Goal: Task Accomplishment & Management: Manage account settings

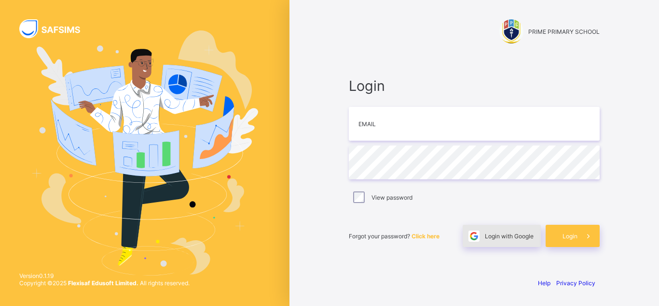
click at [496, 241] on div "Login with Google" at bounding box center [502, 235] width 78 height 22
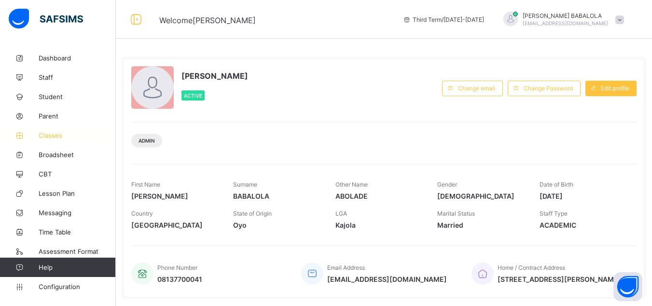
click at [53, 137] on span "Classes" at bounding box center [77, 135] width 77 height 8
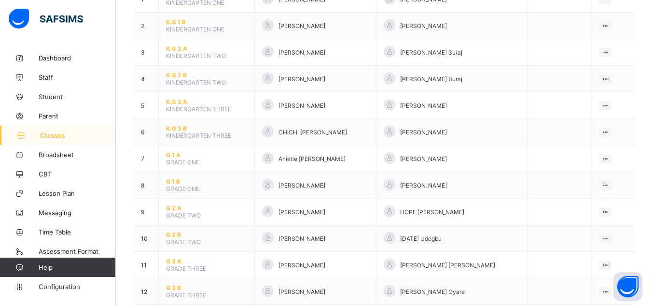
scroll to position [135, 0]
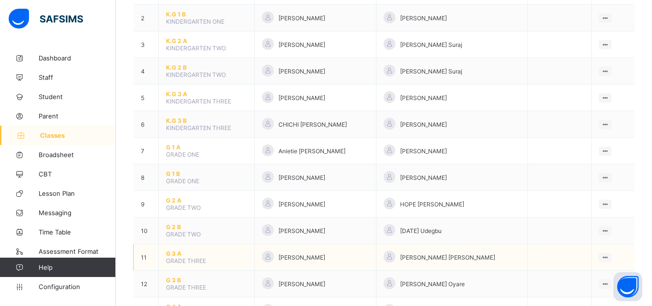
click at [175, 253] on span "G 3 A" at bounding box center [206, 253] width 81 height 7
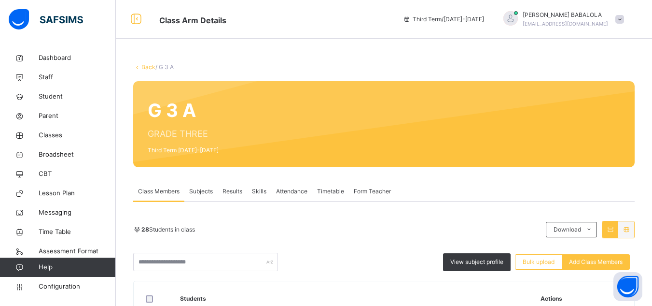
click at [197, 194] on span "Subjects" at bounding box center [201, 191] width 24 height 9
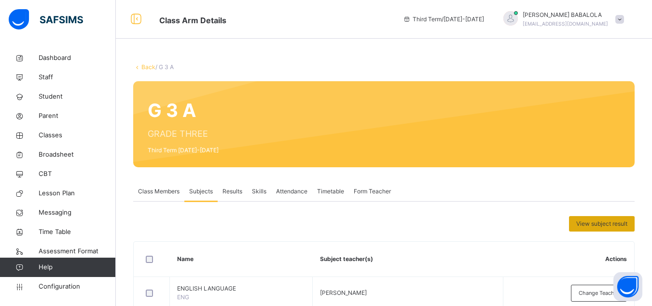
click at [606, 224] on span "View subject result" at bounding box center [601, 223] width 51 height 9
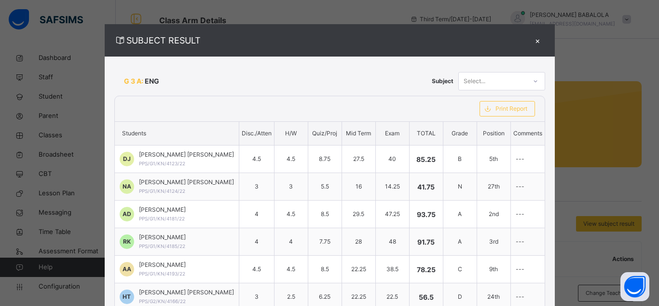
click at [533, 82] on icon at bounding box center [536, 81] width 6 height 10
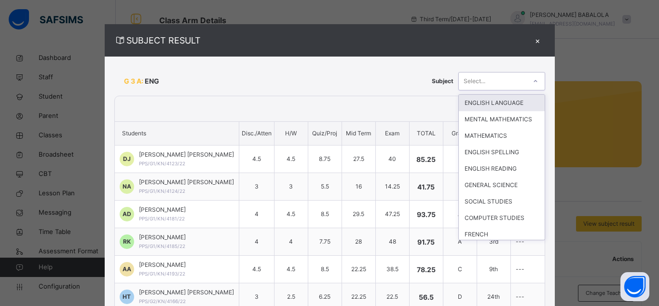
click at [513, 110] on div "ENGLISH LANGUAGE" at bounding box center [502, 103] width 86 height 16
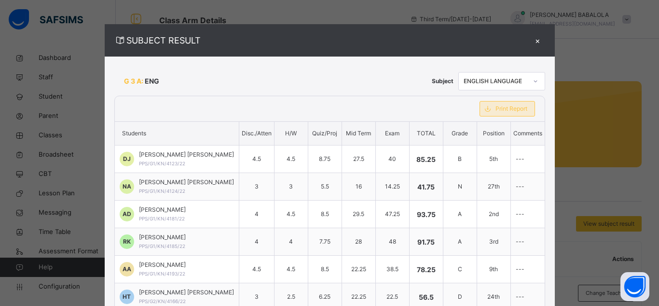
click at [505, 107] on span "Print Report" at bounding box center [512, 108] width 32 height 9
click at [488, 111] on span at bounding box center [487, 108] width 15 height 15
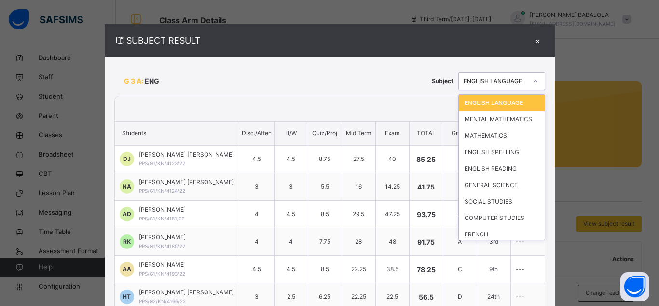
click at [535, 82] on div at bounding box center [536, 80] width 16 height 15
click at [489, 103] on div "ENGLISH LANGUAGE" at bounding box center [502, 103] width 86 height 16
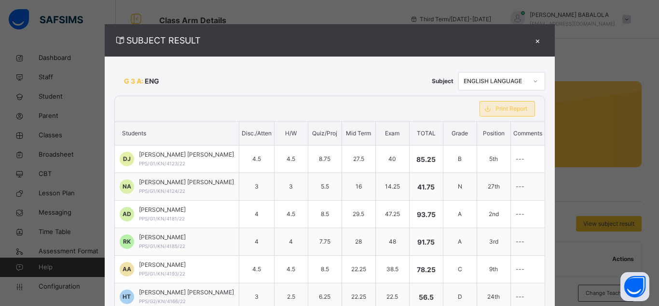
click at [500, 109] on span "Print Report" at bounding box center [512, 108] width 32 height 9
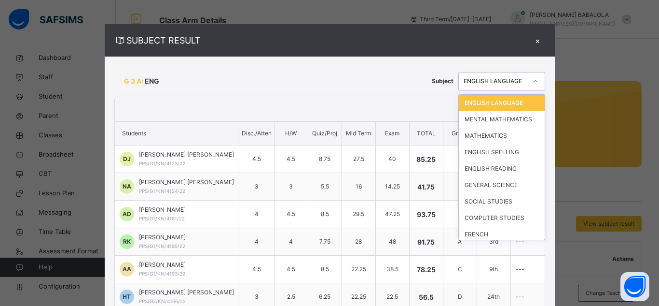
click at [533, 84] on icon at bounding box center [536, 81] width 6 height 10
click at [507, 117] on div "MENTAL MATHEMATICS" at bounding box center [502, 119] width 86 height 16
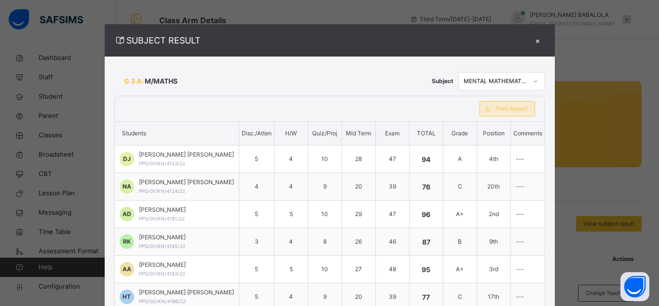
click at [502, 109] on span "Print Report" at bounding box center [512, 108] width 32 height 9
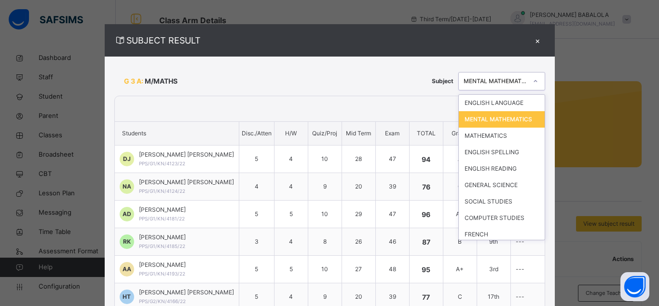
click at [533, 76] on icon at bounding box center [536, 81] width 6 height 10
click at [502, 144] on div "MATHEMATICS" at bounding box center [502, 135] width 86 height 16
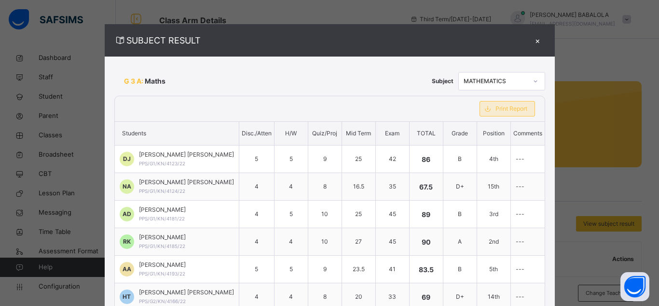
click at [496, 115] on div "Print Report" at bounding box center [508, 108] width 56 height 15
click at [533, 83] on icon at bounding box center [536, 81] width 6 height 10
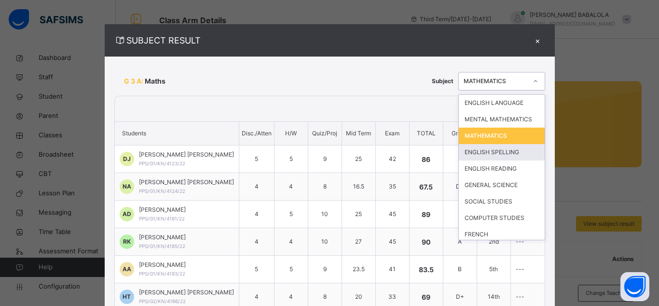
click at [506, 153] on div "ENGLISH SPELLING" at bounding box center [502, 152] width 86 height 16
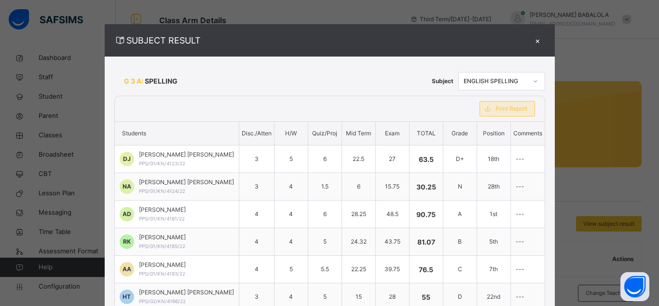
click at [504, 106] on span "Print Report" at bounding box center [512, 108] width 32 height 9
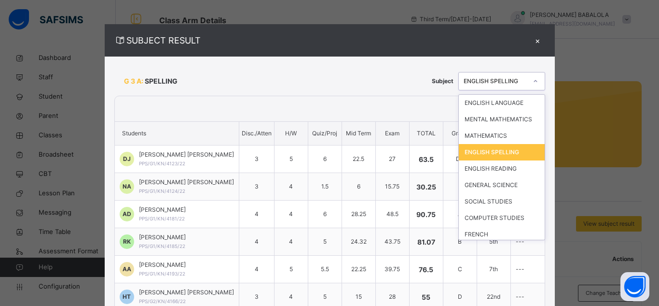
click at [533, 79] on div at bounding box center [536, 80] width 16 height 15
click at [502, 169] on div "ENGLISH READING" at bounding box center [502, 168] width 86 height 16
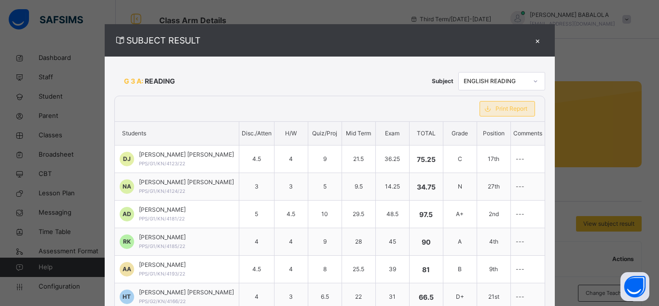
click at [496, 111] on span "Print Report" at bounding box center [512, 108] width 32 height 9
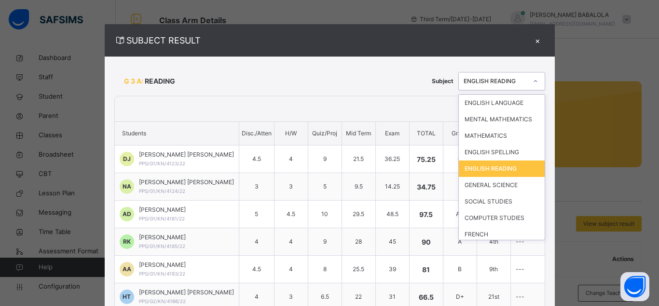
click at [533, 83] on icon at bounding box center [536, 81] width 6 height 10
click at [507, 187] on div "GENERAL SCIENCE" at bounding box center [502, 185] width 86 height 16
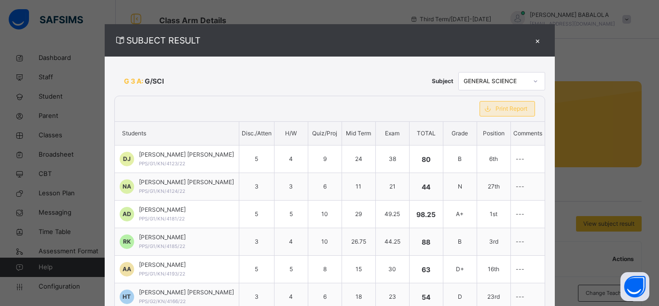
click at [499, 110] on span "Print Report" at bounding box center [512, 108] width 32 height 9
click at [531, 86] on div at bounding box center [536, 80] width 16 height 15
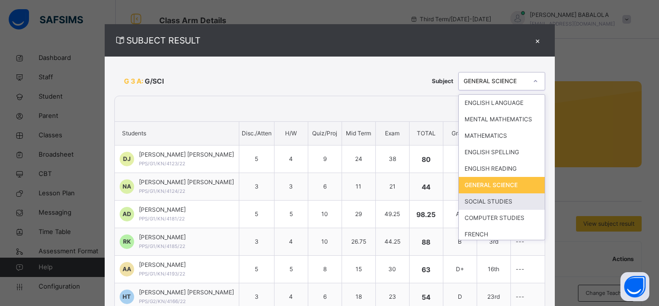
click at [509, 203] on div "SOCIAL STUDIES" at bounding box center [502, 201] width 86 height 16
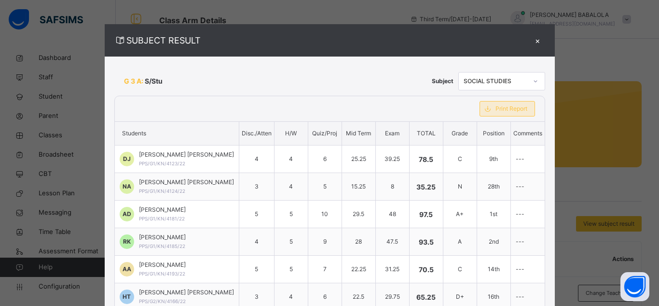
click at [499, 108] on span "Print Report" at bounding box center [512, 108] width 32 height 9
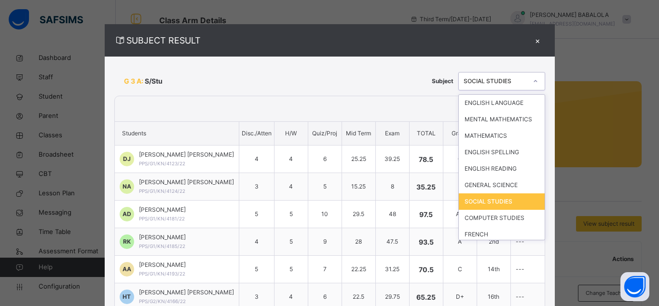
click at [517, 79] on div "SOCIAL STUDIES" at bounding box center [496, 81] width 64 height 9
click at [508, 217] on div "COMPUTER STUDIES" at bounding box center [502, 217] width 86 height 16
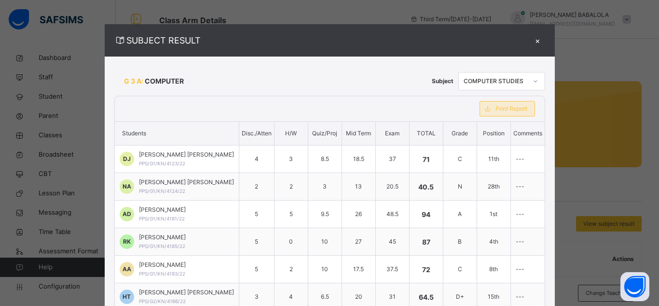
click at [520, 114] on div "Print Report" at bounding box center [508, 108] width 56 height 15
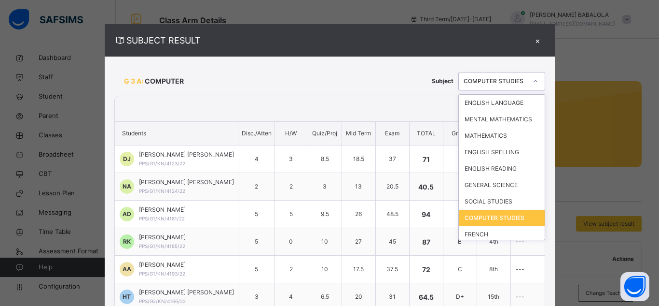
click at [533, 82] on icon at bounding box center [536, 81] width 6 height 10
click at [482, 232] on div "FRENCH" at bounding box center [502, 234] width 86 height 16
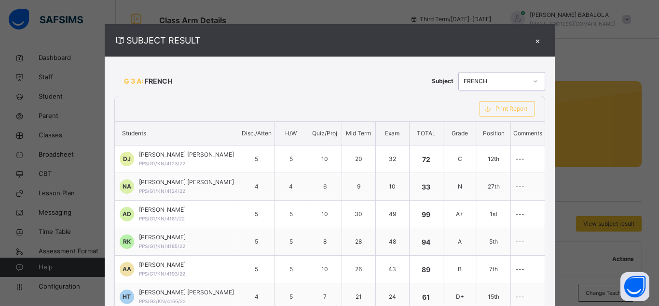
click at [499, 124] on th "Position" at bounding box center [494, 134] width 34 height 24
click at [499, 110] on span "Print Report" at bounding box center [512, 108] width 32 height 9
drag, startPoint x: 521, startPoint y: 94, endPoint x: 526, endPoint y: 78, distance: 16.6
click at [526, 82] on div "G 3 A: FRENCH Subject FRENCH" at bounding box center [329, 80] width 431 height 29
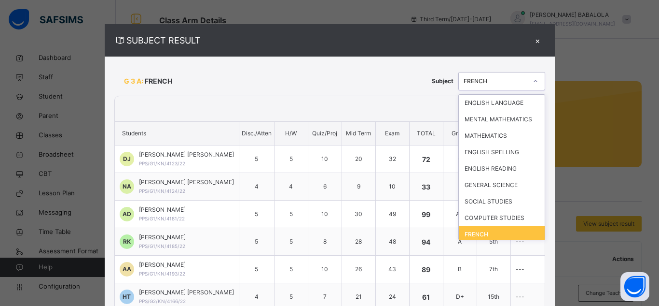
scroll to position [8, 0]
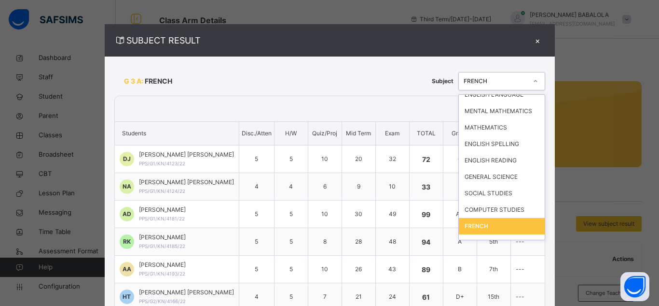
click at [528, 78] on div at bounding box center [536, 80] width 16 height 15
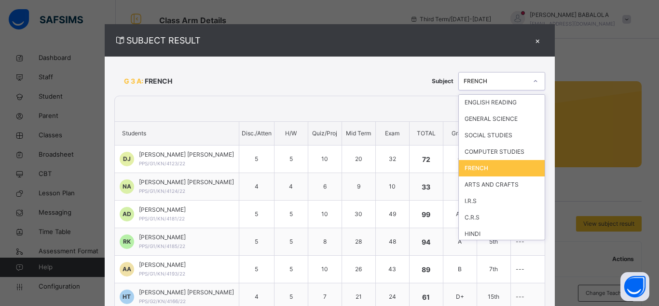
scroll to position [69, 0]
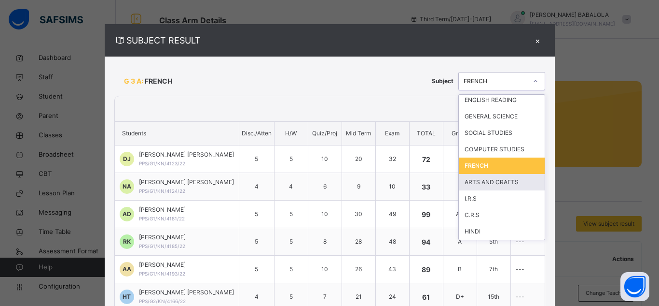
click at [505, 181] on div "ARTS AND CRAFTS" at bounding box center [502, 182] width 86 height 16
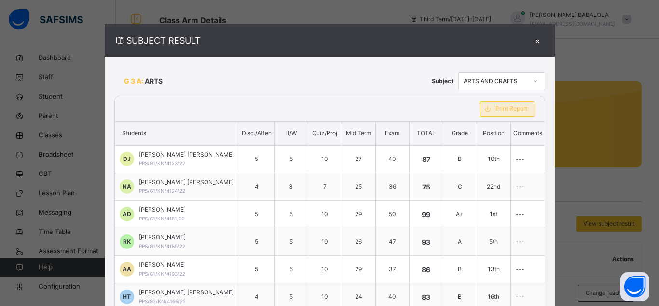
click at [499, 111] on span "Print Report" at bounding box center [512, 108] width 32 height 9
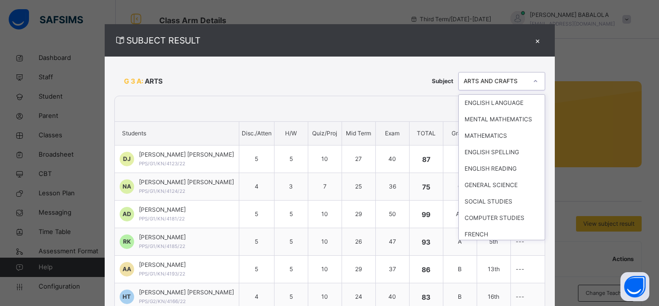
click at [520, 82] on div "ARTS AND CRAFTS" at bounding box center [496, 81] width 64 height 9
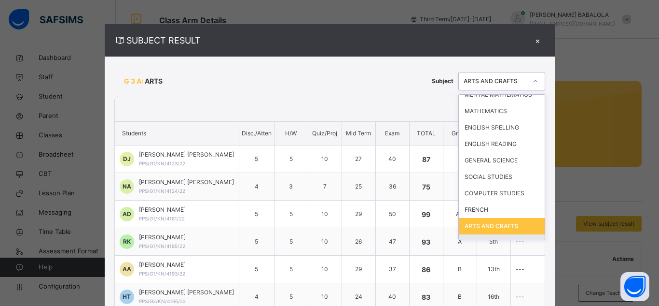
scroll to position [44, 0]
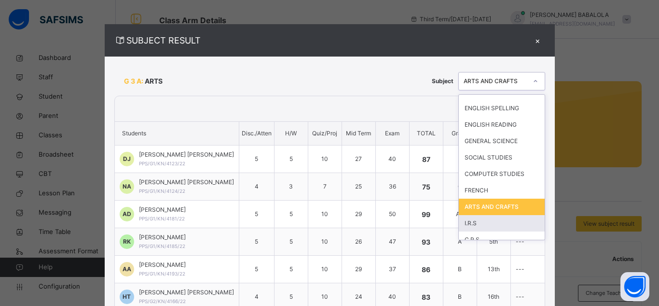
click at [503, 223] on div "I.R.S" at bounding box center [502, 223] width 86 height 16
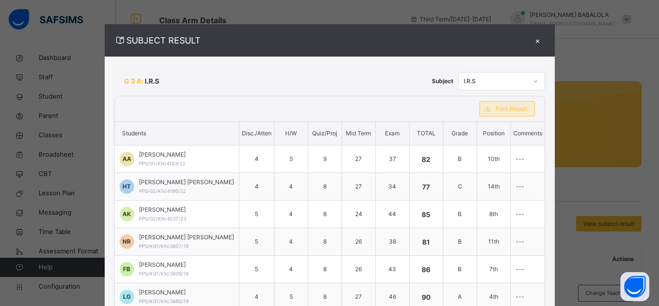
click at [500, 112] on span "Print Report" at bounding box center [512, 108] width 32 height 9
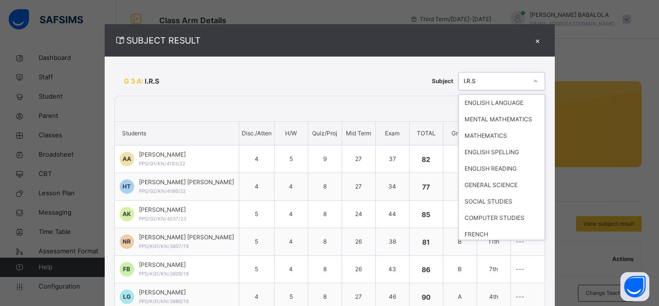
scroll to position [41, 0]
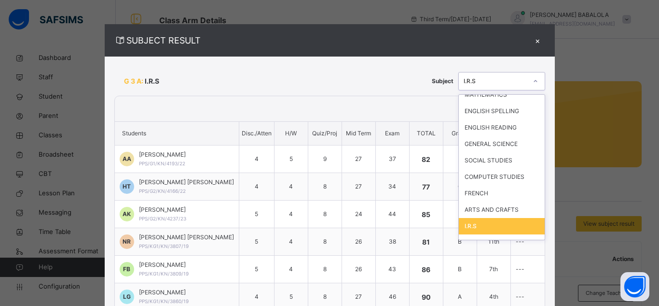
click at [533, 81] on icon at bounding box center [536, 81] width 6 height 10
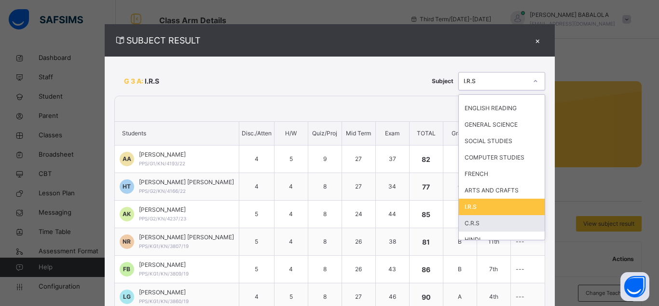
click at [507, 221] on div "C.R.S" at bounding box center [502, 223] width 86 height 16
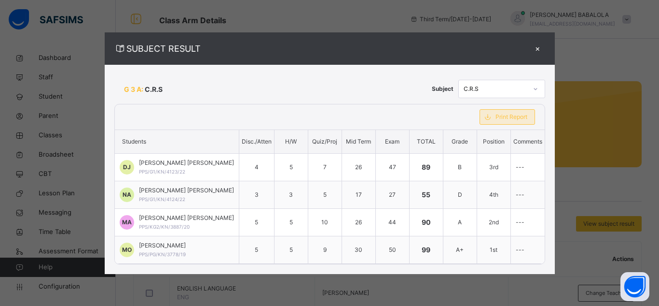
click at [496, 117] on span "Print Report" at bounding box center [512, 116] width 32 height 9
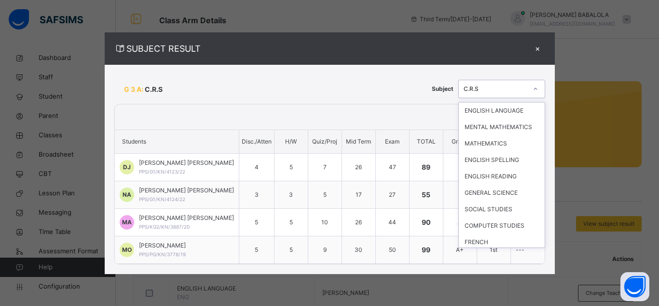
click at [533, 93] on icon at bounding box center [536, 89] width 6 height 10
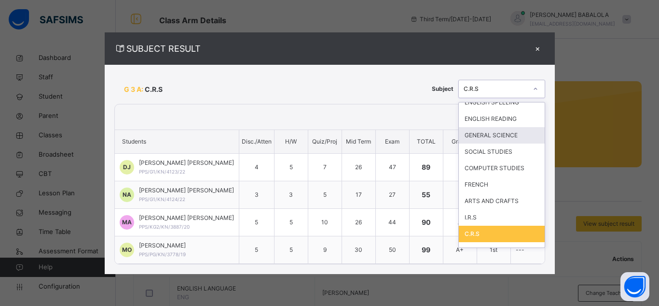
scroll to position [69, 0]
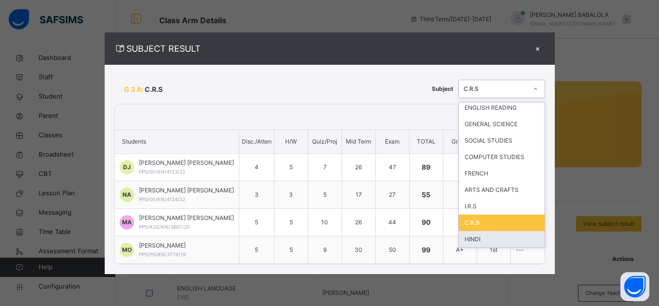
click at [507, 236] on div "HINDI" at bounding box center [502, 239] width 86 height 16
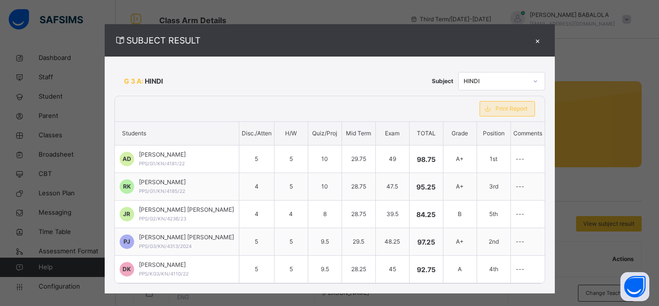
click at [502, 106] on span "Print Report" at bounding box center [512, 108] width 32 height 9
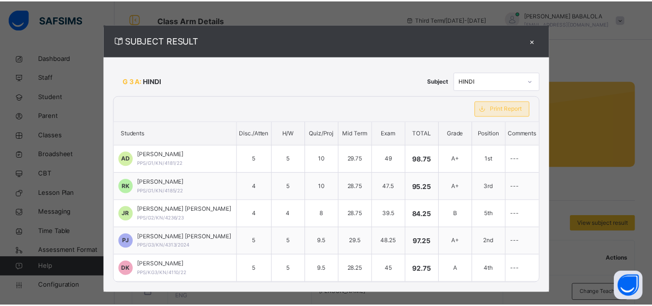
scroll to position [0, 0]
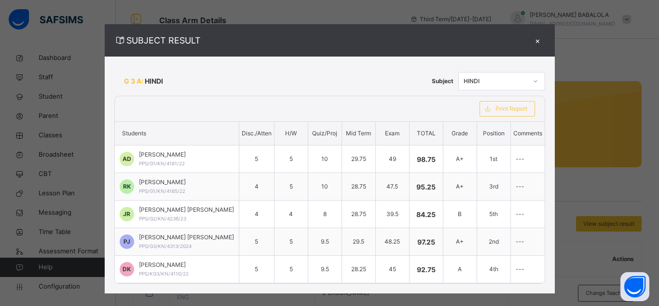
click at [531, 43] on div "×" at bounding box center [538, 40] width 14 height 13
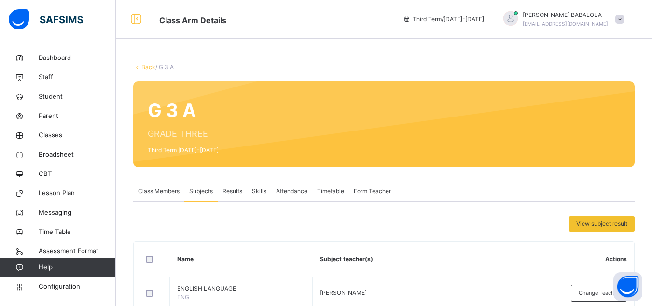
click at [147, 66] on link "Back" at bounding box center [148, 66] width 14 height 7
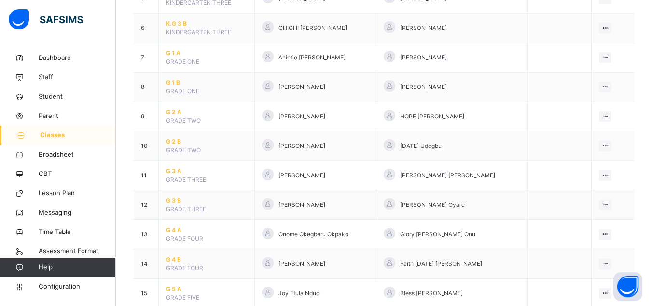
scroll to position [251, 0]
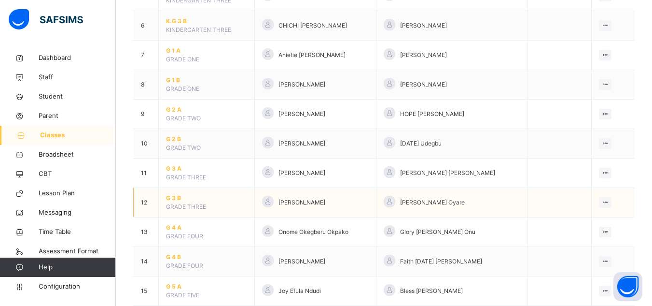
click at [172, 198] on span "G 3 B" at bounding box center [206, 198] width 81 height 9
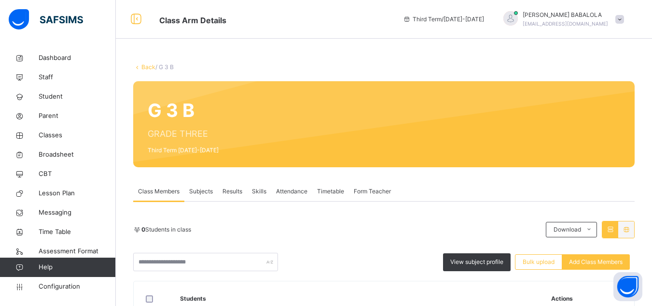
click at [205, 193] on span "Subjects" at bounding box center [201, 191] width 24 height 9
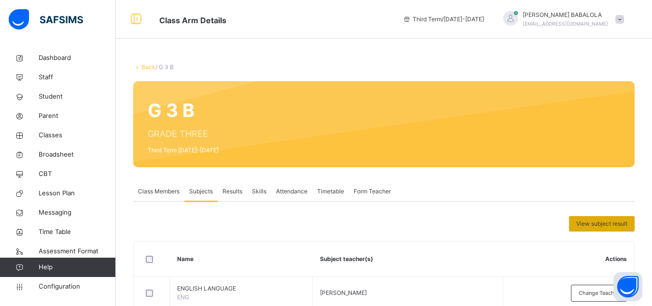
click at [627, 220] on span "View subject result" at bounding box center [601, 223] width 51 height 9
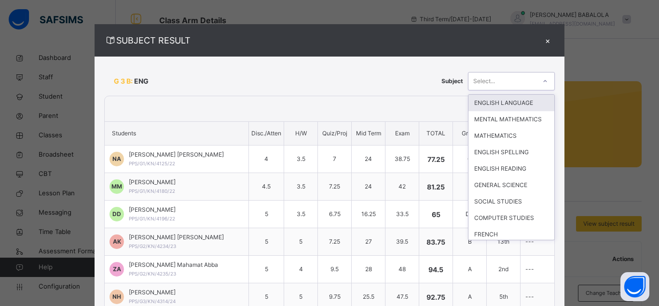
click at [542, 79] on icon at bounding box center [545, 81] width 6 height 10
click at [497, 101] on div "ENGLISH LANGUAGE" at bounding box center [512, 103] width 86 height 16
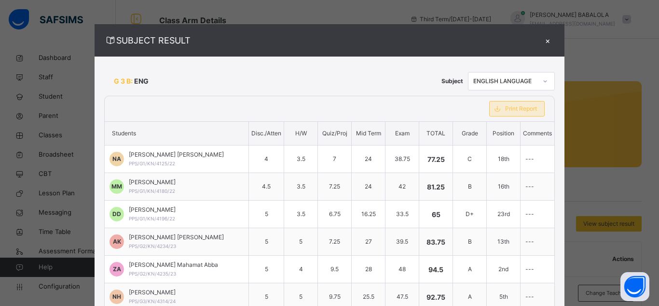
click at [505, 107] on span "Print Report" at bounding box center [521, 108] width 32 height 9
click at [537, 78] on div at bounding box center [545, 80] width 16 height 15
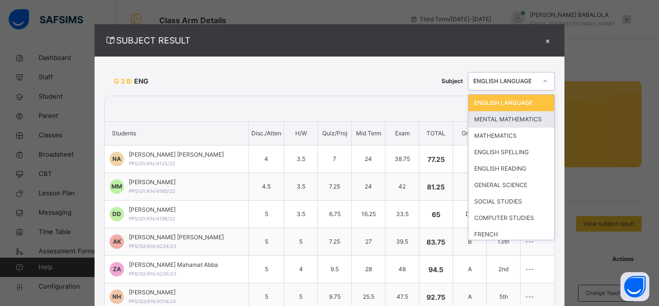
click at [507, 118] on div "MENTAL MATHEMATICS" at bounding box center [512, 119] width 86 height 16
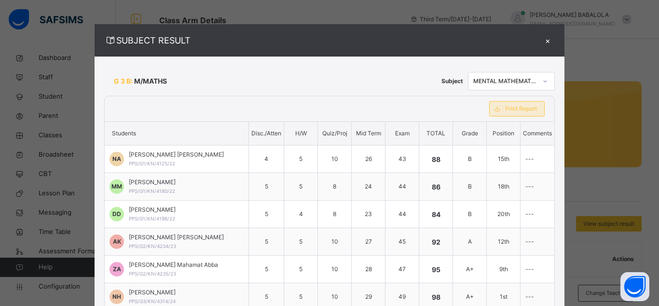
click at [505, 109] on span "Print Report" at bounding box center [521, 108] width 32 height 9
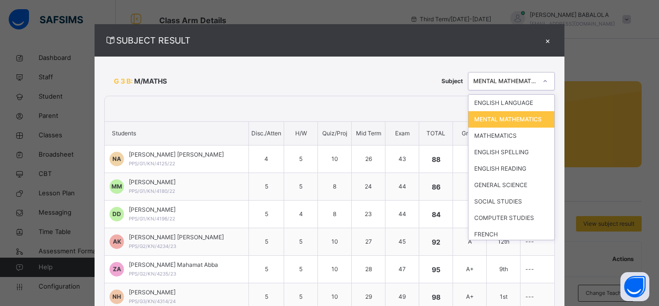
click at [537, 84] on div at bounding box center [545, 80] width 16 height 15
click at [506, 144] on div "MATHEMATICS" at bounding box center [512, 135] width 86 height 16
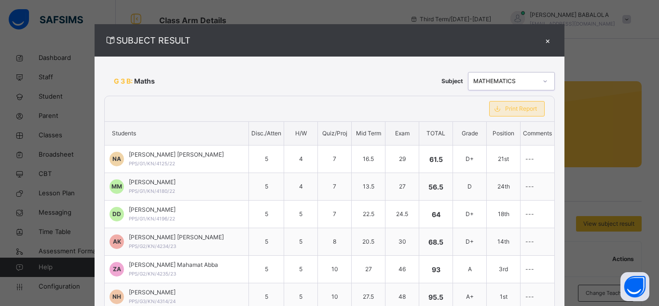
click at [511, 108] on span "Print Report" at bounding box center [521, 108] width 32 height 9
click at [537, 83] on div at bounding box center [545, 80] width 16 height 15
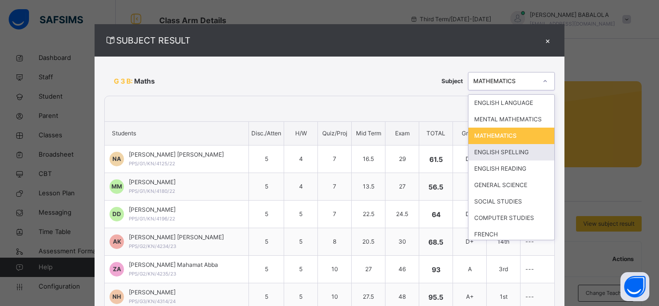
click at [507, 151] on div "ENGLISH SPELLING" at bounding box center [512, 152] width 86 height 16
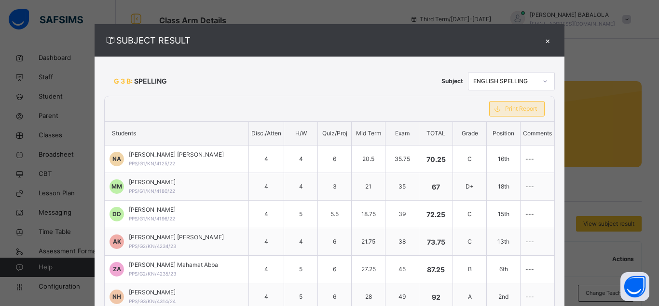
click at [505, 111] on span "Print Report" at bounding box center [521, 108] width 32 height 9
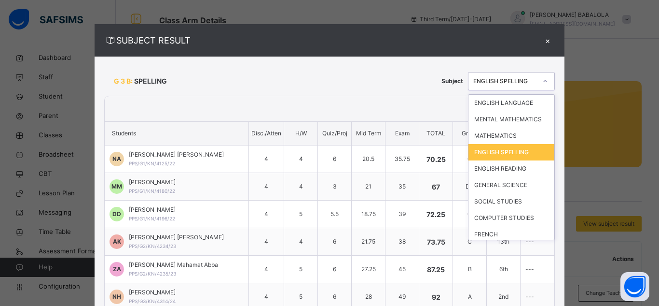
click at [542, 80] on icon at bounding box center [545, 81] width 6 height 10
click at [506, 170] on div "ENGLISH READING" at bounding box center [512, 168] width 86 height 16
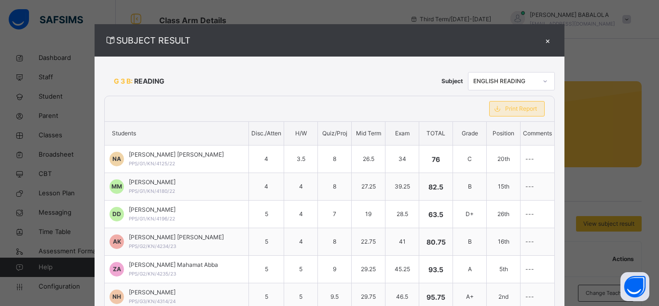
click at [506, 110] on span "Print Report" at bounding box center [521, 108] width 32 height 9
click at [537, 83] on div at bounding box center [545, 80] width 16 height 15
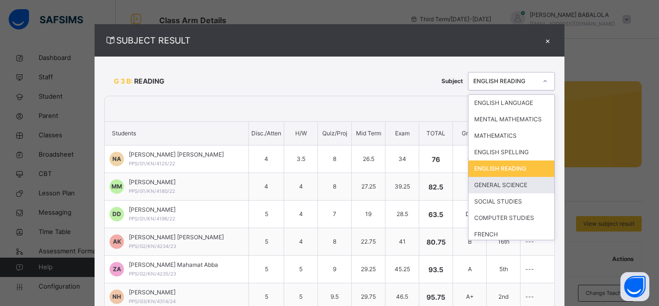
click at [505, 185] on div "GENERAL SCIENCE" at bounding box center [512, 185] width 86 height 16
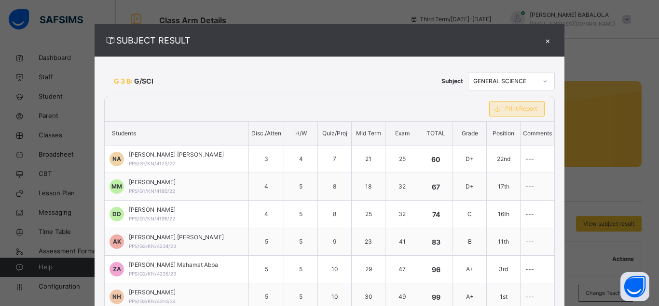
click at [522, 113] on div "Print Report" at bounding box center [517, 108] width 56 height 15
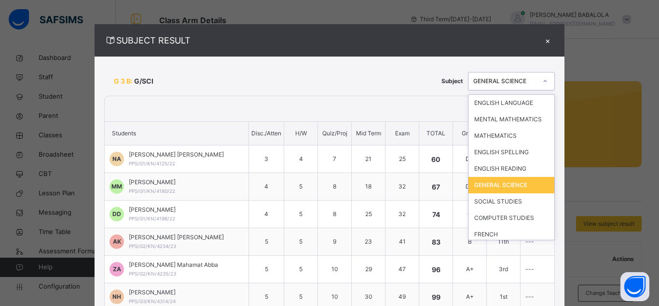
click at [542, 82] on icon at bounding box center [545, 81] width 6 height 10
click at [498, 199] on div "SOCIAL STUDIES" at bounding box center [512, 201] width 86 height 16
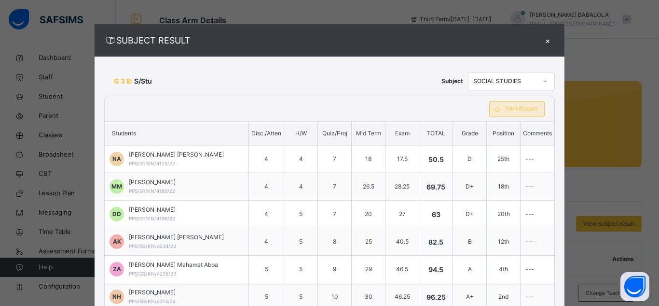
click at [509, 110] on span "Print Report" at bounding box center [521, 108] width 32 height 9
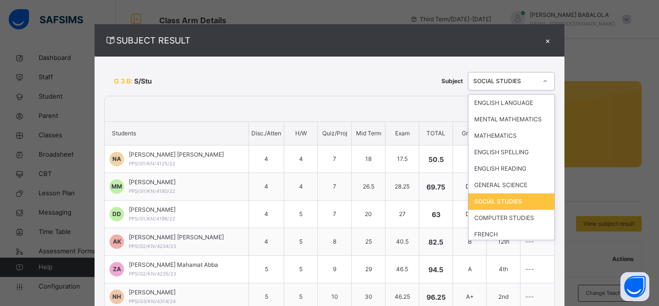
click at [542, 83] on icon at bounding box center [545, 81] width 6 height 10
click at [501, 219] on div "COMPUTER STUDIES" at bounding box center [512, 217] width 86 height 16
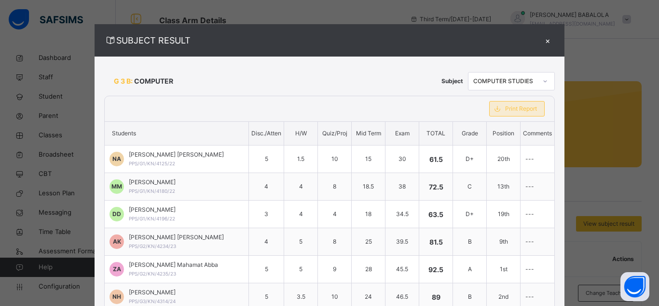
click at [509, 107] on span "Print Report" at bounding box center [521, 108] width 32 height 9
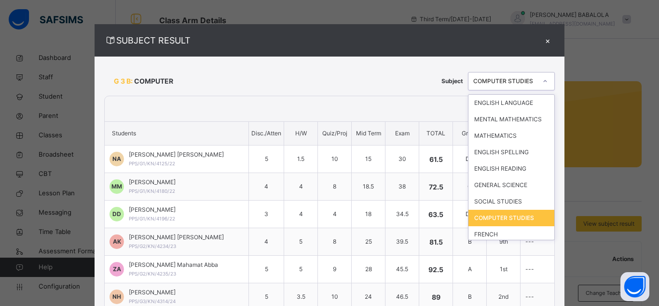
click at [542, 84] on icon at bounding box center [545, 81] width 6 height 10
click at [493, 226] on div "FRENCH" at bounding box center [512, 234] width 86 height 16
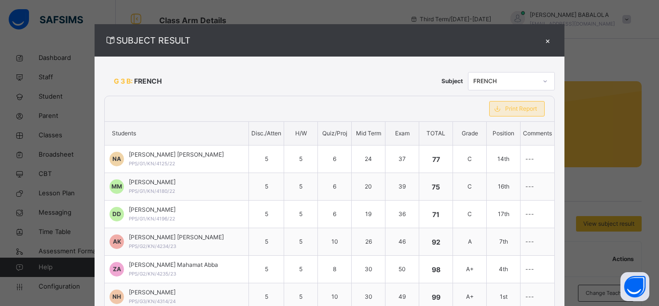
click at [520, 111] on span "Print Report" at bounding box center [521, 108] width 32 height 9
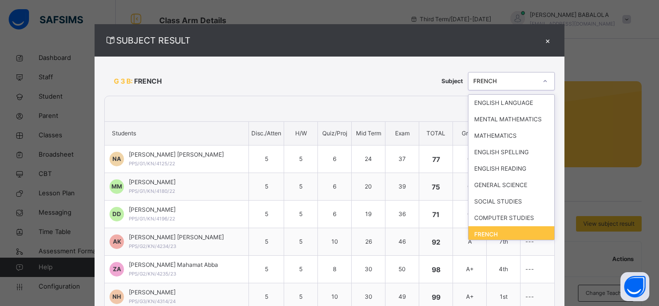
click at [542, 83] on icon at bounding box center [545, 81] width 6 height 10
click at [498, 242] on div "ARTS AND CRAFTS" at bounding box center [512, 250] width 86 height 16
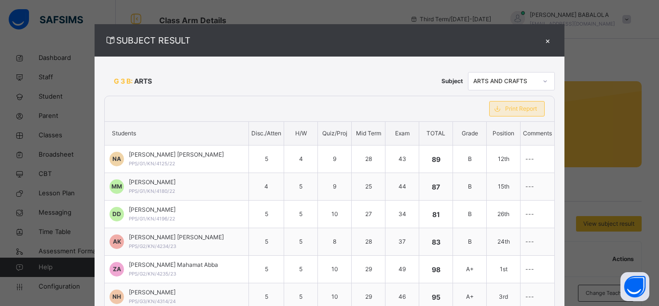
click at [492, 113] on div "Print Report" at bounding box center [517, 108] width 56 height 15
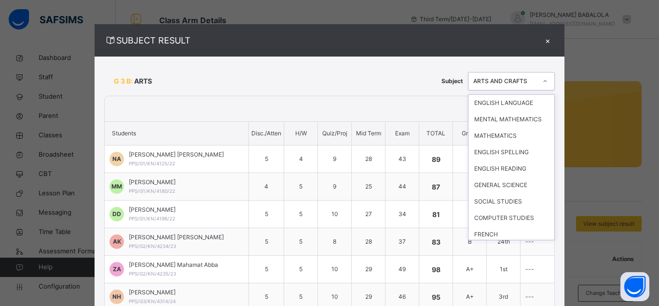
click at [542, 84] on icon at bounding box center [545, 81] width 6 height 10
click at [500, 259] on div "I.R.S" at bounding box center [512, 267] width 86 height 16
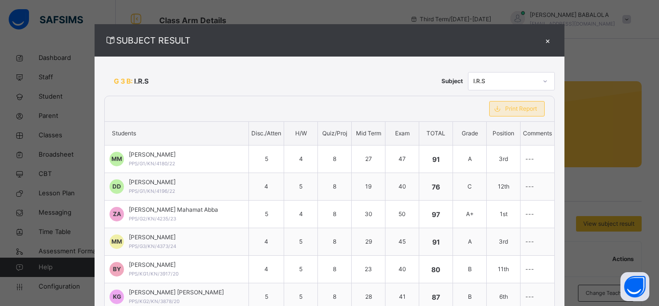
click at [517, 110] on span "Print Report" at bounding box center [521, 108] width 32 height 9
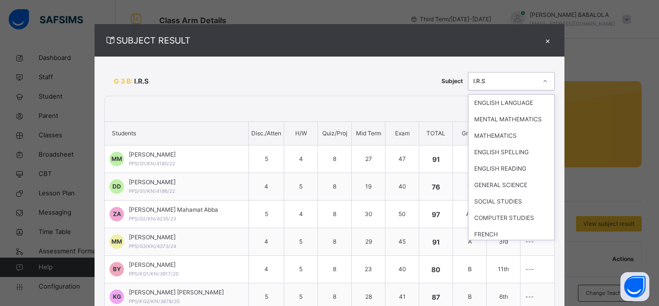
click at [542, 83] on icon at bounding box center [545, 81] width 6 height 10
click at [498, 275] on div "C.R.S" at bounding box center [512, 283] width 86 height 16
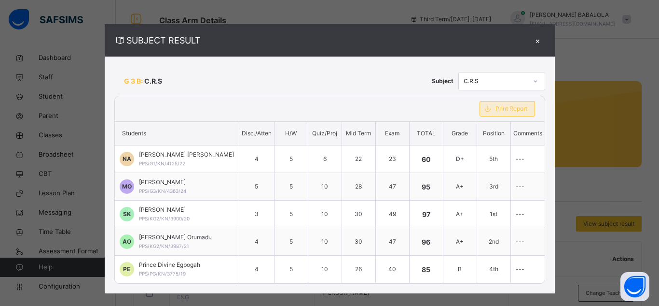
click at [513, 113] on div "Print Report" at bounding box center [508, 108] width 56 height 15
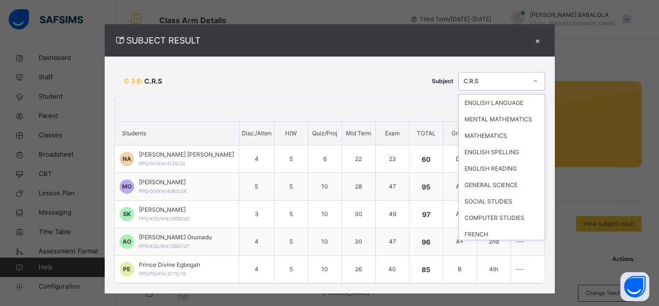
click at [533, 81] on icon at bounding box center [536, 81] width 6 height 10
click at [502, 292] on div "HINDI" at bounding box center [502, 300] width 86 height 16
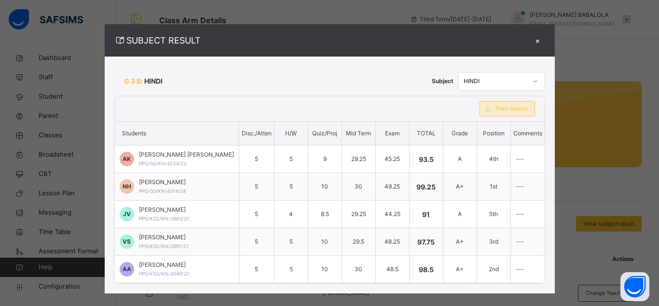
click at [504, 111] on span "Print Report" at bounding box center [512, 108] width 32 height 9
click at [531, 39] on div "×" at bounding box center [538, 40] width 14 height 13
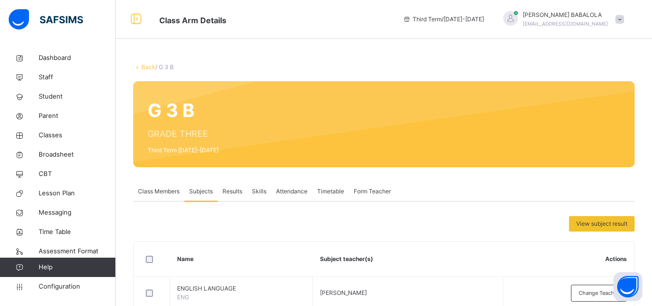
click at [147, 66] on link "Back" at bounding box center [148, 66] width 14 height 7
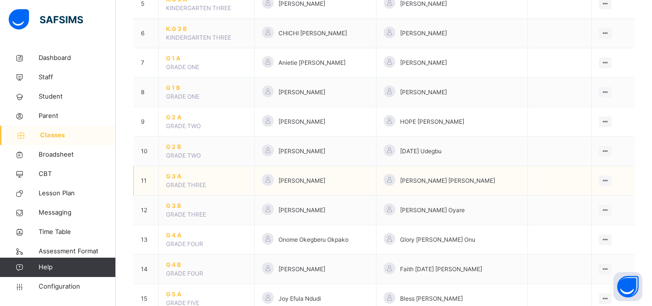
scroll to position [251, 0]
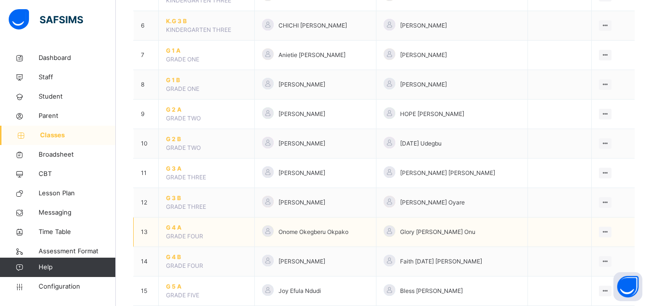
click at [170, 226] on span "G 4 A" at bounding box center [206, 227] width 81 height 9
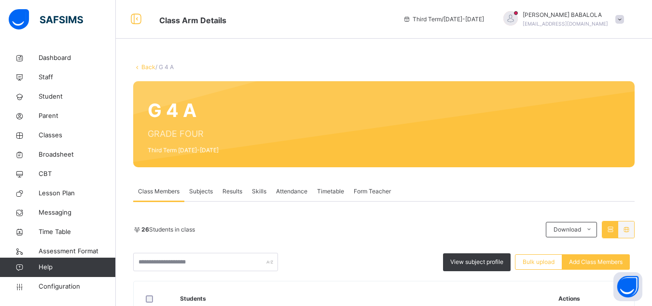
click at [206, 190] on span "Subjects" at bounding box center [201, 191] width 24 height 9
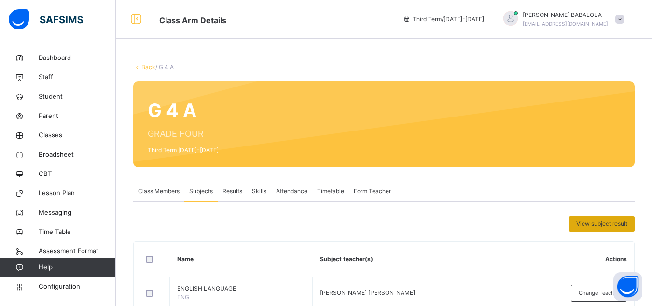
click at [603, 223] on span "View subject result" at bounding box center [601, 223] width 51 height 9
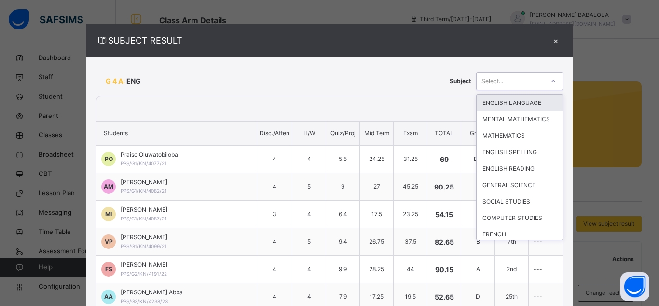
click at [551, 78] on icon at bounding box center [554, 81] width 6 height 10
click at [515, 102] on div "ENGLISH LANGUAGE" at bounding box center [520, 103] width 86 height 16
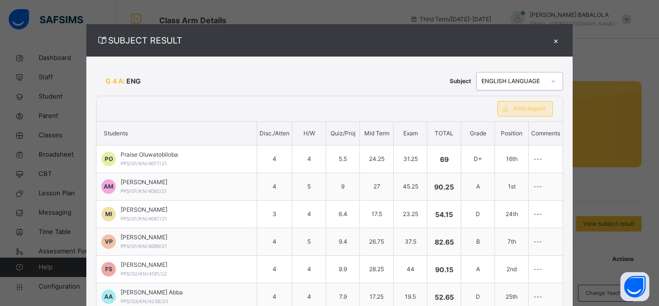
click at [514, 110] on span "Print Report" at bounding box center [530, 108] width 32 height 9
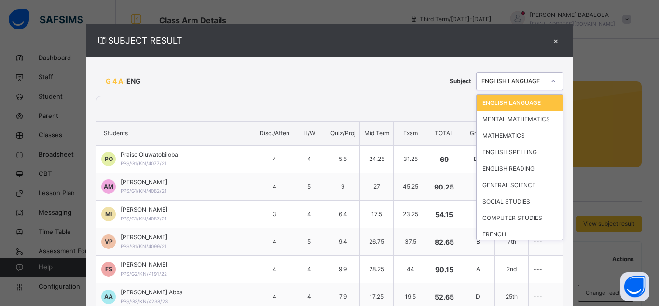
click at [551, 80] on icon at bounding box center [554, 81] width 6 height 10
click at [512, 118] on div "MENTAL MATHEMATICS" at bounding box center [520, 119] width 86 height 16
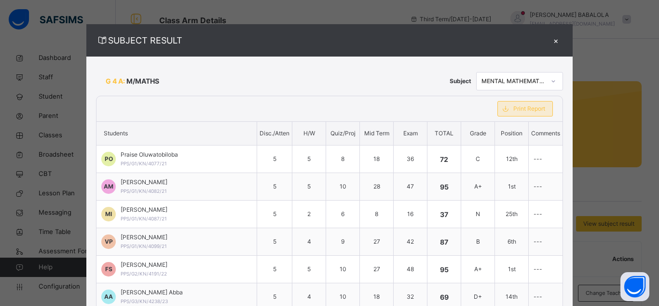
click at [514, 109] on span "Print Report" at bounding box center [530, 108] width 32 height 9
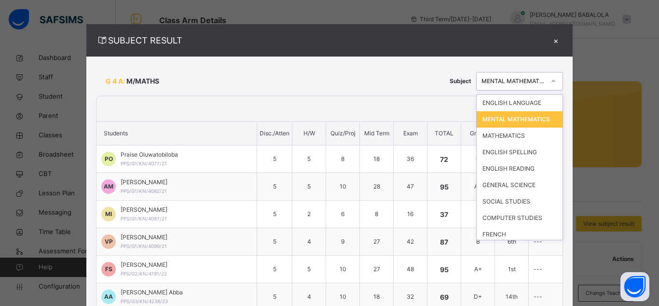
click at [545, 77] on div at bounding box center [553, 80] width 16 height 15
click at [489, 144] on div "MATHEMATICS" at bounding box center [520, 135] width 86 height 16
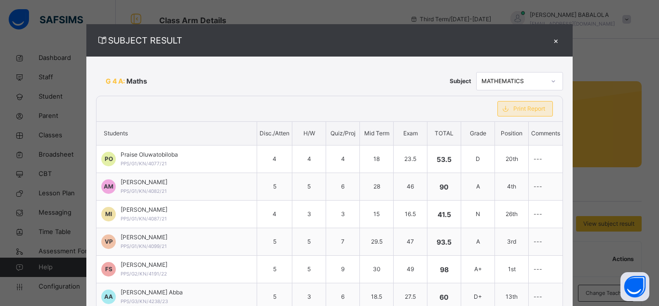
click at [514, 110] on span "Print Report" at bounding box center [530, 108] width 32 height 9
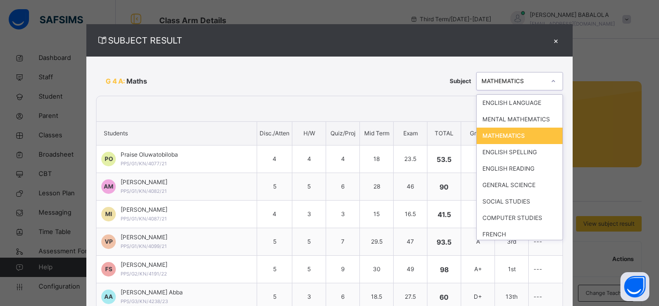
click at [551, 79] on icon at bounding box center [554, 81] width 6 height 10
click at [493, 154] on div "ENGLISH SPELLING" at bounding box center [520, 152] width 86 height 16
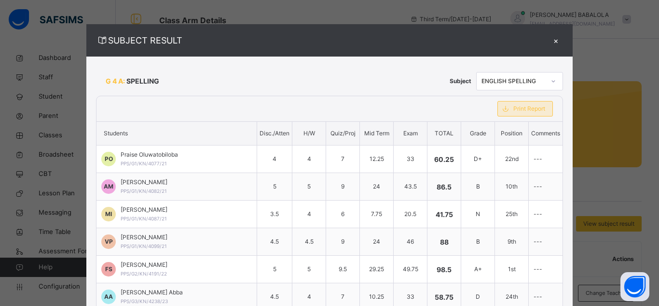
click at [514, 107] on span "Print Report" at bounding box center [530, 108] width 32 height 9
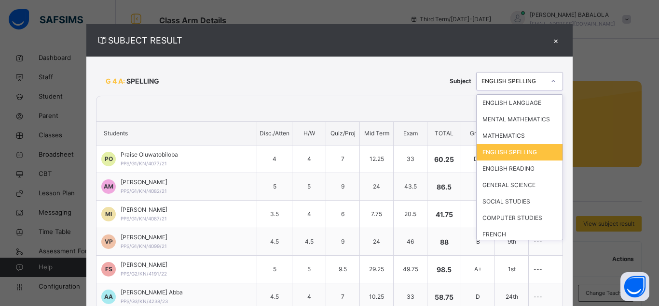
click at [523, 77] on div "ENGLISH SPELLING" at bounding box center [514, 81] width 64 height 9
click at [492, 175] on div "ENGLISH READING" at bounding box center [520, 168] width 86 height 16
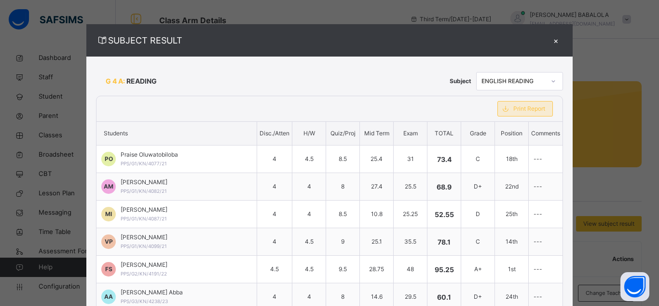
click at [512, 113] on div "Print Report" at bounding box center [526, 108] width 56 height 15
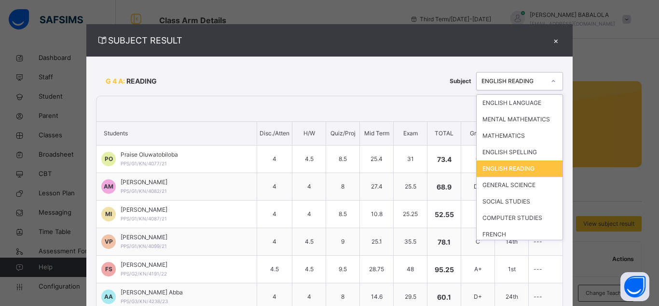
click at [523, 81] on div "ENGLISH READING" at bounding box center [514, 81] width 64 height 9
click at [498, 185] on div "GENERAL SCIENCE" at bounding box center [520, 185] width 86 height 16
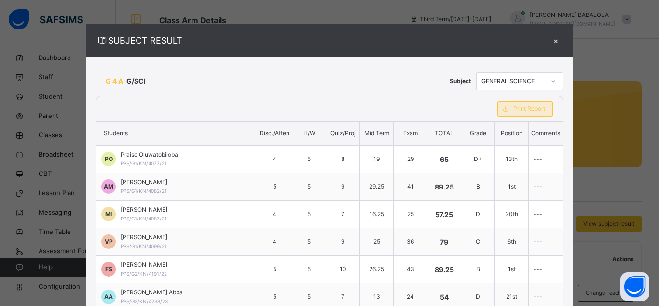
click at [514, 111] on span "Print Report" at bounding box center [530, 108] width 32 height 9
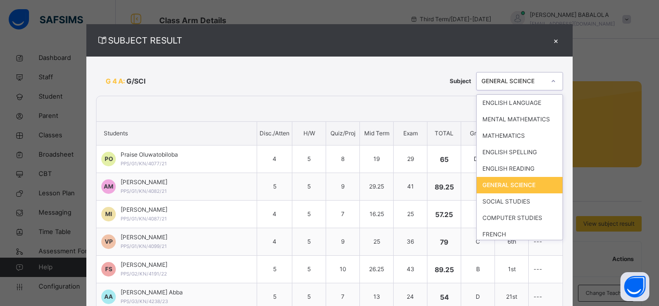
click at [521, 84] on div "GENERAL SCIENCE" at bounding box center [514, 81] width 64 height 9
click at [505, 201] on div "SOCIAL STUDIES" at bounding box center [520, 201] width 86 height 16
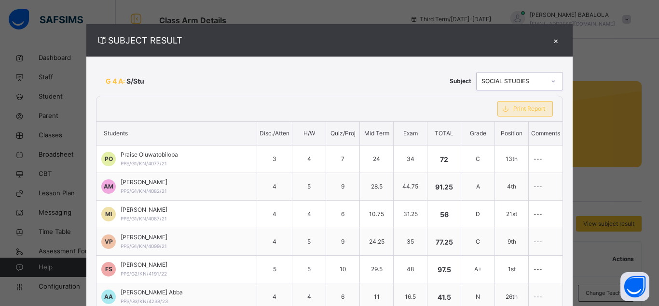
click at [514, 110] on span "Print Report" at bounding box center [530, 108] width 32 height 9
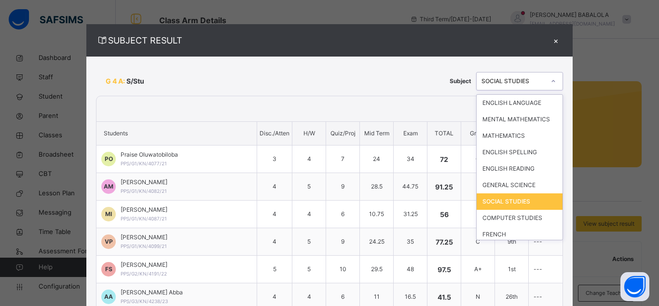
click at [513, 83] on div "SOCIAL STUDIES" at bounding box center [514, 81] width 64 height 9
click at [494, 219] on div "COMPUTER STUDIES" at bounding box center [520, 217] width 86 height 16
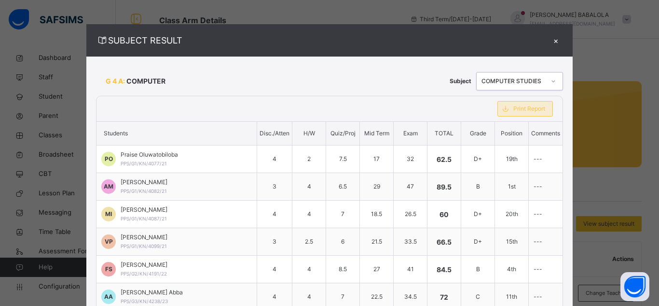
click at [514, 112] on span "Print Report" at bounding box center [530, 108] width 32 height 9
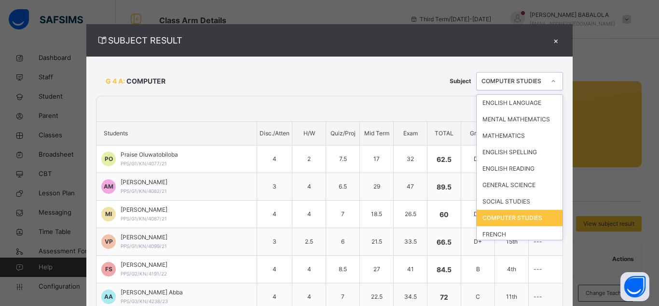
click at [545, 83] on div at bounding box center [553, 80] width 16 height 15
click at [491, 235] on div "FRENCH" at bounding box center [520, 234] width 86 height 16
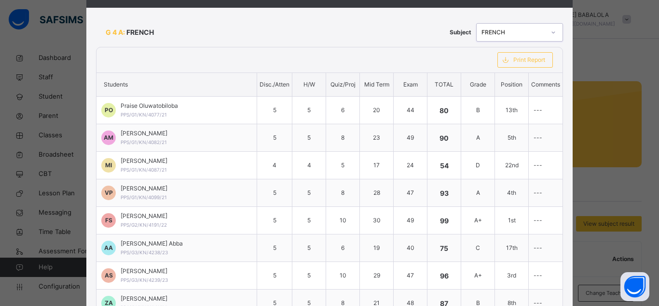
scroll to position [53, 0]
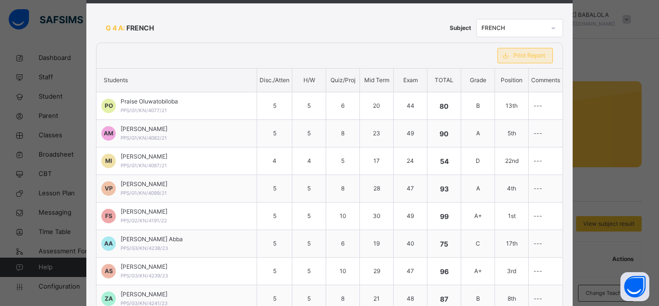
click at [514, 58] on span "Print Report" at bounding box center [530, 55] width 32 height 9
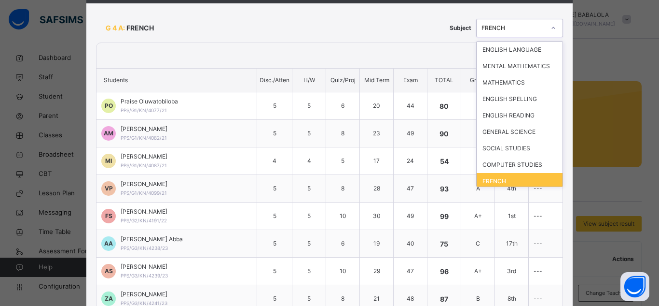
click at [545, 28] on div at bounding box center [553, 27] width 16 height 15
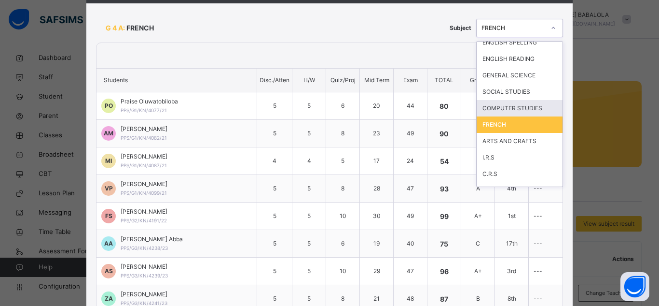
scroll to position [69, 0]
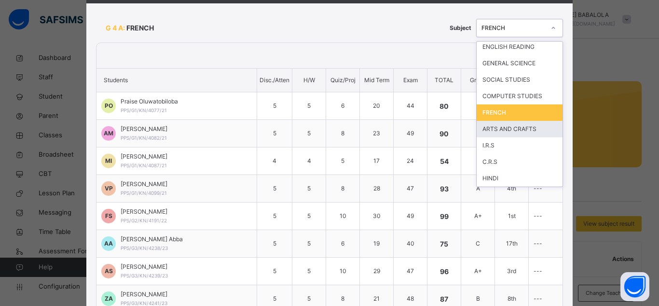
click at [504, 131] on div "ARTS AND CRAFTS" at bounding box center [520, 129] width 86 height 16
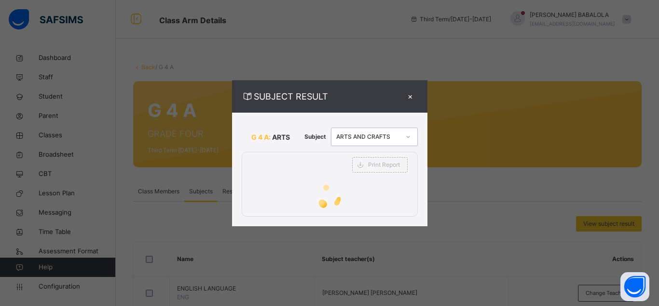
scroll to position [0, 0]
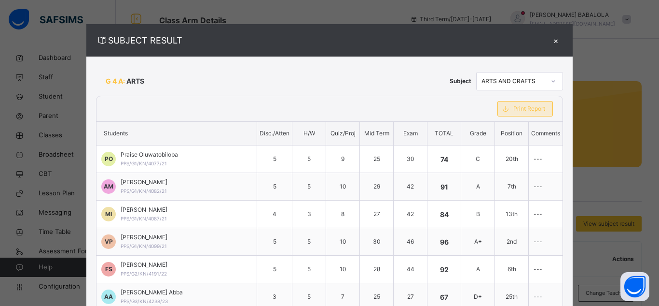
click at [514, 111] on span "Print Report" at bounding box center [530, 108] width 32 height 9
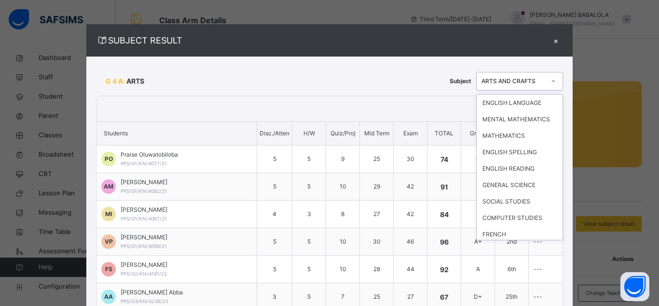
scroll to position [25, 0]
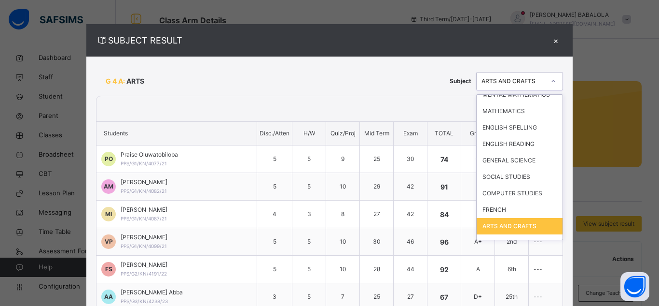
click at [551, 83] on icon at bounding box center [554, 81] width 6 height 10
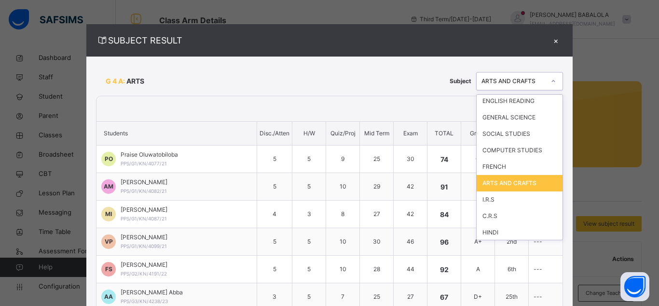
scroll to position [69, 0]
click at [498, 200] on div "I.R.S" at bounding box center [520, 198] width 86 height 16
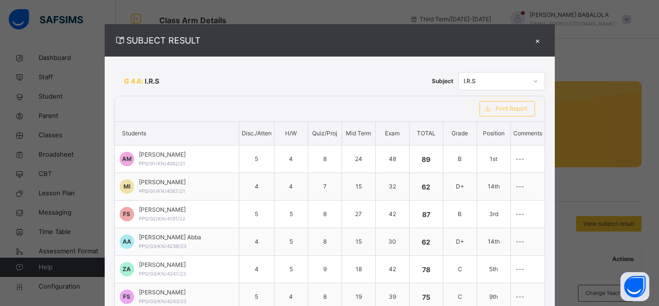
click at [516, 117] on div "Print Report" at bounding box center [507, 108] width 75 height 25
click at [513, 110] on span "Print Report" at bounding box center [512, 108] width 32 height 9
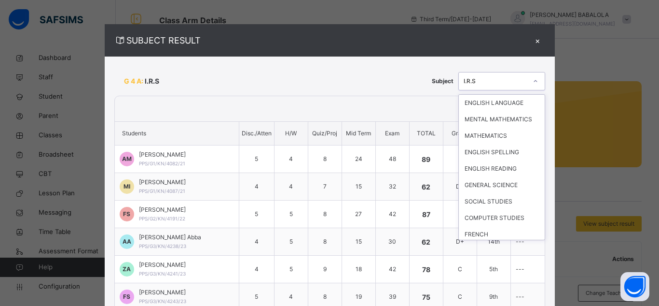
scroll to position [41, 0]
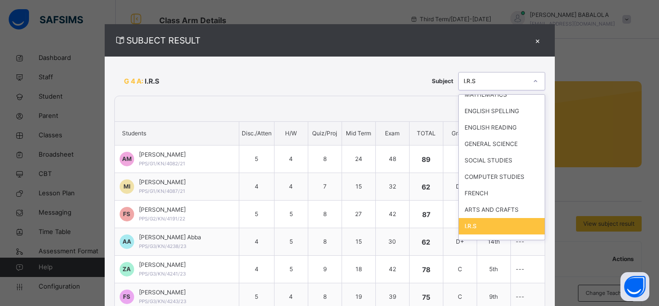
click at [533, 83] on icon at bounding box center [536, 81] width 6 height 10
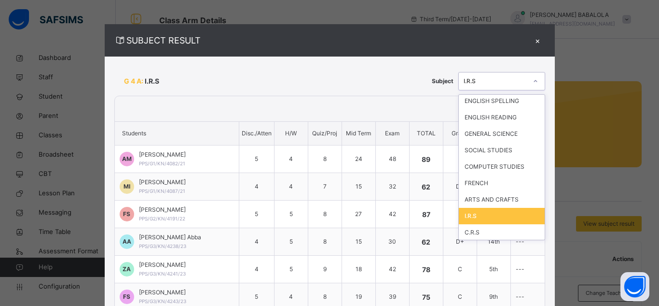
scroll to position [60, 0]
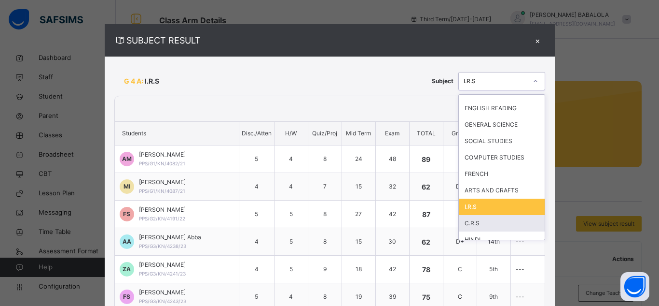
click at [503, 221] on div "C.R.S" at bounding box center [502, 223] width 86 height 16
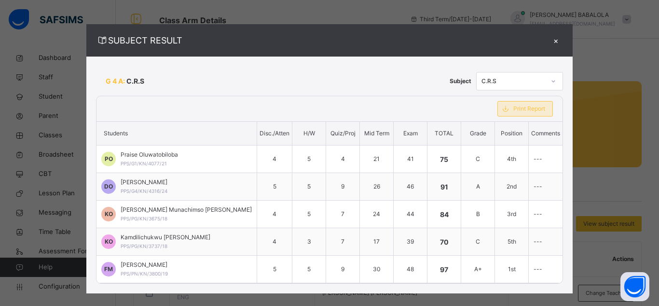
click at [514, 111] on span "Print Report" at bounding box center [530, 108] width 32 height 9
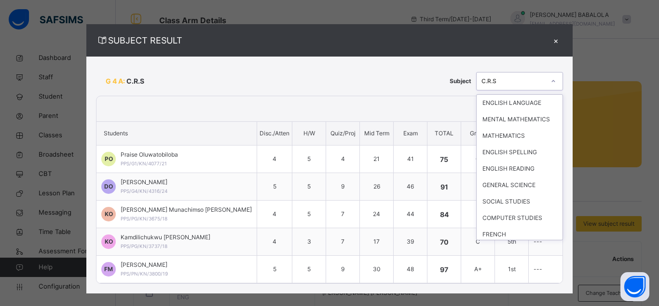
scroll to position [57, 0]
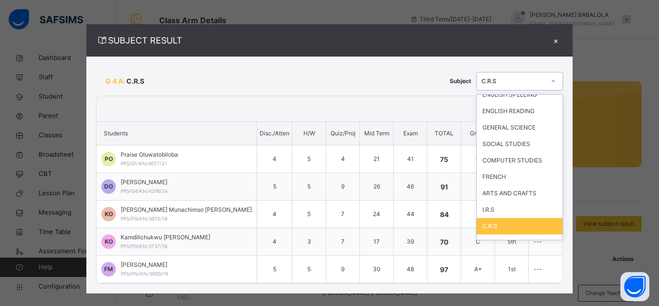
click at [551, 82] on icon at bounding box center [554, 81] width 6 height 10
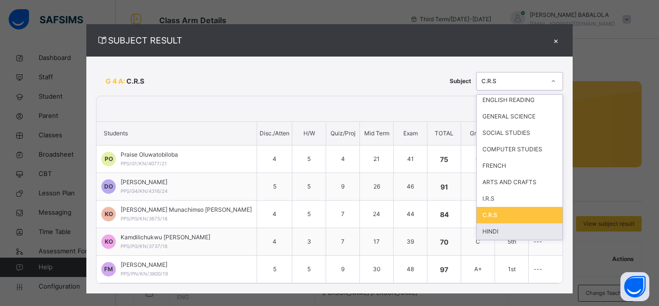
click at [514, 228] on div "HINDI" at bounding box center [520, 231] width 86 height 16
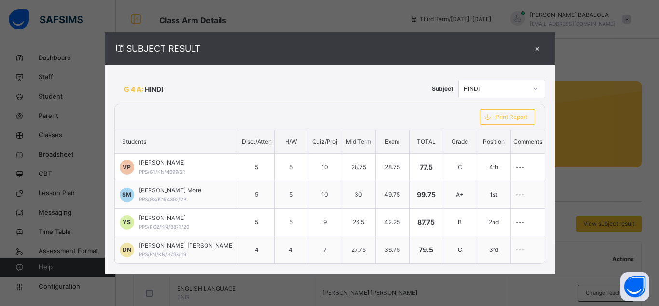
click at [507, 125] on div "Print Report" at bounding box center [507, 116] width 75 height 25
click at [504, 119] on span "Print Report" at bounding box center [512, 116] width 32 height 9
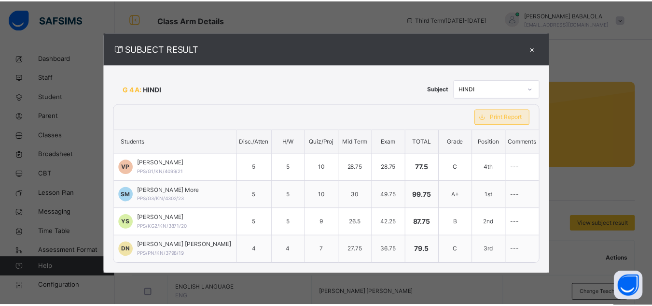
scroll to position [0, 0]
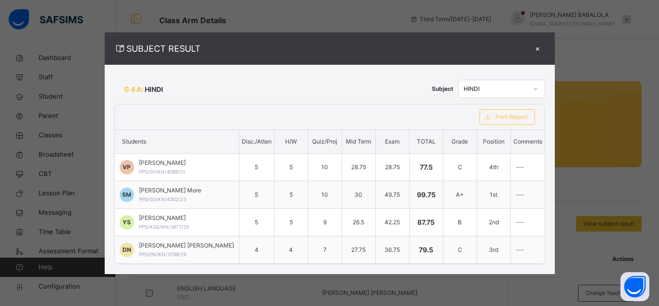
click at [531, 49] on div "×" at bounding box center [538, 48] width 14 height 13
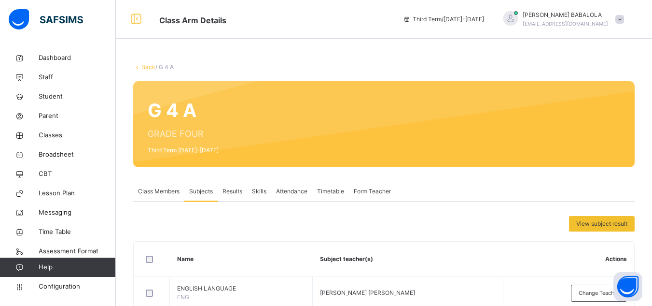
click at [143, 66] on link "Back" at bounding box center [148, 66] width 14 height 7
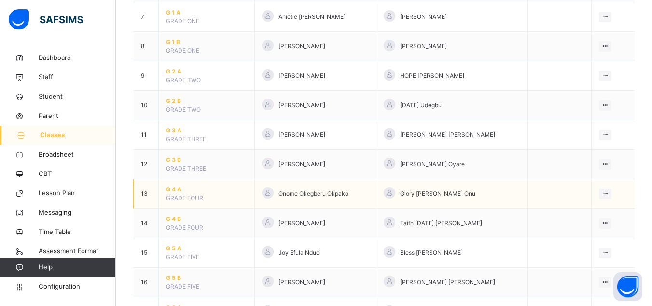
scroll to position [290, 0]
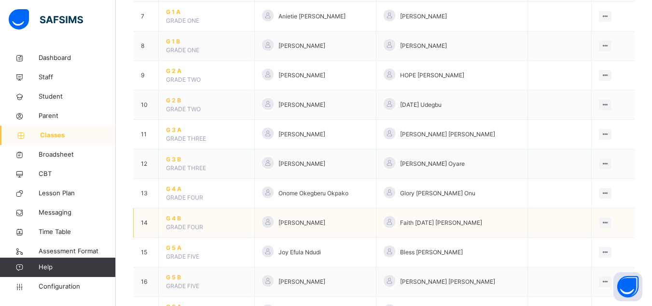
click at [174, 218] on span "G 4 B" at bounding box center [206, 218] width 81 height 9
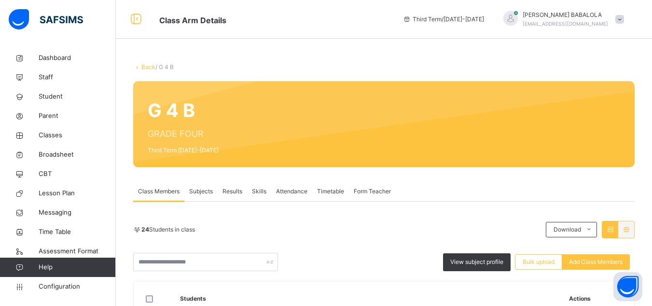
click at [201, 193] on span "Subjects" at bounding box center [201, 191] width 24 height 9
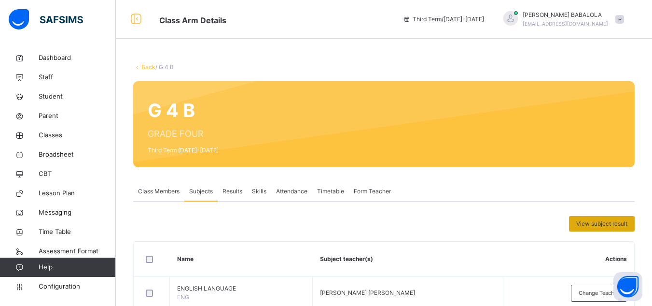
click at [589, 226] on span "View subject result" at bounding box center [601, 223] width 51 height 9
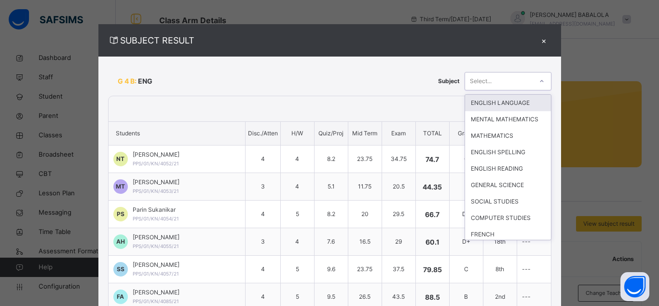
click at [539, 82] on icon at bounding box center [542, 81] width 6 height 10
click at [521, 108] on div "ENGLISH LANGUAGE" at bounding box center [508, 103] width 86 height 16
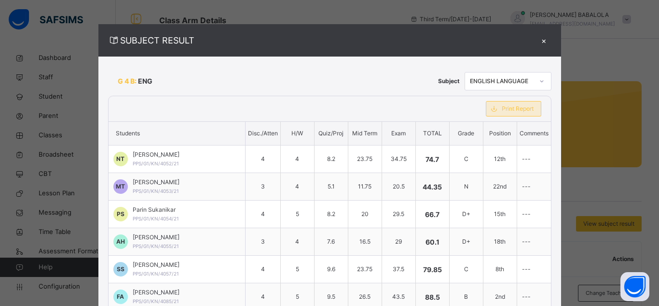
click at [520, 110] on span "Print Report" at bounding box center [518, 108] width 32 height 9
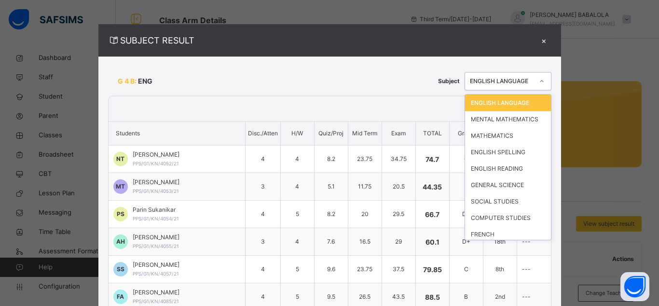
click at [539, 82] on icon at bounding box center [542, 81] width 6 height 10
click at [524, 116] on div "MENTAL MATHEMATICS" at bounding box center [508, 119] width 86 height 16
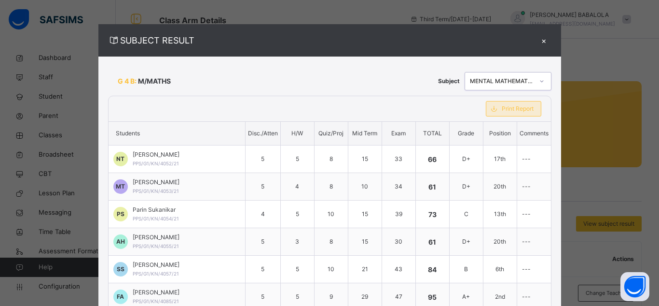
click at [515, 109] on span "Print Report" at bounding box center [518, 108] width 32 height 9
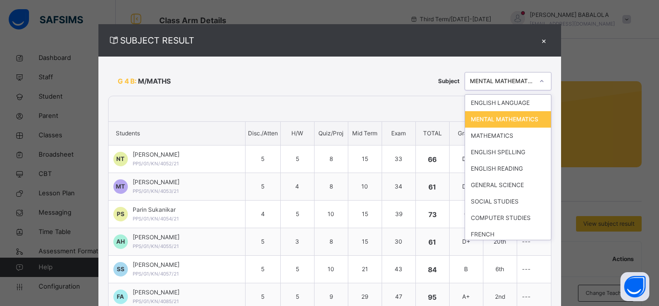
click at [534, 81] on div at bounding box center [542, 80] width 16 height 15
click at [507, 144] on div "MATHEMATICS" at bounding box center [508, 135] width 86 height 16
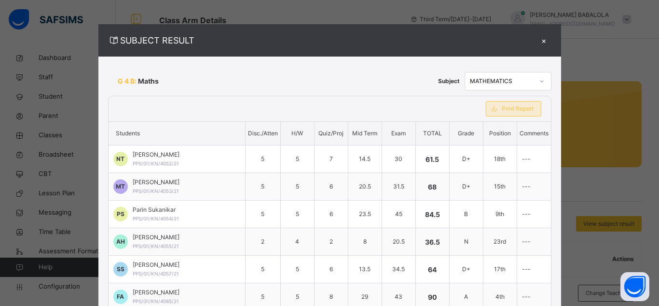
click at [505, 111] on span "Print Report" at bounding box center [518, 108] width 32 height 9
drag, startPoint x: 526, startPoint y: 104, endPoint x: 526, endPoint y: 98, distance: 5.8
click at [526, 98] on div "Print Report" at bounding box center [513, 108] width 75 height 25
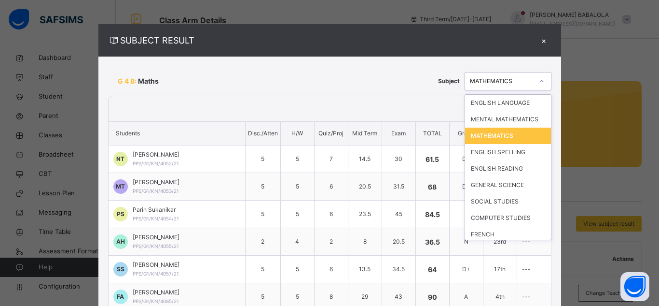
click at [534, 84] on div at bounding box center [542, 80] width 16 height 15
click at [517, 151] on div "ENGLISH SPELLING" at bounding box center [508, 152] width 86 height 16
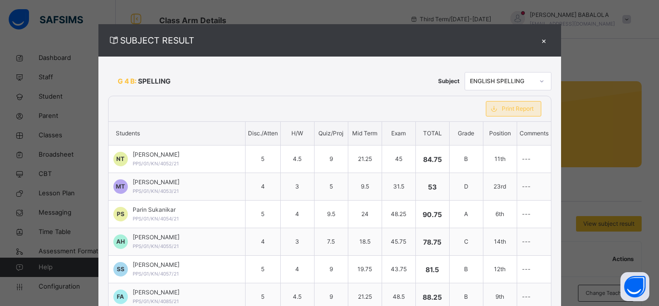
click at [512, 115] on div "Print Report" at bounding box center [514, 108] width 56 height 15
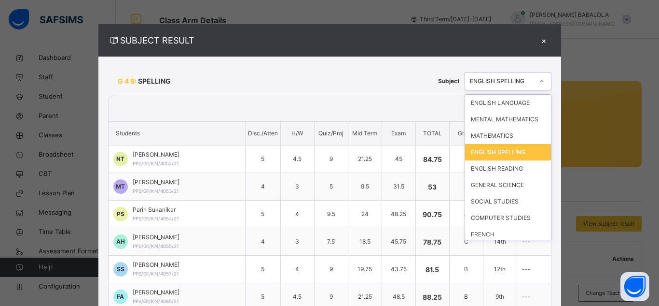
click at [526, 83] on div "ENGLISH SPELLING" at bounding box center [502, 81] width 64 height 9
click at [504, 169] on div "ENGLISH READING" at bounding box center [508, 168] width 86 height 16
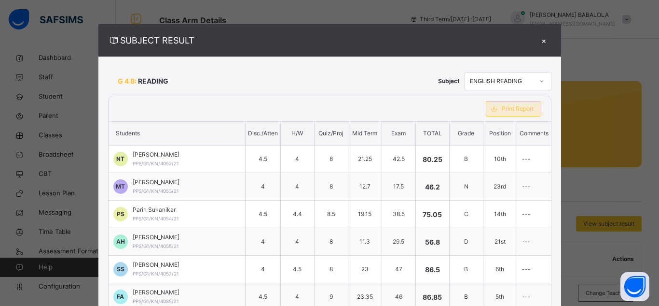
click at [514, 105] on span "Print Report" at bounding box center [518, 108] width 32 height 9
click at [514, 80] on div "ENGLISH READING" at bounding box center [502, 81] width 64 height 9
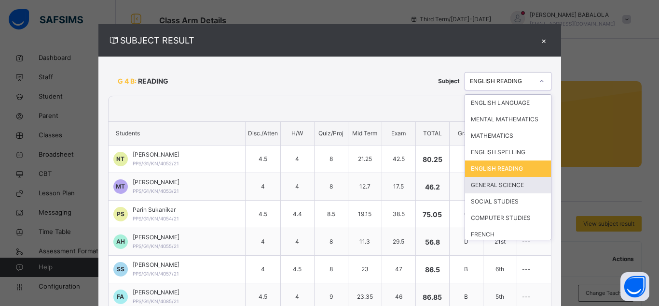
click at [493, 185] on div "GENERAL SCIENCE" at bounding box center [508, 185] width 86 height 16
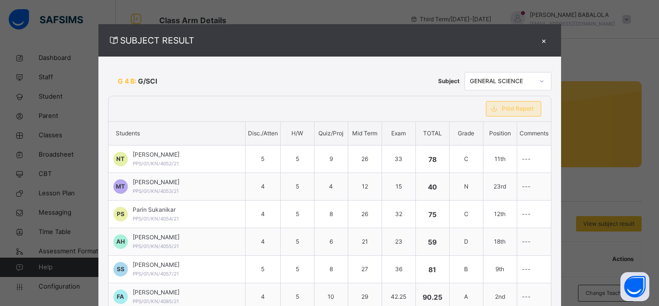
click at [502, 109] on span "Print Report" at bounding box center [518, 108] width 32 height 9
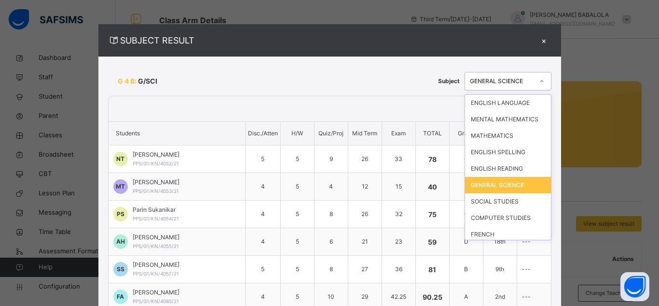
click at [516, 83] on div "GENERAL SCIENCE" at bounding box center [502, 81] width 64 height 9
click at [499, 200] on div "SOCIAL STUDIES" at bounding box center [508, 201] width 86 height 16
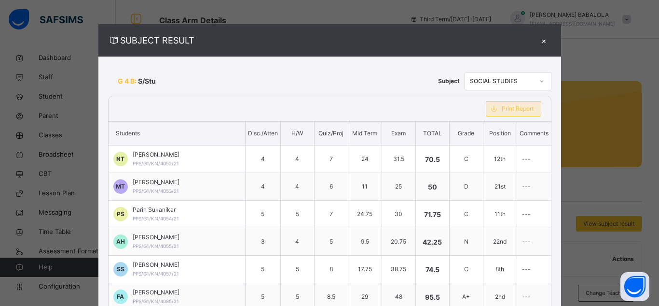
click at [520, 110] on span "Print Report" at bounding box center [518, 108] width 32 height 9
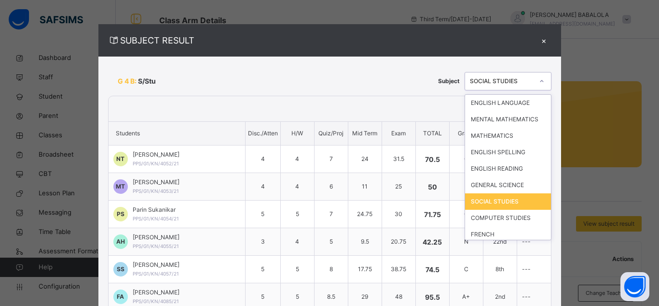
click at [534, 82] on div at bounding box center [542, 80] width 16 height 15
click at [510, 216] on div "COMPUTER STUDIES" at bounding box center [508, 217] width 86 height 16
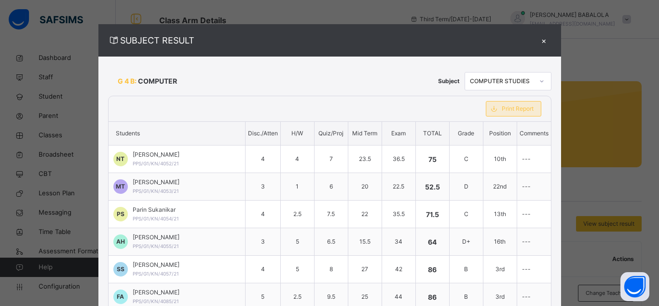
click at [525, 109] on span "Print Report" at bounding box center [518, 108] width 32 height 9
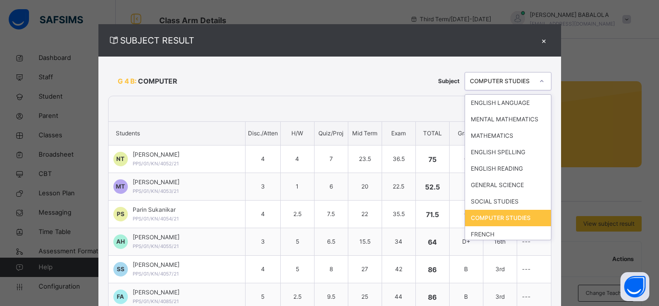
click at [534, 78] on div at bounding box center [542, 80] width 16 height 15
click at [505, 233] on div "FRENCH" at bounding box center [508, 234] width 86 height 16
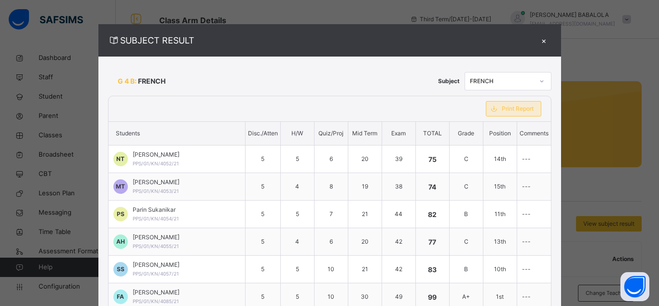
click at [519, 109] on span "Print Report" at bounding box center [518, 108] width 32 height 9
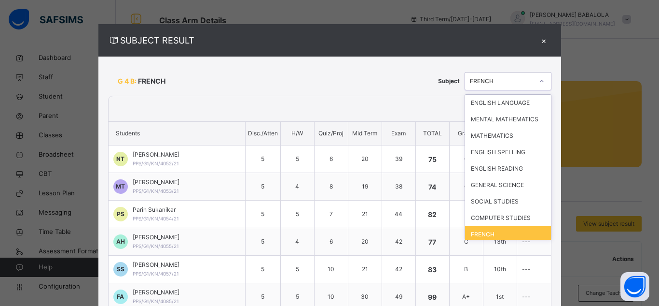
click at [534, 85] on div at bounding box center [542, 80] width 16 height 15
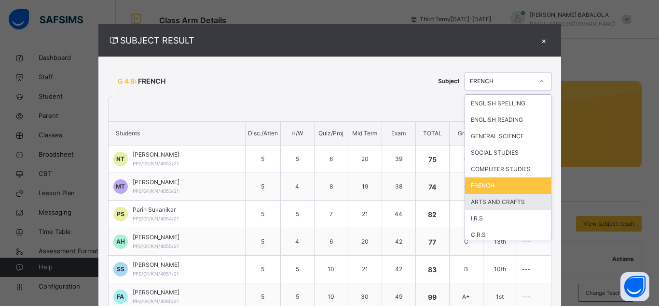
scroll to position [66, 0]
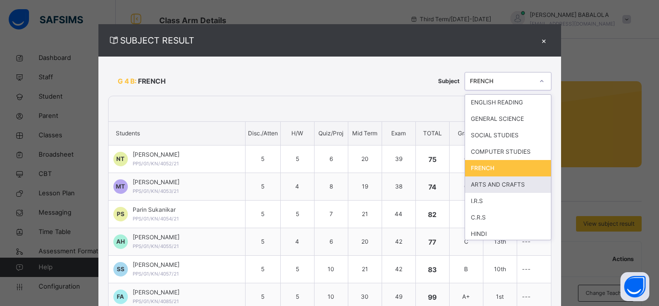
click at [502, 187] on div "ARTS AND CRAFTS" at bounding box center [508, 184] width 86 height 16
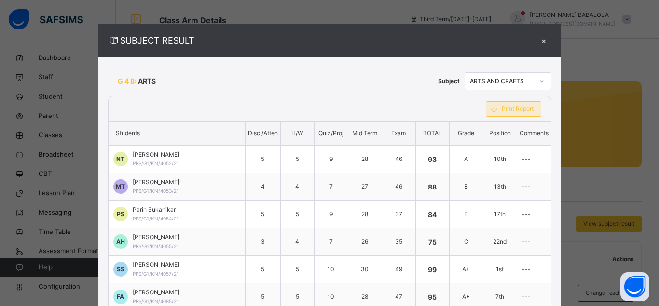
click at [508, 114] on div "Print Report" at bounding box center [514, 108] width 56 height 15
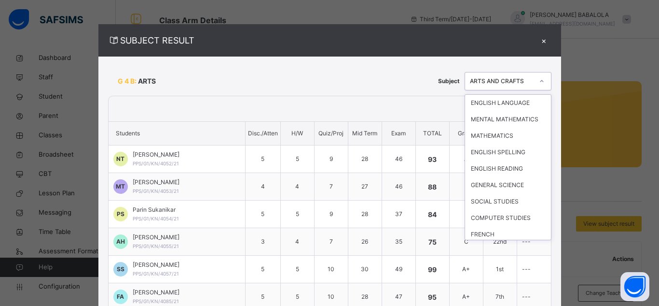
click at [539, 80] on icon at bounding box center [542, 81] width 6 height 10
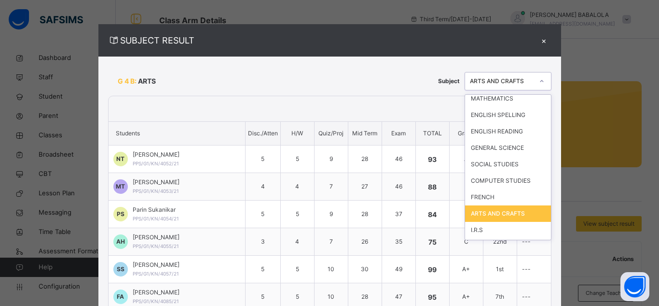
scroll to position [44, 0]
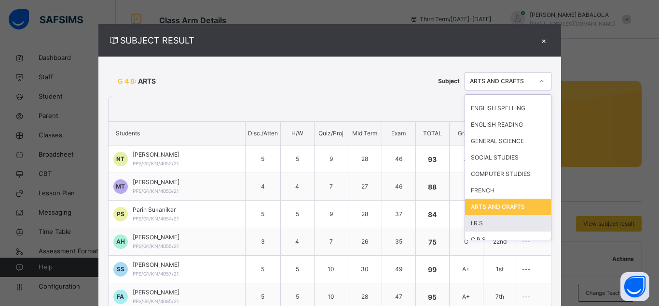
click at [510, 221] on div "I.R.S" at bounding box center [508, 223] width 86 height 16
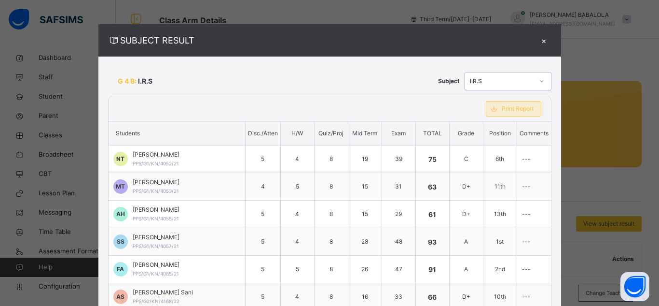
click at [506, 111] on span "Print Report" at bounding box center [518, 108] width 32 height 9
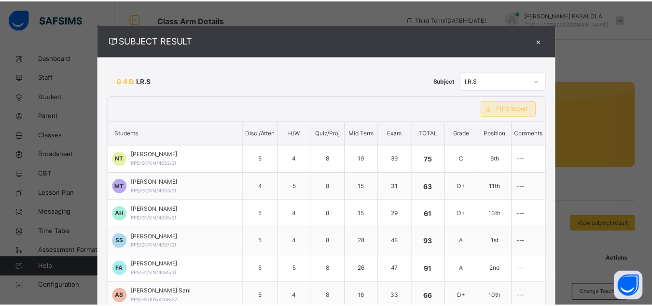
scroll to position [0, 0]
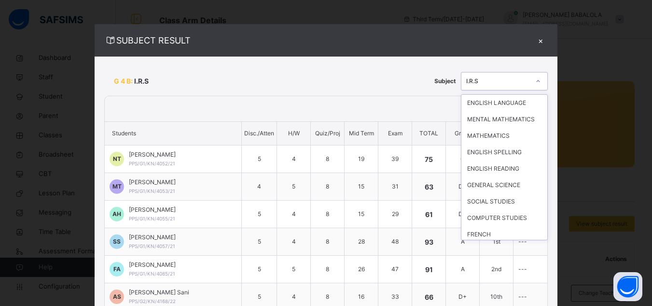
click at [535, 83] on icon at bounding box center [538, 81] width 6 height 10
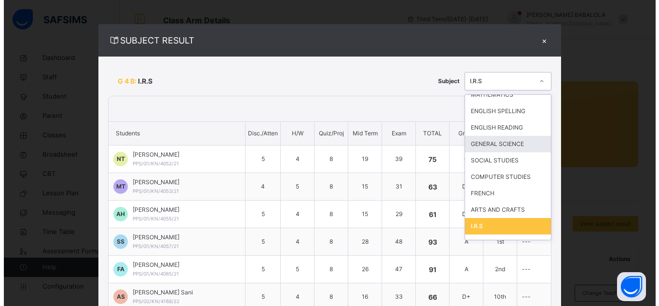
scroll to position [60, 0]
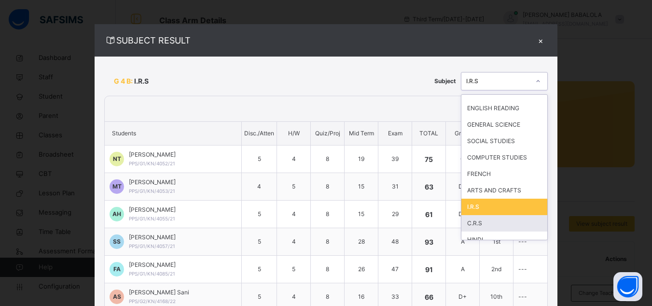
click at [501, 222] on div "C.R.S" at bounding box center [504, 223] width 86 height 16
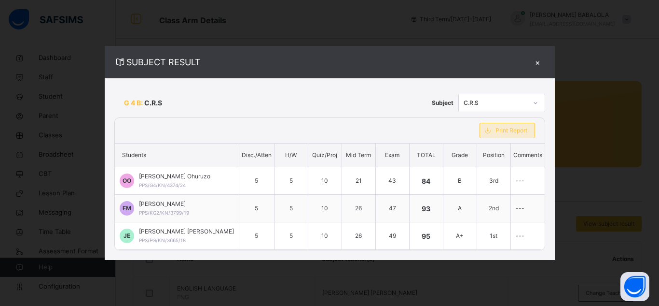
click at [514, 129] on span "Print Report" at bounding box center [512, 130] width 32 height 9
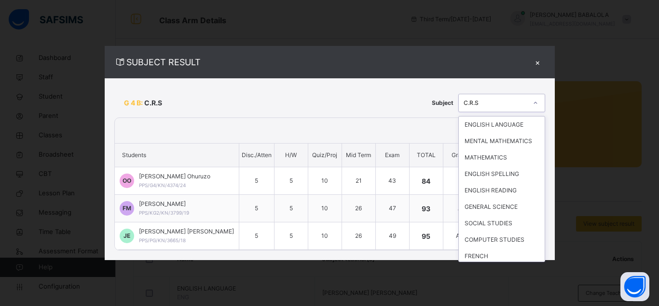
click at [539, 102] on icon at bounding box center [536, 103] width 6 height 10
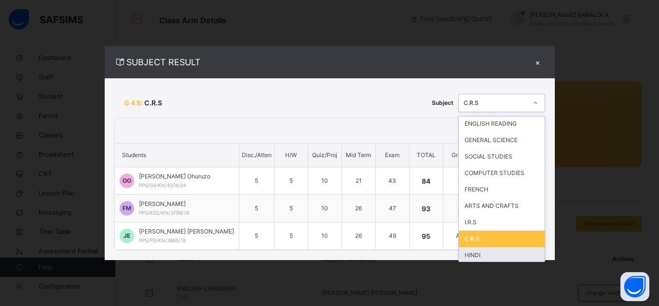
scroll to position [69, 0]
click at [520, 252] on div "HINDI" at bounding box center [502, 253] width 86 height 16
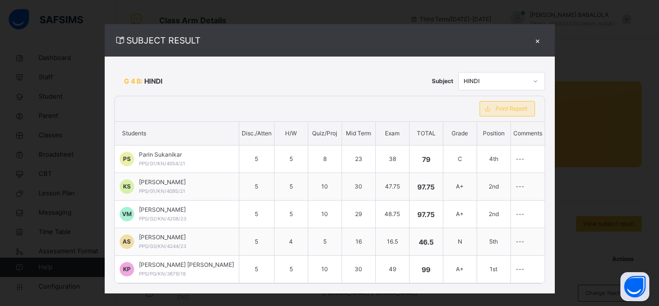
click at [512, 112] on span "Print Report" at bounding box center [512, 108] width 32 height 9
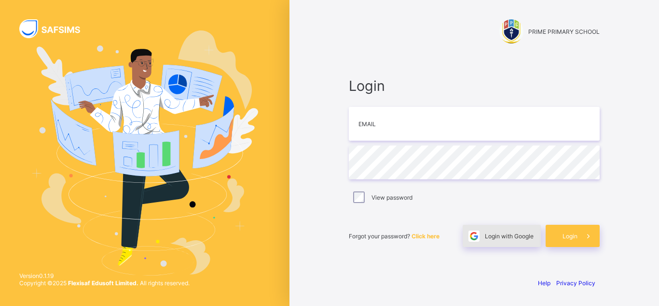
click at [499, 238] on span "Login with Google" at bounding box center [509, 235] width 49 height 7
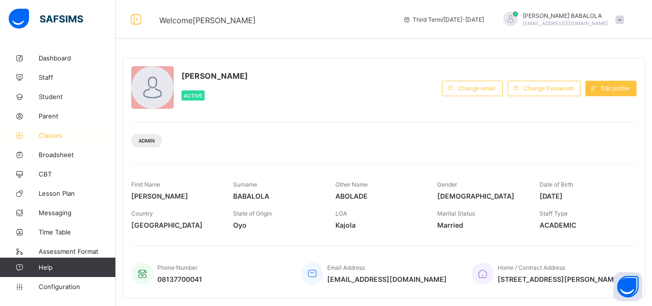
click at [60, 135] on span "Classes" at bounding box center [77, 135] width 77 height 8
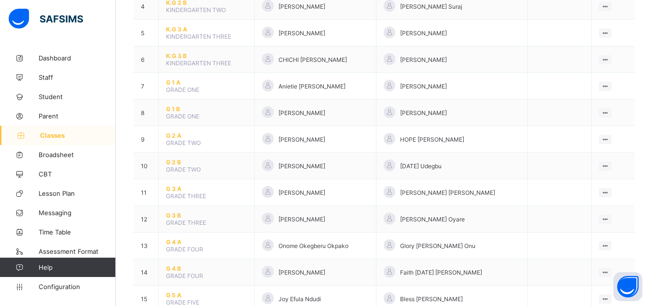
scroll to position [212, 0]
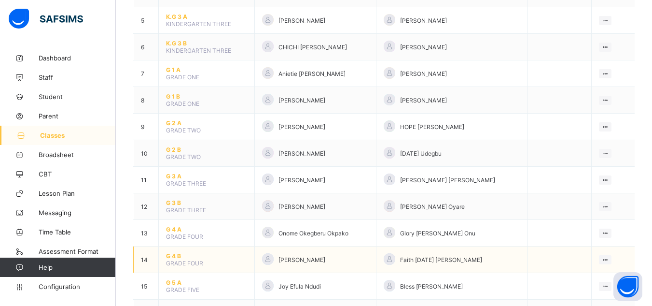
click at [170, 258] on span "G 4 B" at bounding box center [206, 255] width 81 height 7
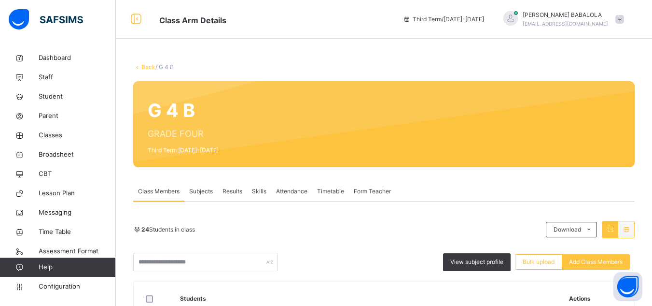
click at [206, 192] on span "Subjects" at bounding box center [201, 191] width 24 height 9
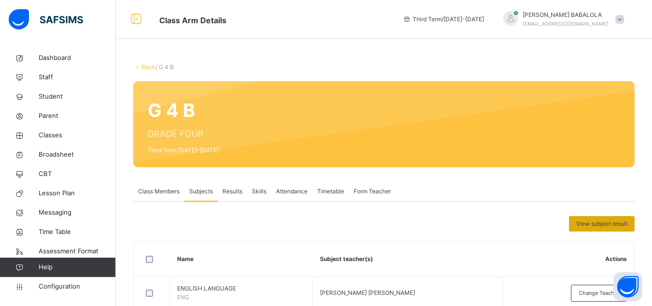
click at [609, 224] on span "View subject result" at bounding box center [601, 223] width 51 height 9
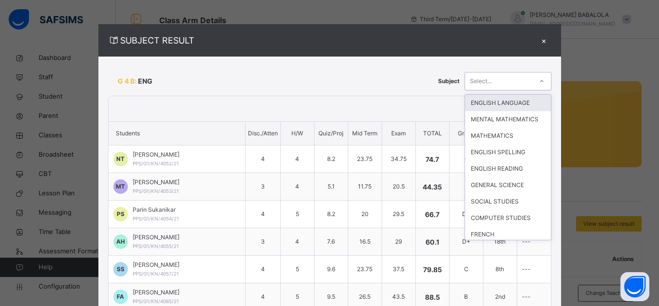
click at [539, 83] on icon at bounding box center [542, 81] width 6 height 10
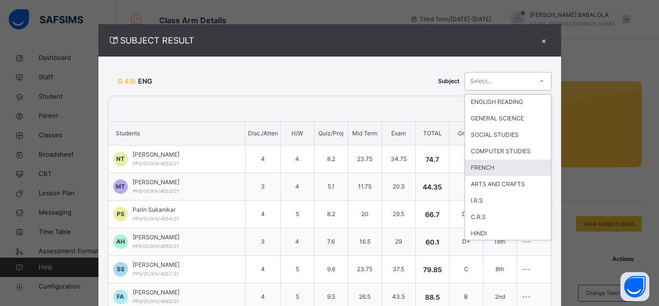
scroll to position [69, 0]
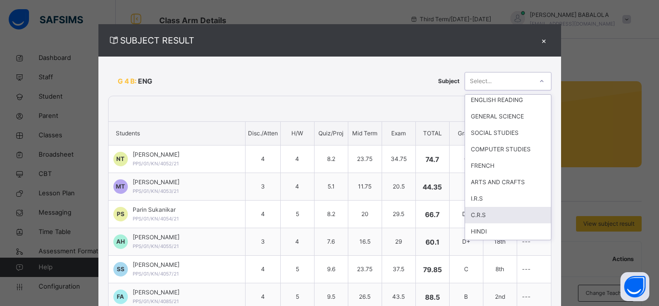
click at [470, 217] on div "C.R.S" at bounding box center [508, 215] width 86 height 16
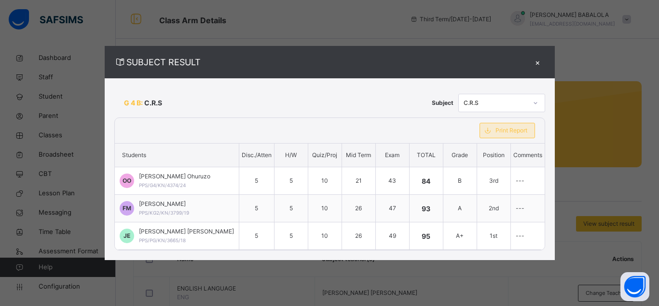
click at [497, 132] on span "Print Report" at bounding box center [512, 130] width 32 height 9
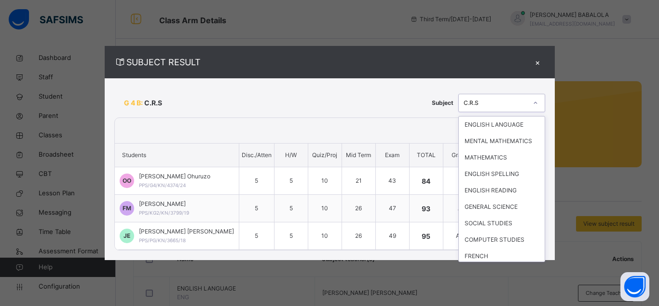
click at [538, 103] on icon at bounding box center [536, 103] width 6 height 10
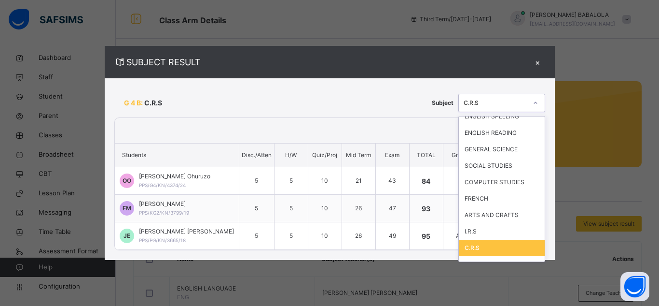
scroll to position [69, 0]
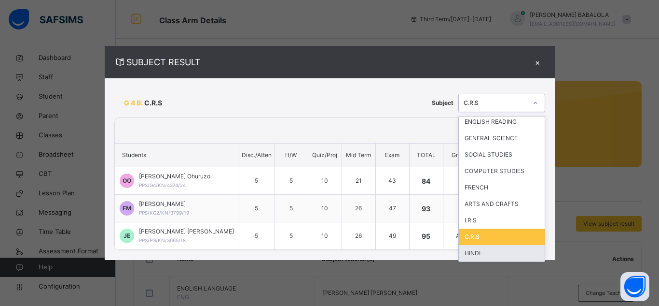
click at [521, 256] on div "HINDI" at bounding box center [502, 253] width 86 height 16
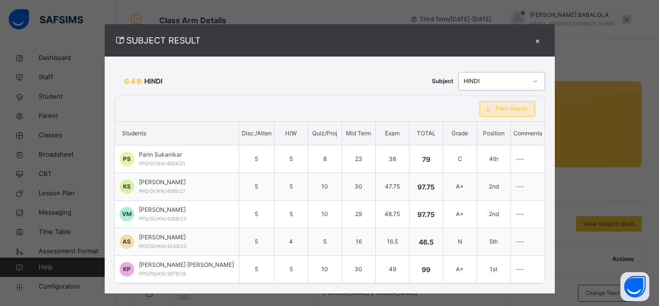
click at [496, 109] on span "Print Report" at bounding box center [512, 108] width 32 height 9
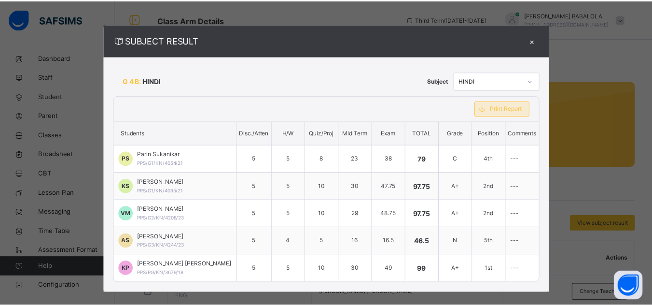
scroll to position [0, 0]
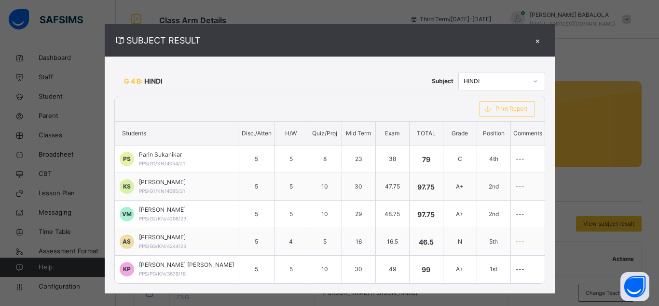
click at [531, 37] on div "×" at bounding box center [538, 40] width 14 height 13
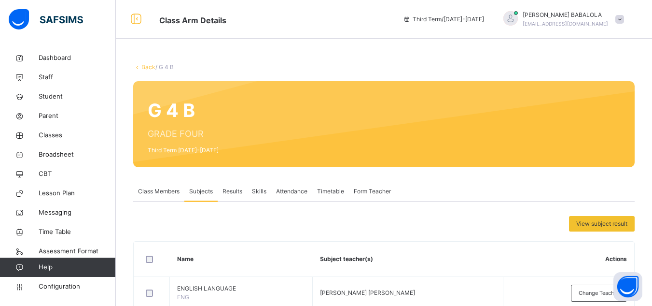
click at [149, 69] on link "Back" at bounding box center [148, 66] width 14 height 7
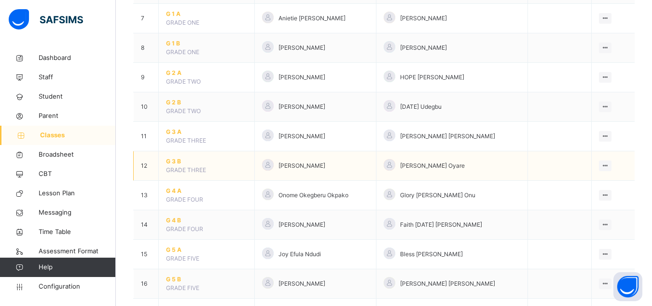
scroll to position [290, 0]
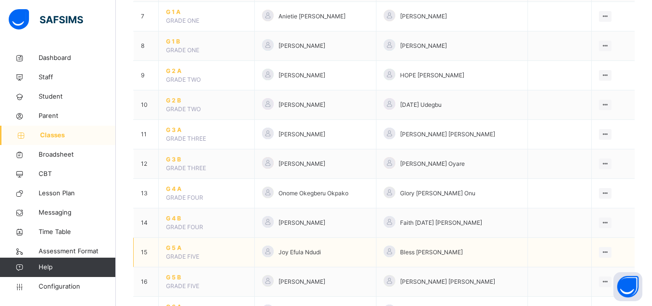
click at [175, 248] on span "G 5 A" at bounding box center [206, 247] width 81 height 9
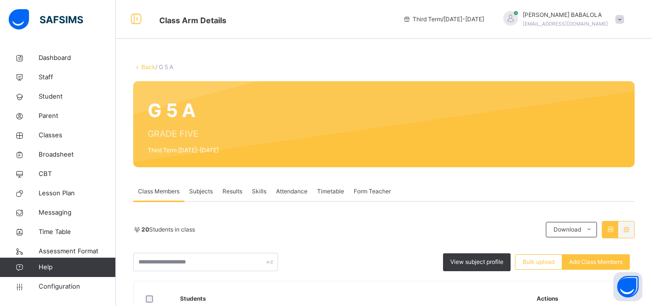
click at [197, 192] on span "Subjects" at bounding box center [201, 191] width 24 height 9
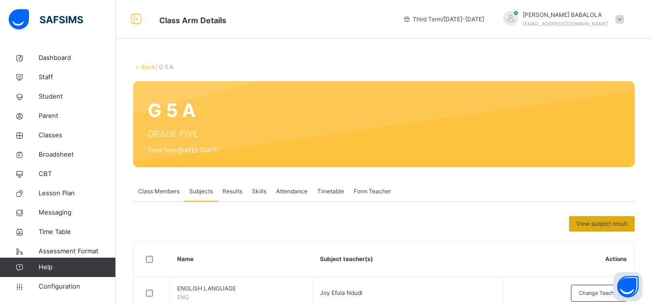
click at [595, 224] on span "View subject result" at bounding box center [601, 223] width 51 height 9
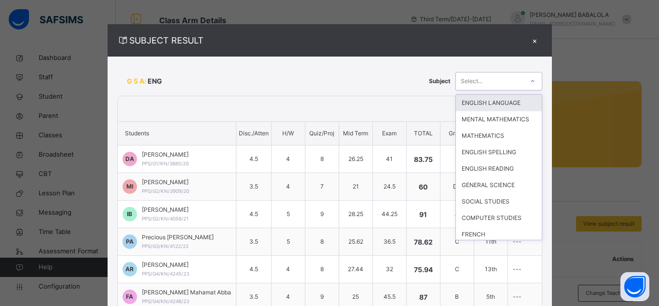
click at [519, 82] on div "Select..." at bounding box center [490, 80] width 68 height 15
click at [516, 100] on div "ENGLISH LANGUAGE" at bounding box center [499, 103] width 86 height 16
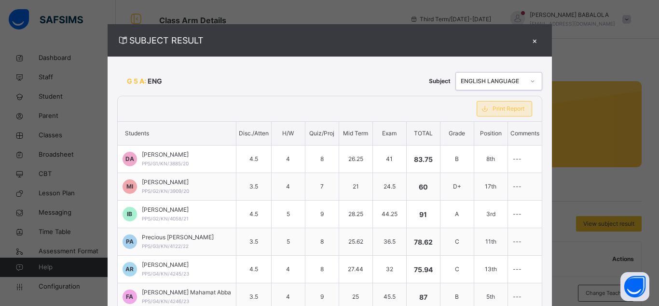
click at [511, 112] on span "Print Report" at bounding box center [509, 108] width 32 height 9
click at [530, 81] on icon at bounding box center [533, 81] width 6 height 10
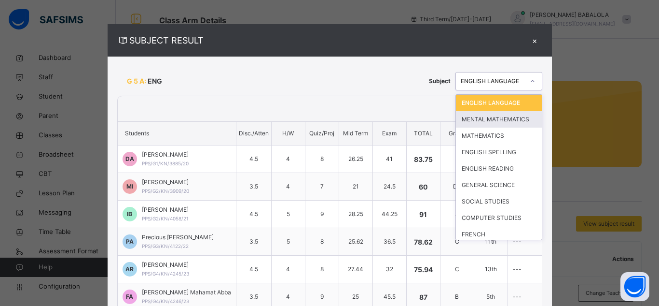
click at [508, 123] on div "MENTAL MATHEMATICS" at bounding box center [499, 119] width 86 height 16
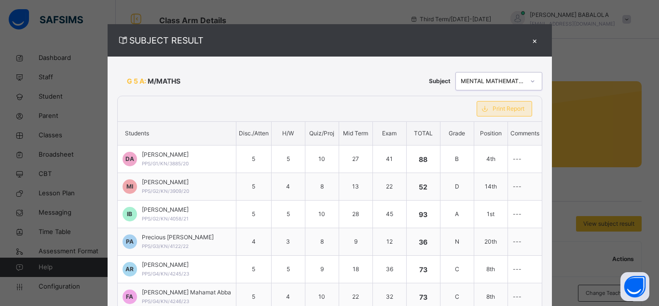
click at [503, 110] on span "Print Report" at bounding box center [509, 108] width 32 height 9
click at [525, 80] on div at bounding box center [533, 80] width 16 height 15
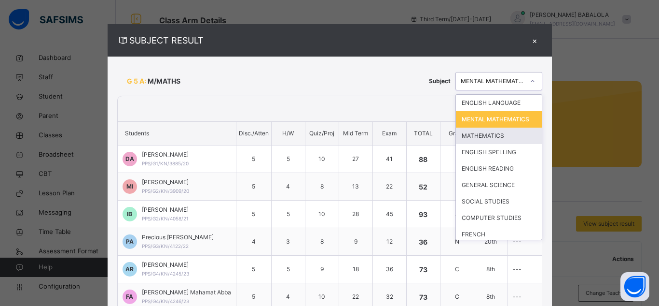
click at [490, 144] on div "MATHEMATICS" at bounding box center [499, 135] width 86 height 16
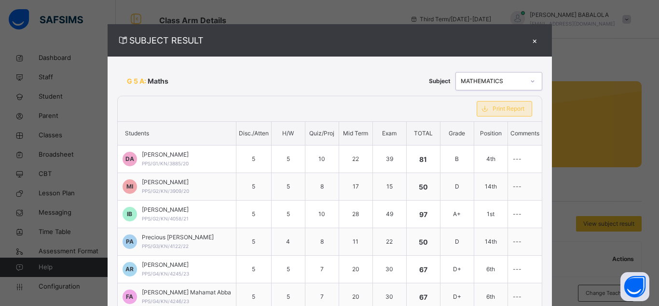
click at [493, 109] on span "Print Report" at bounding box center [509, 108] width 32 height 9
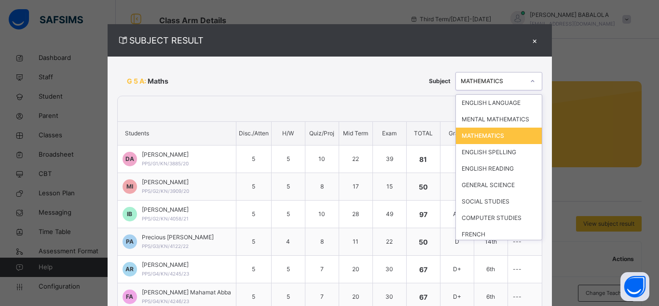
click at [527, 84] on div at bounding box center [533, 80] width 16 height 15
click at [510, 154] on div "ENGLISH SPELLING" at bounding box center [499, 152] width 86 height 16
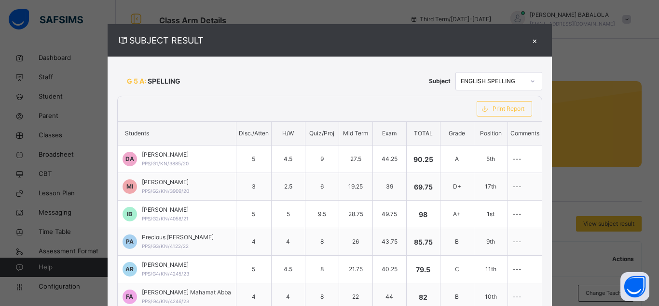
click at [515, 116] on div "Print Report" at bounding box center [504, 108] width 75 height 25
click at [509, 108] on span "Print Report" at bounding box center [509, 108] width 32 height 9
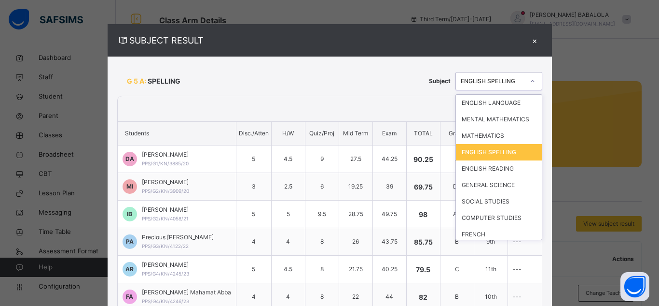
click at [504, 85] on div "ENGLISH SPELLING" at bounding box center [490, 80] width 68 height 15
click at [498, 169] on div "ENGLISH READING" at bounding box center [499, 168] width 86 height 16
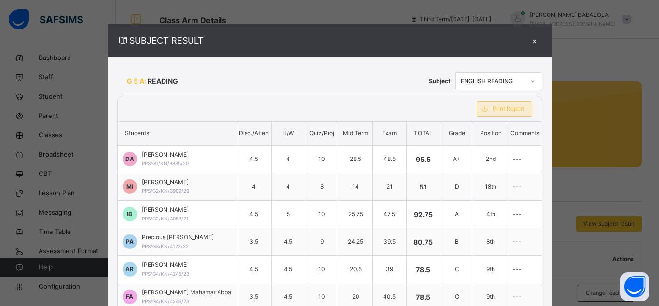
click at [500, 112] on span "Print Report" at bounding box center [509, 108] width 32 height 9
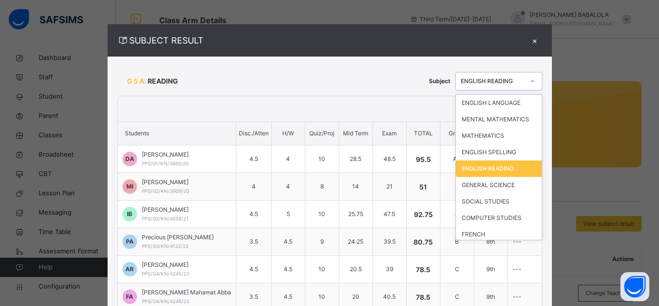
click at [522, 79] on div "ENGLISH READING" at bounding box center [493, 81] width 64 height 9
click at [497, 189] on div "GENERAL SCIENCE" at bounding box center [499, 185] width 86 height 16
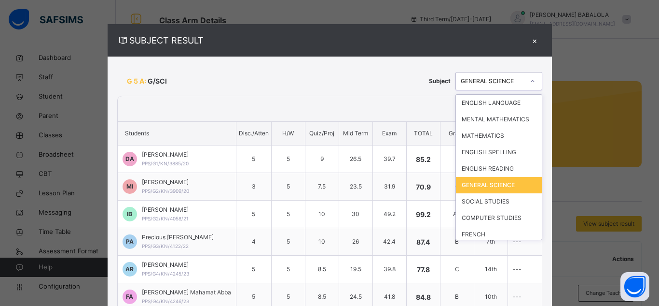
click at [521, 80] on div "GENERAL SCIENCE" at bounding box center [493, 81] width 64 height 9
click at [499, 188] on div "GENERAL SCIENCE" at bounding box center [499, 185] width 86 height 16
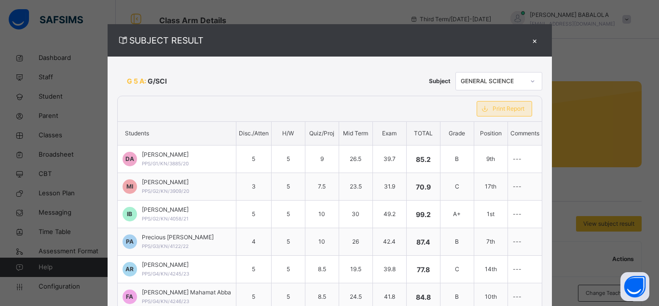
click at [499, 109] on span "Print Report" at bounding box center [509, 108] width 32 height 9
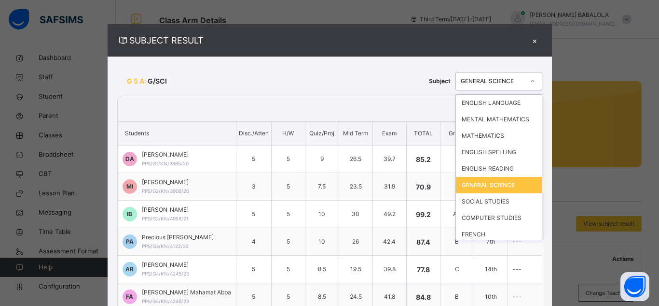
click at [514, 80] on div "GENERAL SCIENCE" at bounding box center [493, 81] width 64 height 9
click at [496, 203] on div "SOCIAL STUDIES" at bounding box center [499, 201] width 86 height 16
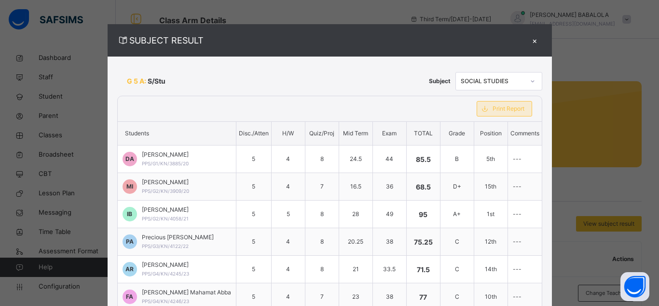
click at [501, 110] on span "Print Report" at bounding box center [509, 108] width 32 height 9
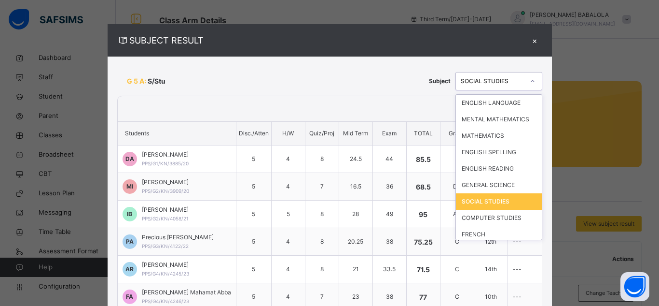
click at [528, 74] on div at bounding box center [533, 80] width 16 height 15
click at [498, 221] on div "COMPUTER STUDIES" at bounding box center [499, 217] width 86 height 16
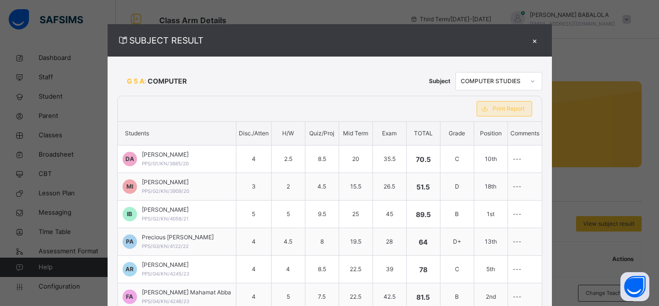
click at [509, 112] on span "Print Report" at bounding box center [509, 108] width 32 height 9
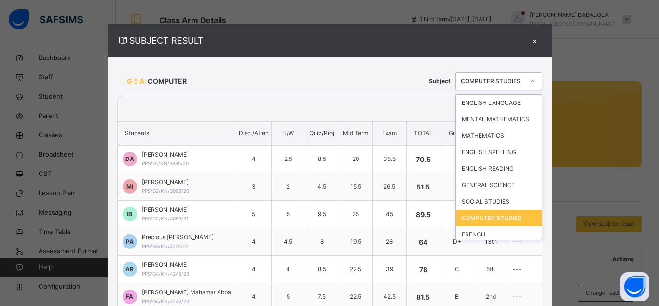
click at [525, 83] on div at bounding box center [533, 80] width 16 height 15
click at [497, 235] on div "FRENCH" at bounding box center [499, 234] width 86 height 16
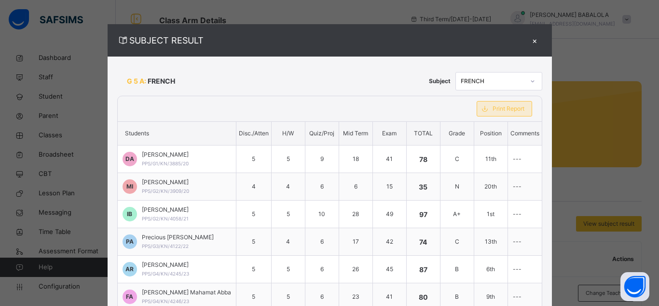
click at [505, 110] on span "Print Report" at bounding box center [509, 108] width 32 height 9
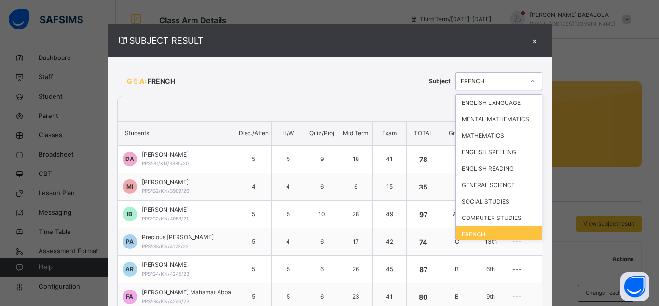
click at [516, 83] on div "FRENCH" at bounding box center [493, 81] width 64 height 9
click at [500, 242] on div "ARTS AND CRAFTS" at bounding box center [499, 250] width 86 height 16
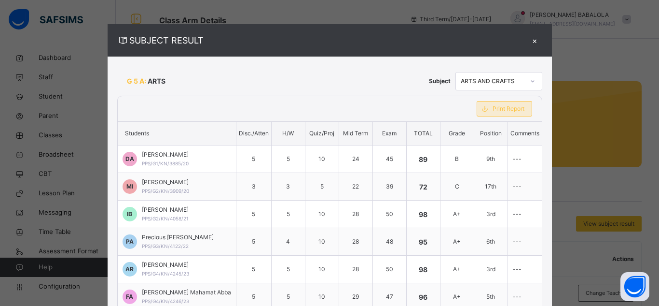
click at [497, 110] on span "Print Report" at bounding box center [509, 108] width 32 height 9
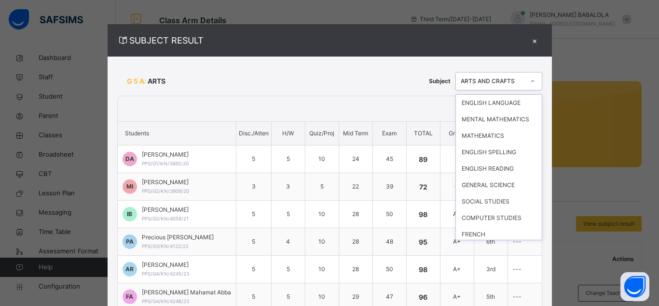
click at [528, 81] on div at bounding box center [533, 80] width 16 height 15
click at [478, 259] on div "I.R.S" at bounding box center [499, 267] width 86 height 16
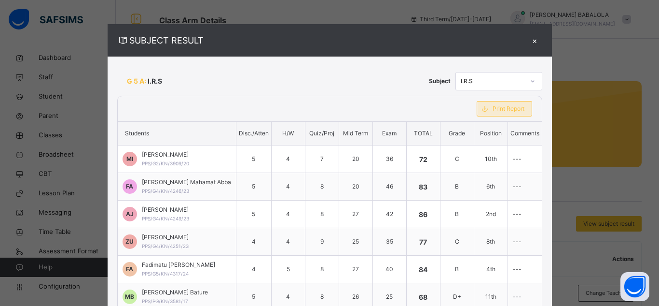
click at [493, 110] on span "Print Report" at bounding box center [509, 108] width 32 height 9
click at [525, 83] on div at bounding box center [533, 80] width 16 height 15
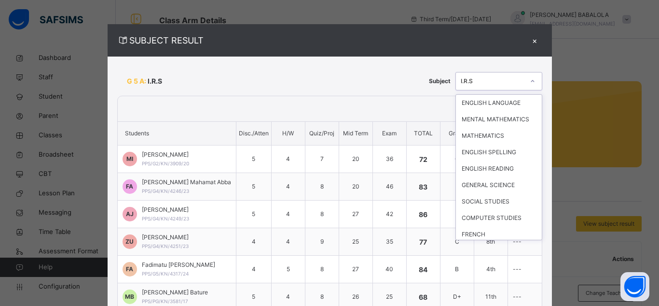
click at [499, 275] on div "C.R.S" at bounding box center [499, 283] width 86 height 16
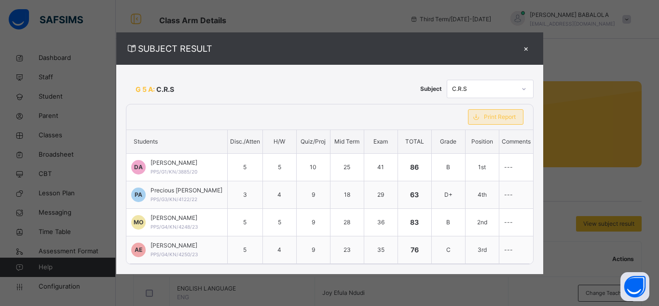
click at [512, 123] on div "Print Report" at bounding box center [496, 116] width 56 height 15
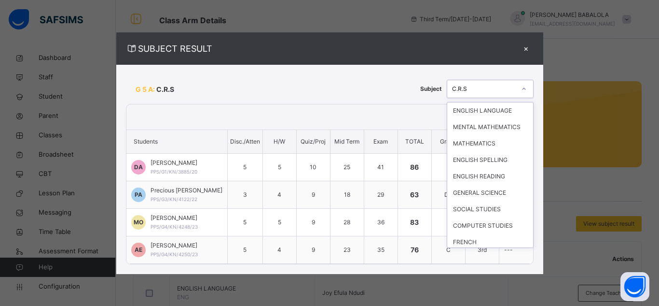
click at [501, 87] on div "C.R.S" at bounding box center [484, 88] width 64 height 9
click at [514, 299] on div "HINDI" at bounding box center [490, 307] width 86 height 16
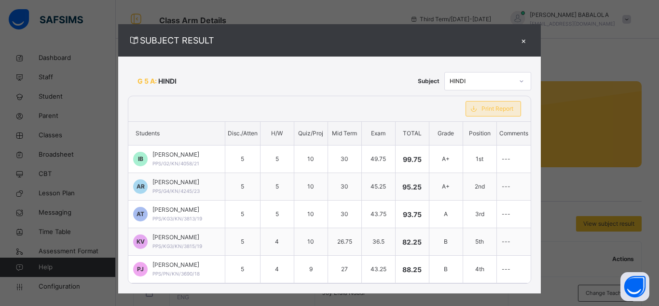
click at [503, 112] on span "Print Report" at bounding box center [498, 108] width 32 height 9
click at [522, 42] on div "×" at bounding box center [524, 40] width 14 height 13
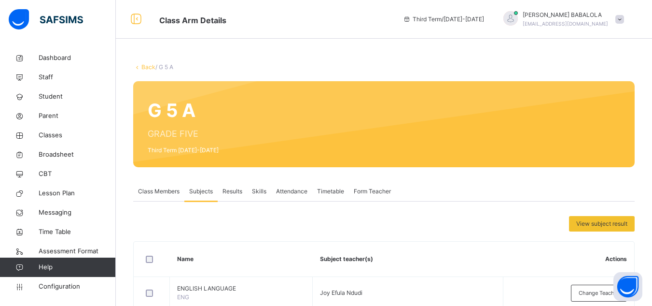
click at [142, 69] on link "Back" at bounding box center [148, 66] width 14 height 7
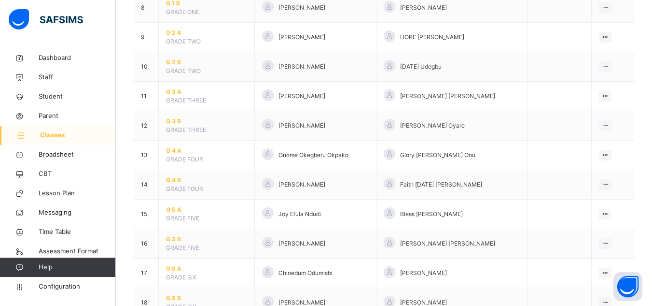
scroll to position [328, 0]
click at [175, 238] on span "G 5 B" at bounding box center [206, 238] width 81 height 9
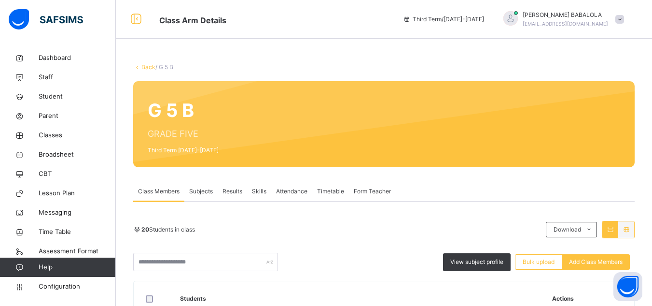
click at [202, 192] on span "Subjects" at bounding box center [201, 191] width 24 height 9
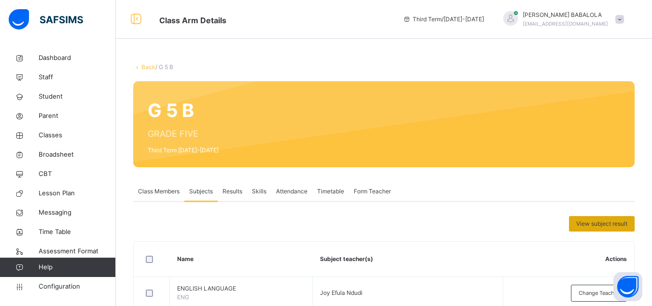
click at [591, 226] on span "View subject result" at bounding box center [601, 223] width 51 height 9
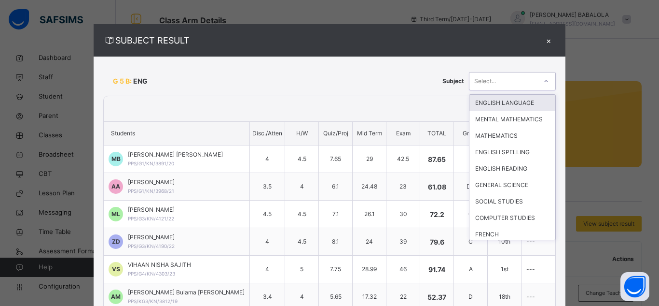
click at [497, 80] on div "Select..." at bounding box center [504, 80] width 68 height 15
click at [502, 104] on div "ENGLISH LANGUAGE" at bounding box center [513, 103] width 86 height 16
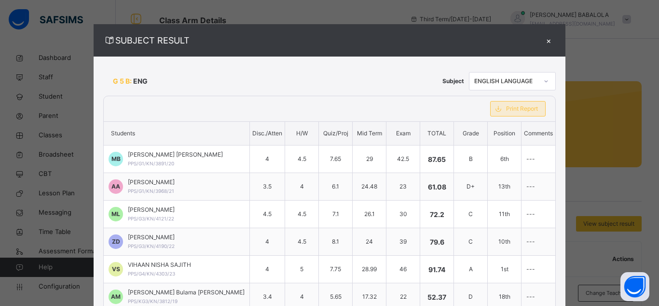
click at [506, 108] on span "Print Report" at bounding box center [522, 108] width 32 height 9
click at [538, 85] on div at bounding box center [546, 80] width 16 height 15
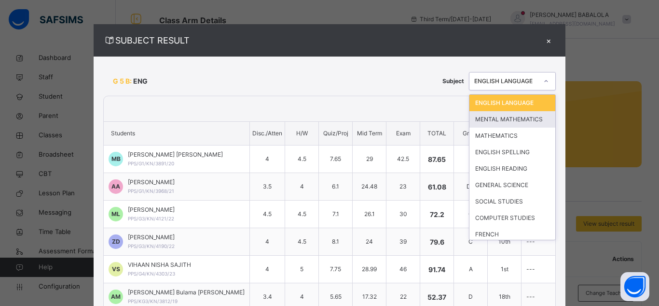
click at [510, 120] on div "MENTAL MATHEMATICS" at bounding box center [513, 119] width 86 height 16
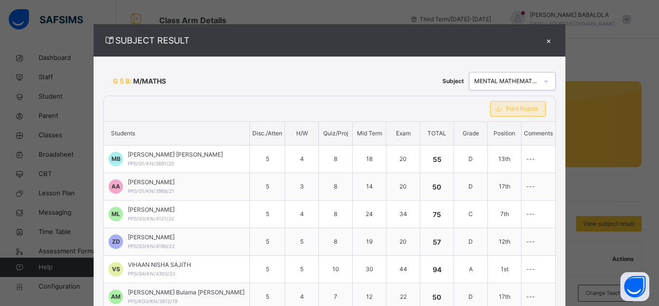
click at [506, 107] on span "Print Report" at bounding box center [522, 108] width 32 height 9
click at [519, 85] on div "MENTAL MATHEMATICS" at bounding box center [504, 80] width 68 height 15
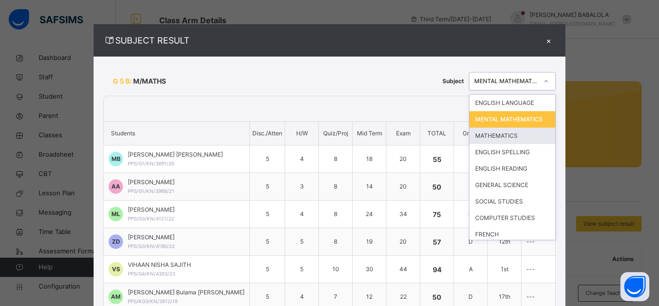
click at [501, 144] on div "MATHEMATICS" at bounding box center [513, 135] width 86 height 16
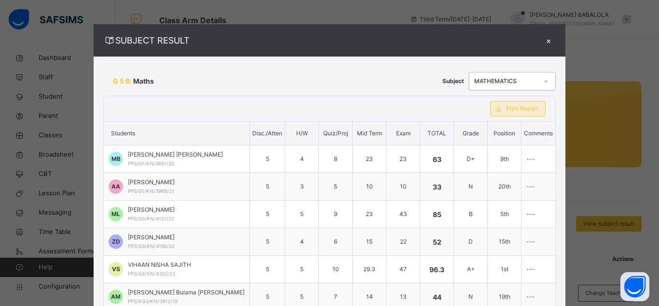
click at [512, 109] on span "Print Report" at bounding box center [522, 108] width 32 height 9
click at [538, 80] on div at bounding box center [546, 80] width 16 height 15
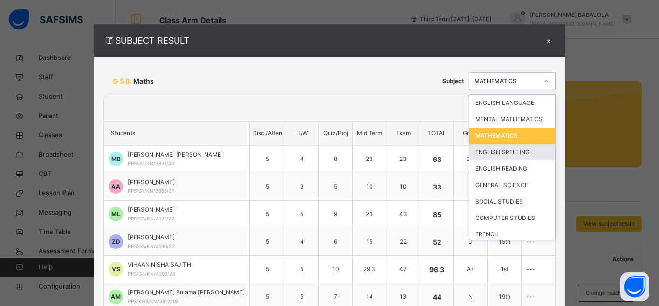
click at [498, 153] on div "ENGLISH SPELLING" at bounding box center [513, 152] width 86 height 16
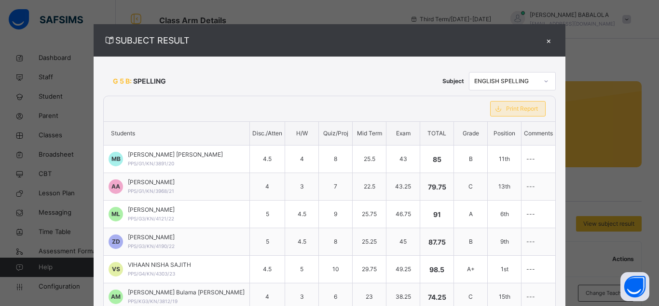
click at [506, 112] on span "Print Report" at bounding box center [522, 108] width 32 height 9
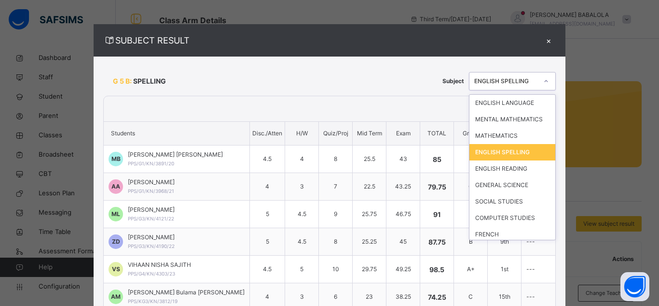
click at [524, 80] on div "ENGLISH SPELLING" at bounding box center [506, 81] width 64 height 9
click at [490, 174] on div "ENGLISH READING" at bounding box center [513, 168] width 86 height 16
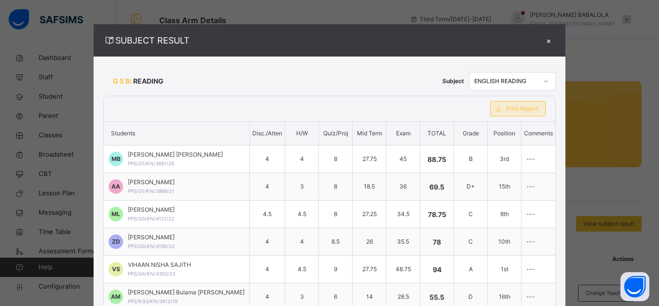
click at [500, 113] on div "Print Report" at bounding box center [518, 108] width 56 height 15
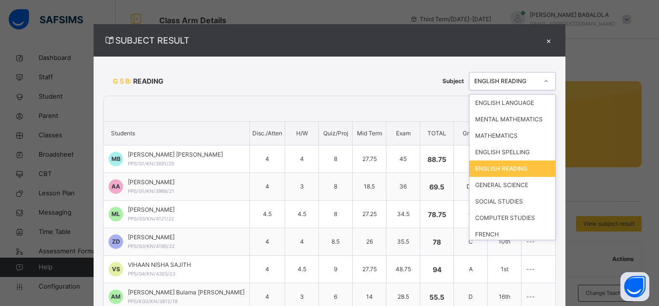
click at [537, 83] on div at bounding box center [546, 80] width 18 height 17
click at [496, 184] on div "GENERAL SCIENCE" at bounding box center [513, 185] width 86 height 16
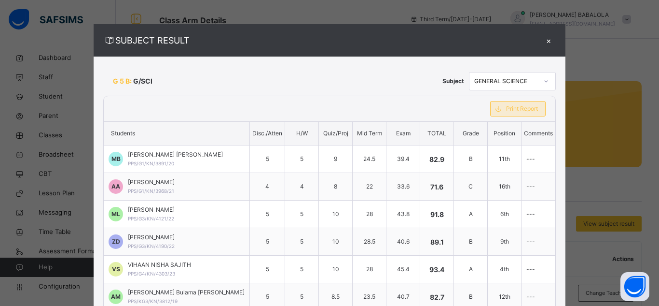
click at [506, 110] on span "Print Report" at bounding box center [522, 108] width 32 height 9
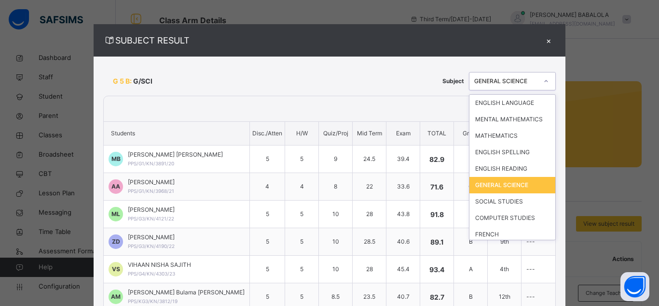
click at [509, 81] on div "GENERAL SCIENCE" at bounding box center [506, 81] width 64 height 9
click at [492, 201] on div "SOCIAL STUDIES" at bounding box center [513, 201] width 86 height 16
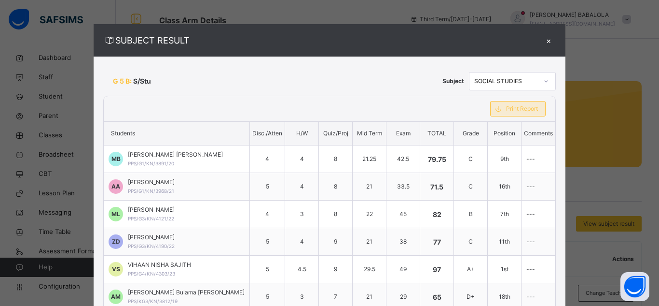
click at [503, 113] on div "Print Report" at bounding box center [518, 108] width 56 height 15
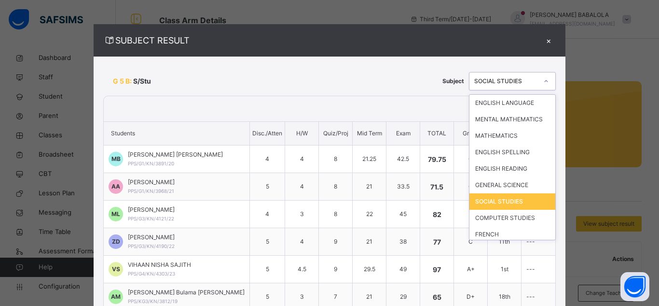
click at [540, 80] on div at bounding box center [546, 80] width 16 height 15
click at [495, 218] on div "COMPUTER STUDIES" at bounding box center [513, 217] width 86 height 16
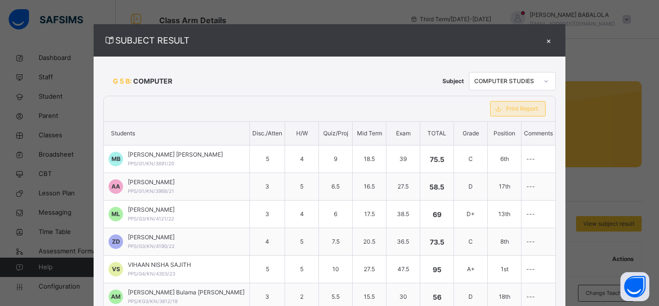
click at [506, 106] on span "Print Report" at bounding box center [522, 108] width 32 height 9
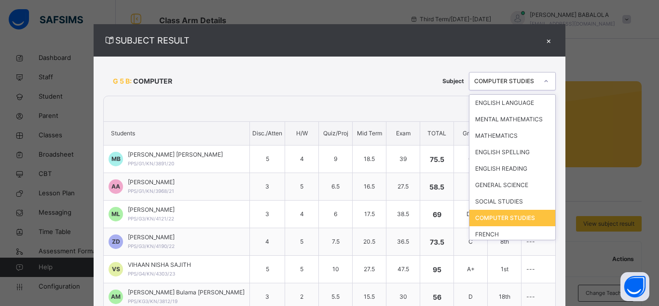
click at [521, 81] on div "COMPUTER STUDIES" at bounding box center [506, 81] width 64 height 9
click at [500, 236] on div "FRENCH" at bounding box center [513, 234] width 86 height 16
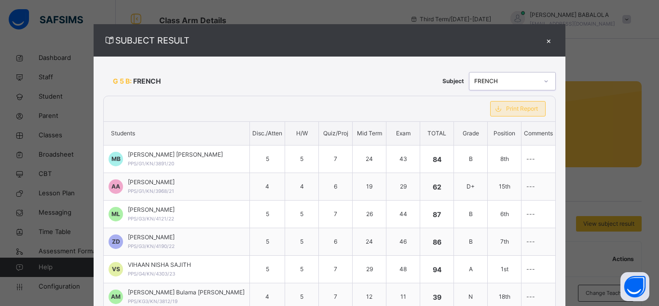
click at [507, 112] on span "Print Report" at bounding box center [522, 108] width 32 height 9
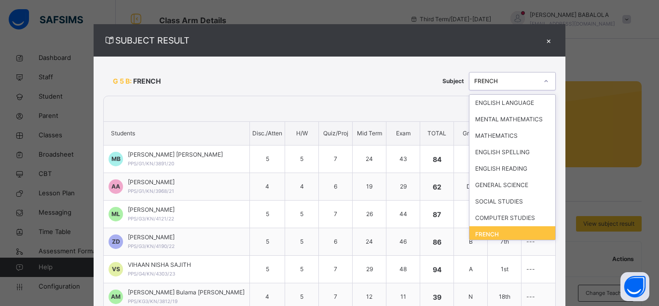
scroll to position [8, 0]
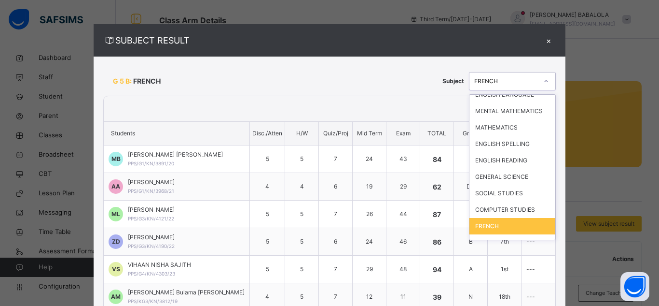
click at [510, 78] on div "FRENCH" at bounding box center [506, 81] width 64 height 9
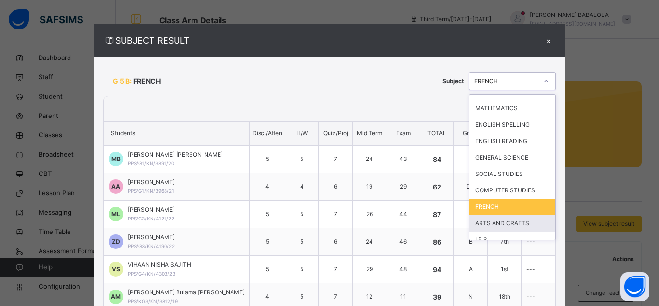
click at [515, 219] on div "ARTS AND CRAFTS" at bounding box center [513, 223] width 86 height 16
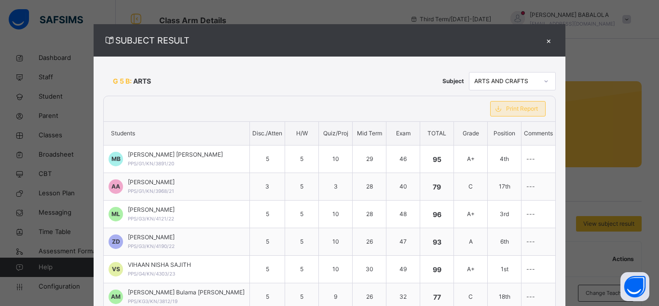
click at [502, 115] on div "Print Report" at bounding box center [518, 108] width 56 height 15
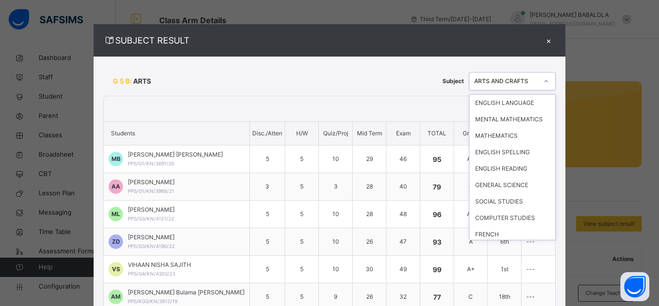
scroll to position [25, 0]
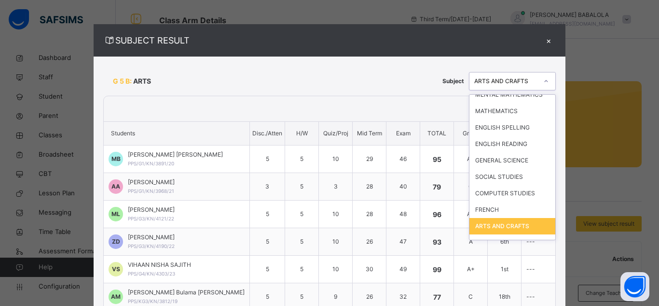
click at [517, 81] on div "ARTS AND CRAFTS" at bounding box center [506, 81] width 64 height 9
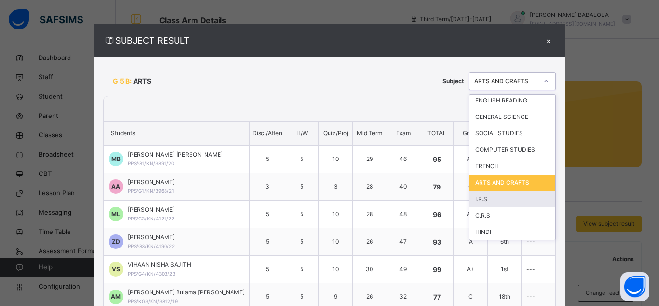
scroll to position [69, 0]
click at [474, 198] on div "I.R.S" at bounding box center [513, 198] width 86 height 16
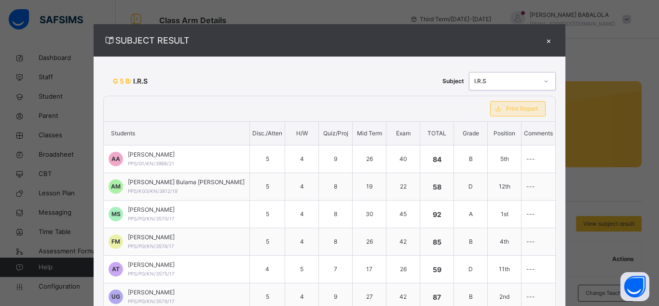
click at [493, 108] on icon at bounding box center [498, 109] width 11 height 12
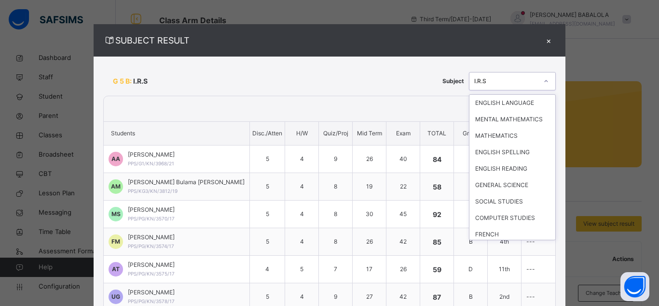
scroll to position [41, 0]
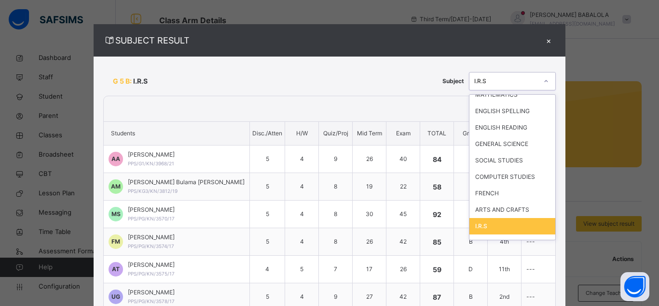
click at [502, 81] on div "I.R.S" at bounding box center [506, 81] width 64 height 9
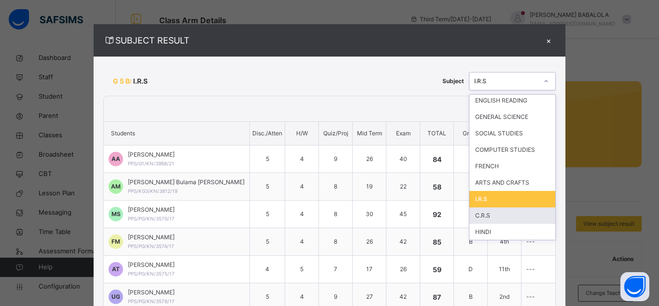
scroll to position [69, 0]
click at [491, 216] on div "C.R.S" at bounding box center [513, 215] width 86 height 16
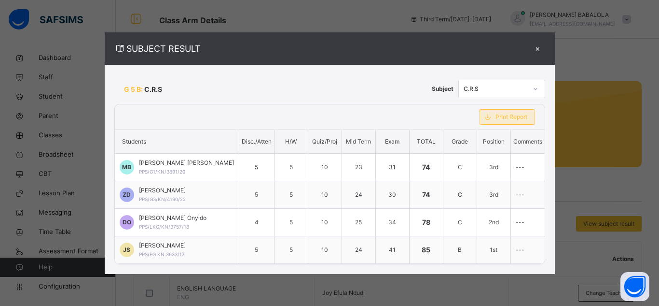
click at [510, 112] on span "Print Report" at bounding box center [512, 116] width 32 height 9
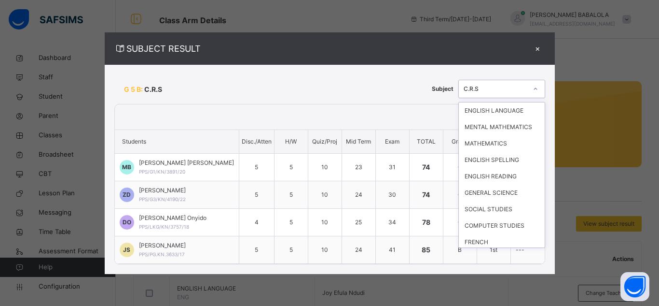
scroll to position [57, 0]
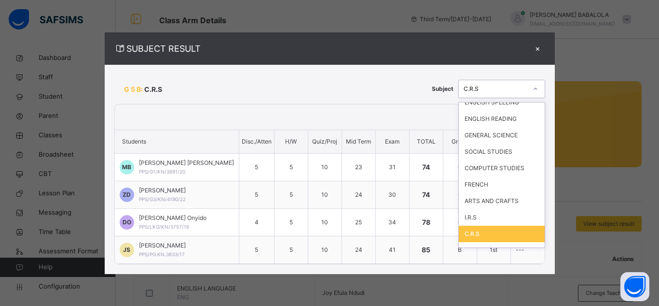
click at [515, 95] on div "C.R.S" at bounding box center [493, 89] width 68 height 15
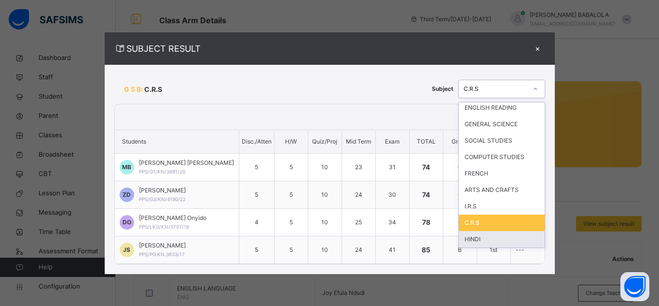
click at [515, 238] on div "HINDI" at bounding box center [502, 239] width 86 height 16
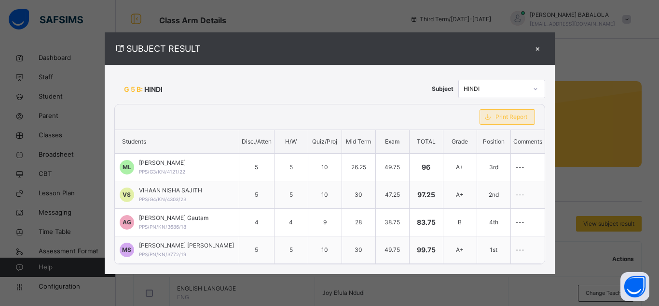
click at [508, 121] on span "Print Report" at bounding box center [512, 116] width 32 height 9
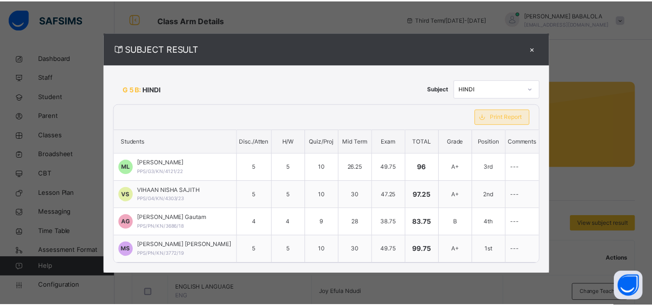
scroll to position [0, 0]
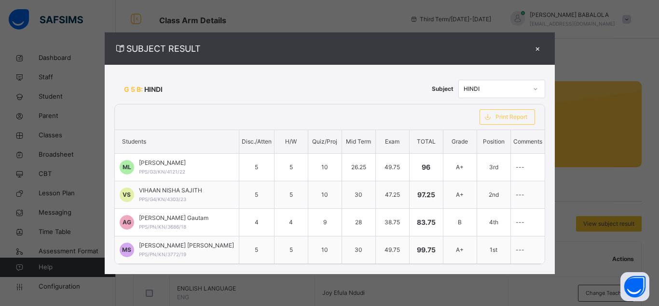
click at [531, 49] on div "×" at bounding box center [538, 48] width 14 height 13
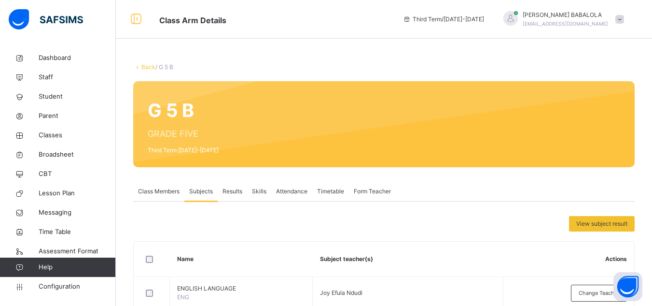
click at [149, 67] on link "Back" at bounding box center [148, 66] width 14 height 7
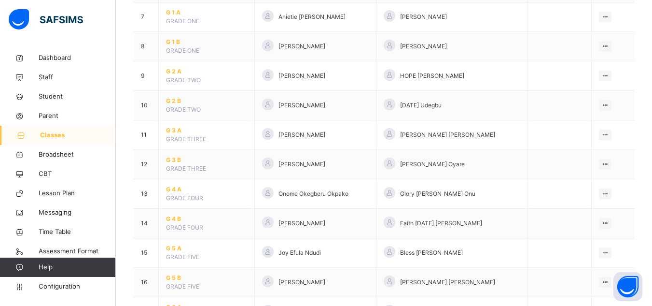
scroll to position [363, 0]
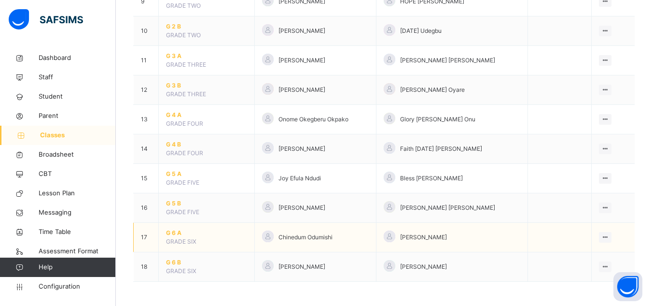
click at [172, 234] on span "G 6 A" at bounding box center [206, 232] width 81 height 9
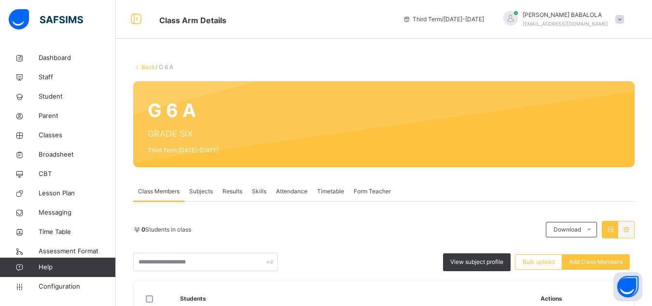
click at [206, 187] on span "Subjects" at bounding box center [201, 191] width 24 height 9
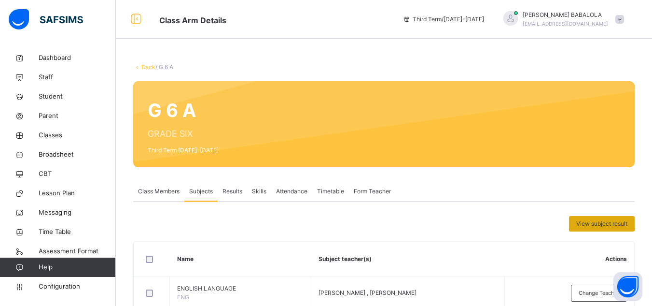
click at [608, 225] on span "View subject result" at bounding box center [601, 223] width 51 height 9
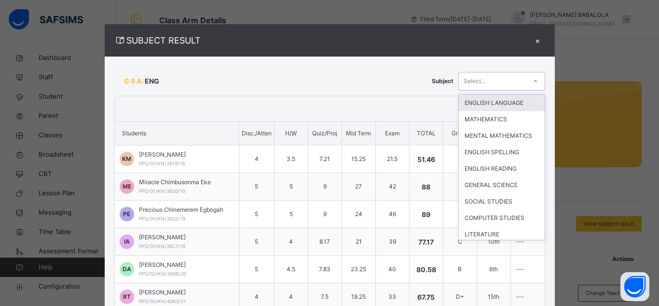
click at [489, 77] on div "Select..." at bounding box center [493, 80] width 68 height 15
click at [486, 103] on div "ENGLISH LANGUAGE" at bounding box center [502, 103] width 86 height 16
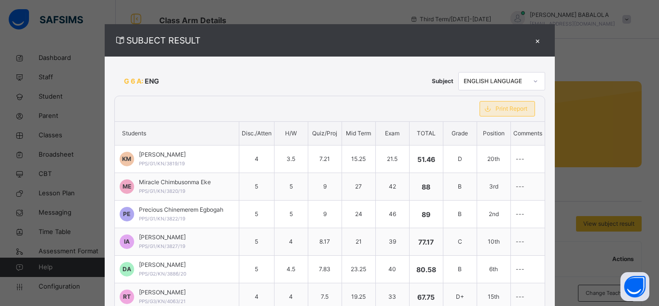
click at [496, 109] on span "Print Report" at bounding box center [512, 108] width 32 height 9
click at [504, 78] on div "ENGLISH LANGUAGE" at bounding box center [496, 81] width 64 height 9
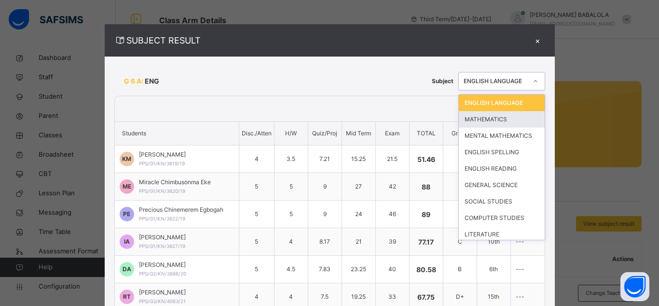
click at [491, 116] on div "MATHEMATICS" at bounding box center [502, 119] width 86 height 16
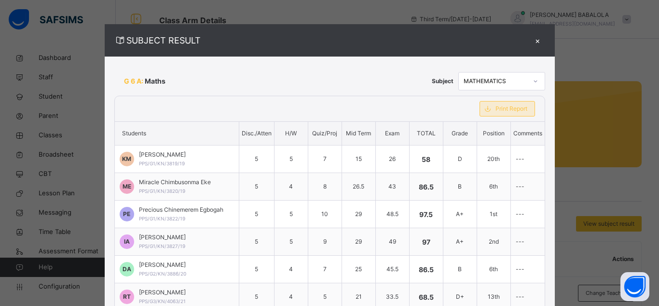
click at [493, 113] on div "Print Report" at bounding box center [508, 108] width 56 height 15
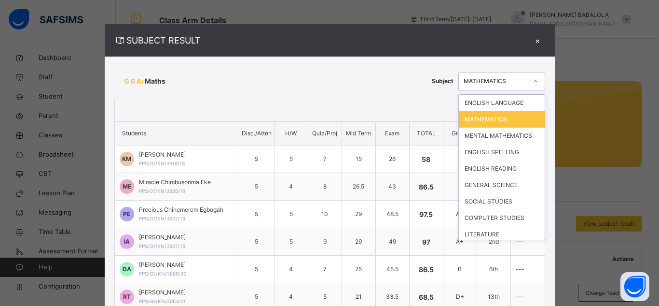
click at [502, 83] on div "MATHEMATICS" at bounding box center [496, 81] width 64 height 9
click at [504, 134] on div "MENTAL MATHEMATICS" at bounding box center [502, 135] width 86 height 16
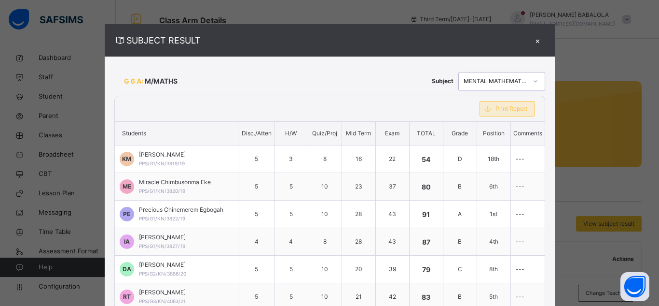
click at [498, 115] on div "Print Report" at bounding box center [508, 108] width 56 height 15
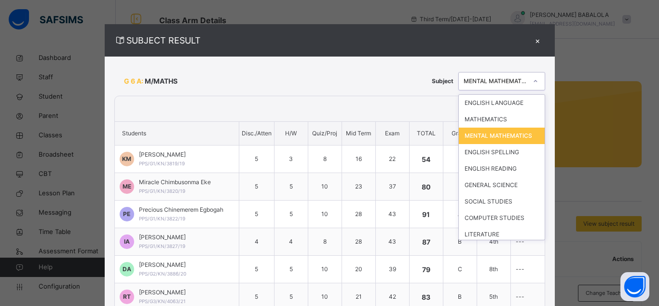
click at [494, 81] on div "MENTAL MATHEMATICS" at bounding box center [496, 81] width 64 height 9
click at [490, 160] on div "ENGLISH SPELLING" at bounding box center [502, 152] width 86 height 16
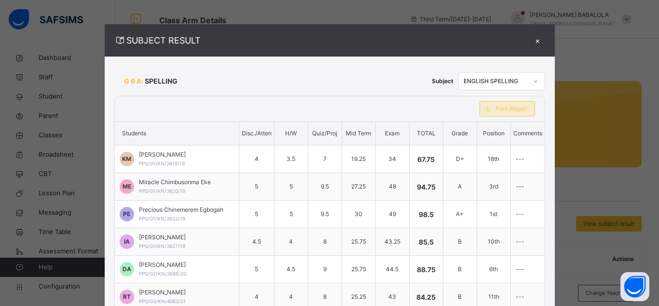
click at [487, 111] on span at bounding box center [487, 108] width 15 height 15
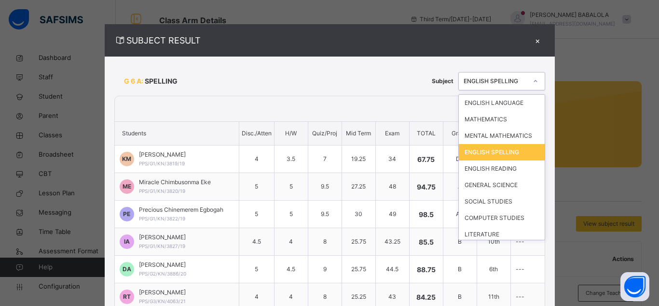
click at [501, 79] on div "ENGLISH SPELLING" at bounding box center [496, 81] width 64 height 9
click at [494, 173] on div "ENGLISH READING" at bounding box center [502, 168] width 86 height 16
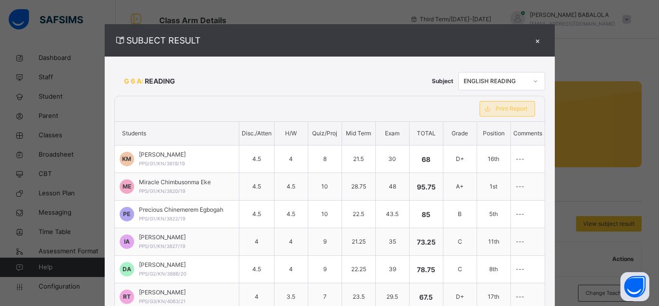
click at [508, 111] on span "Print Report" at bounding box center [512, 108] width 32 height 9
click at [502, 84] on div "ENGLISH READING" at bounding box center [496, 81] width 64 height 9
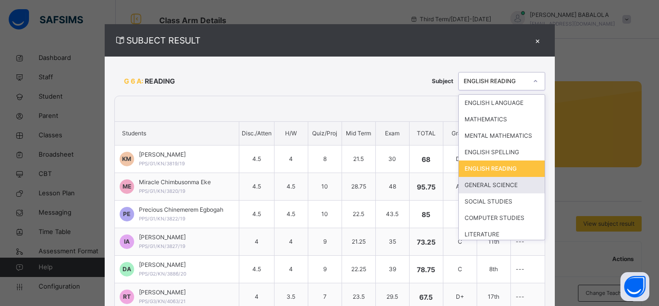
click at [496, 185] on div "GENERAL SCIENCE" at bounding box center [502, 185] width 86 height 16
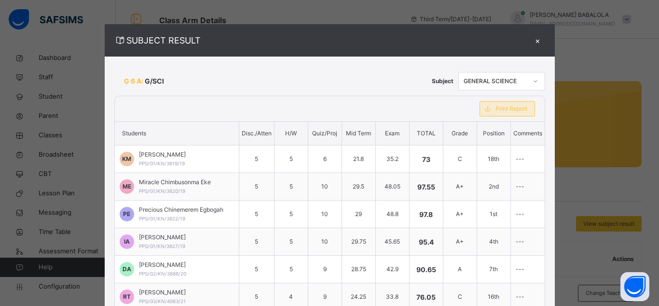
click at [500, 110] on span "Print Report" at bounding box center [512, 108] width 32 height 9
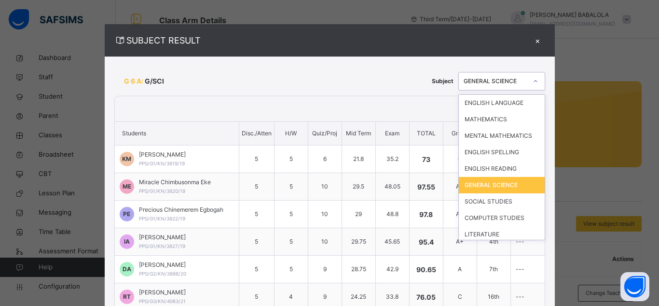
click at [495, 77] on div "GENERAL SCIENCE" at bounding box center [496, 81] width 64 height 9
click at [483, 203] on div "SOCIAL STUDIES" at bounding box center [502, 201] width 86 height 16
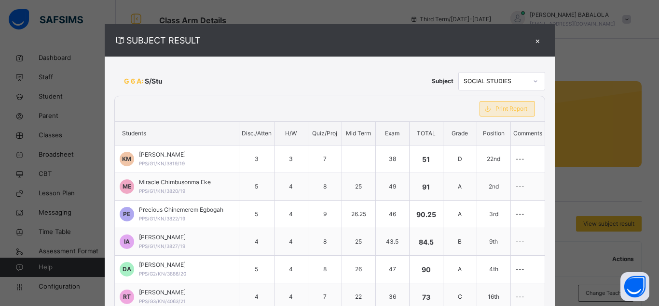
click at [496, 111] on span "Print Report" at bounding box center [512, 108] width 32 height 9
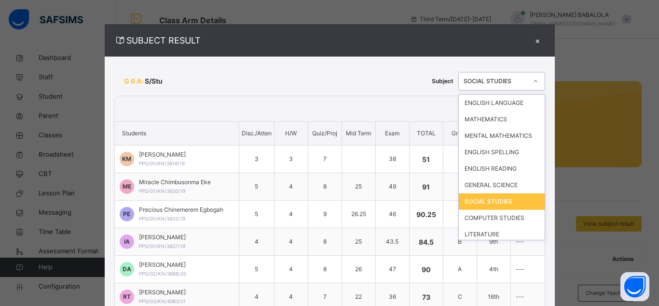
click at [503, 83] on div "SOCIAL STUDIES" at bounding box center [496, 81] width 64 height 9
click at [503, 218] on div "COMPUTER STUDIES" at bounding box center [502, 217] width 86 height 16
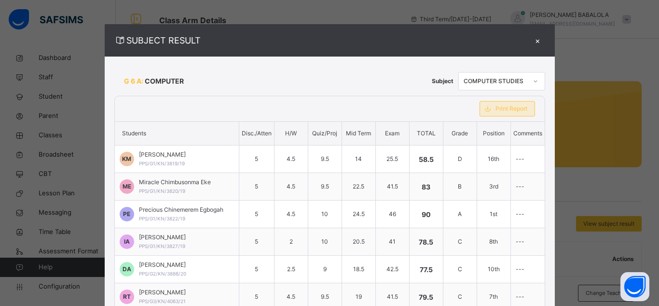
click at [508, 109] on span "Print Report" at bounding box center [512, 108] width 32 height 9
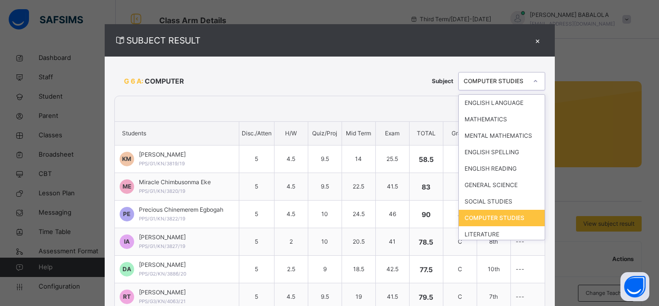
click at [508, 84] on div "COMPUTER STUDIES" at bounding box center [496, 81] width 64 height 9
click at [501, 236] on div "LITERATURE" at bounding box center [502, 234] width 86 height 16
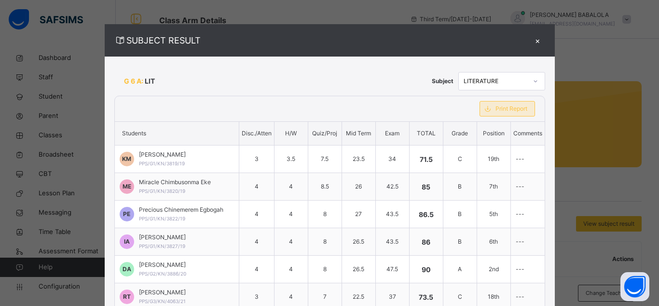
click at [500, 110] on span "Print Report" at bounding box center [512, 108] width 32 height 9
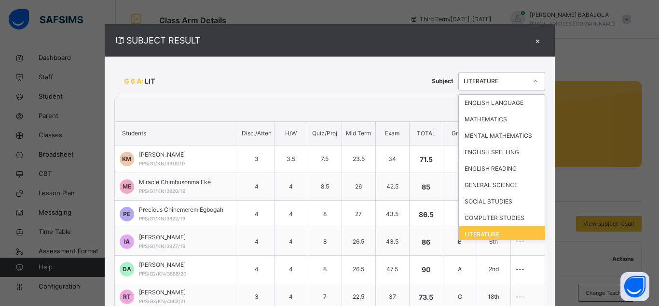
click at [500, 81] on div "LITERATURE" at bounding box center [496, 81] width 64 height 9
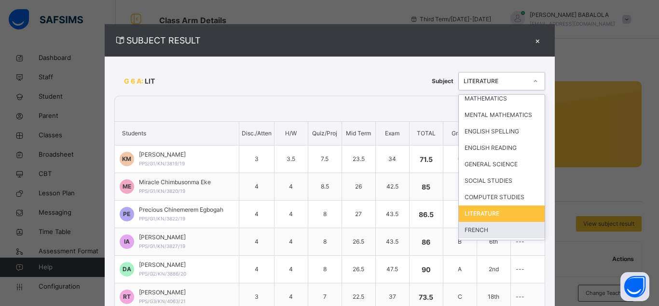
scroll to position [28, 0]
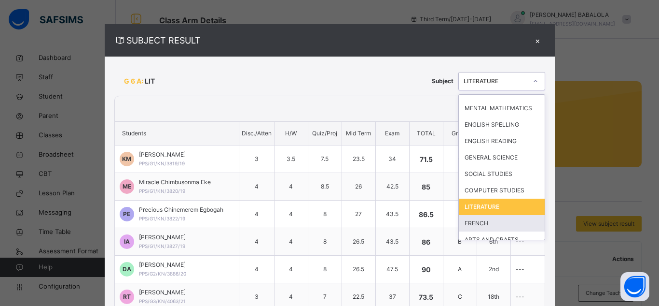
click at [500, 225] on div "FRENCH" at bounding box center [502, 223] width 86 height 16
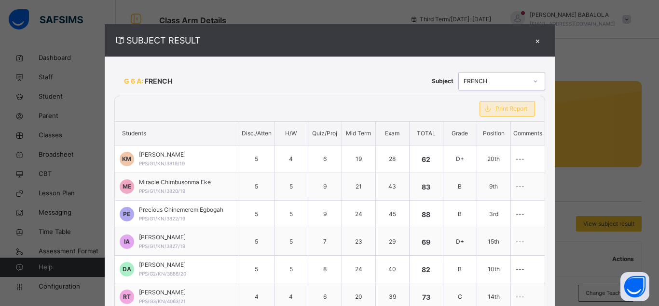
click at [496, 109] on span "Print Report" at bounding box center [512, 108] width 32 height 9
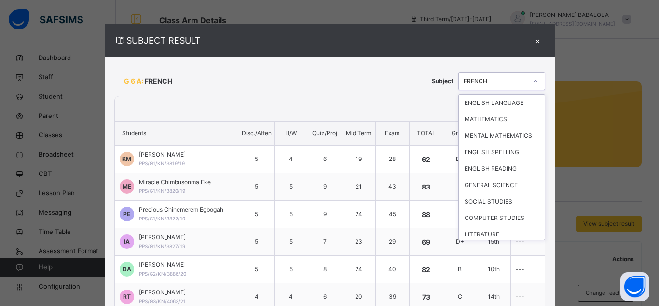
click at [499, 89] on div "FRENCH" at bounding box center [501, 81] width 87 height 18
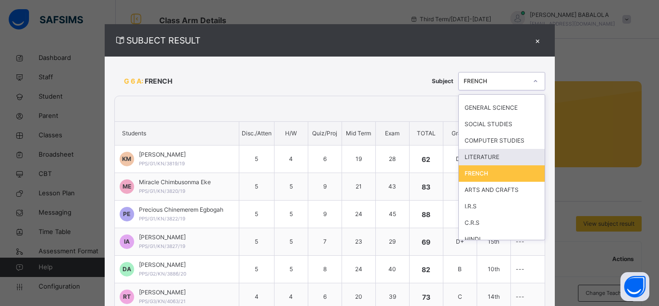
scroll to position [85, 0]
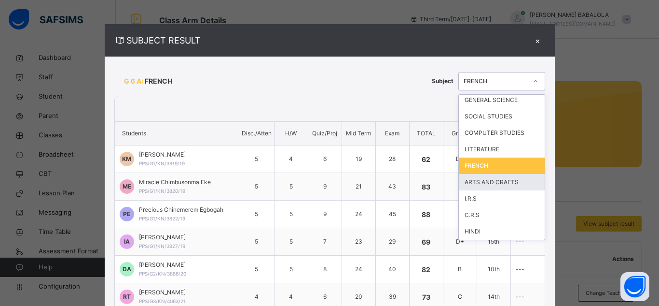
click at [486, 180] on div "ARTS AND CRAFTS" at bounding box center [502, 182] width 86 height 16
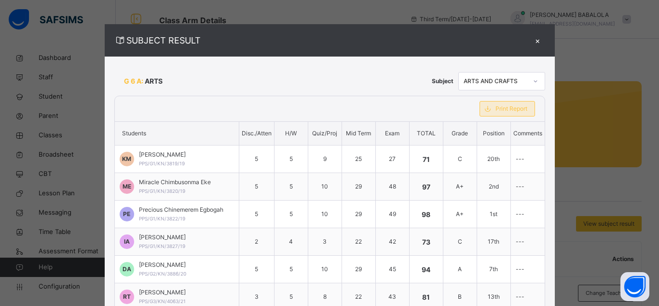
click at [508, 110] on span "Print Report" at bounding box center [512, 108] width 32 height 9
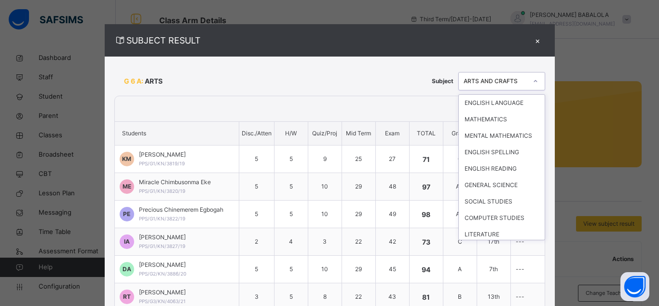
scroll to position [41, 0]
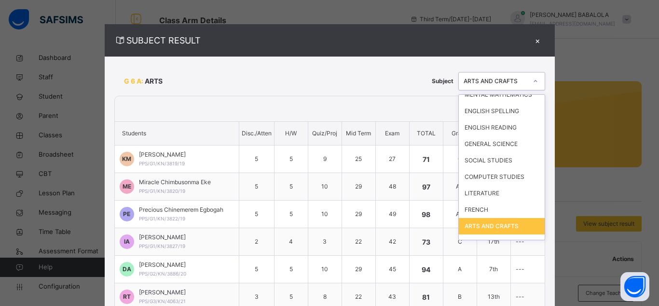
click at [515, 83] on div "ARTS AND CRAFTS" at bounding box center [496, 81] width 64 height 9
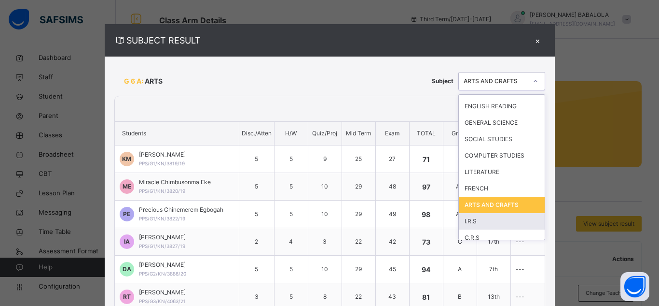
scroll to position [85, 0]
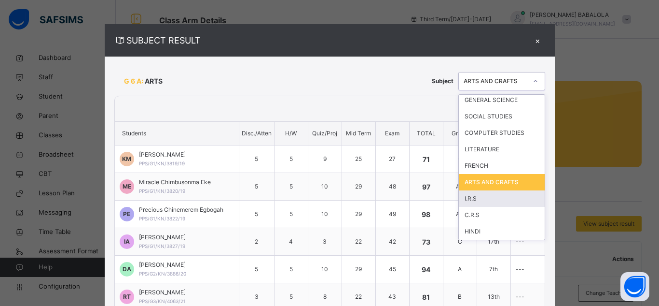
click at [491, 194] on div "I.R.S" at bounding box center [502, 198] width 86 height 16
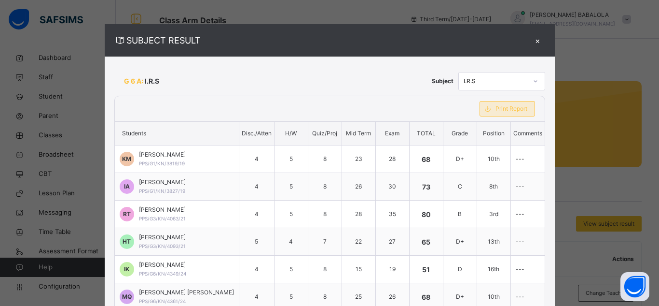
click at [496, 109] on span "Print Report" at bounding box center [512, 108] width 32 height 9
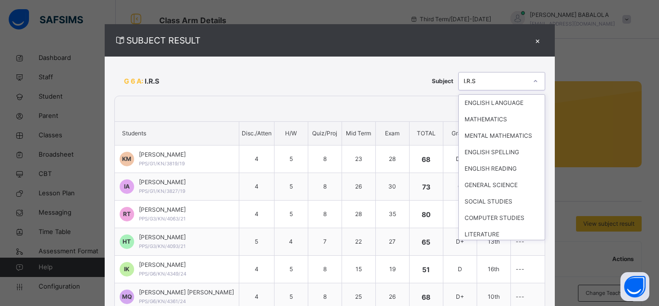
click at [492, 78] on div "I.R.S" at bounding box center [496, 81] width 64 height 9
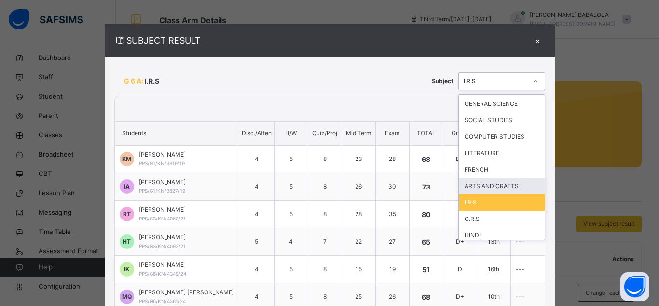
scroll to position [85, 0]
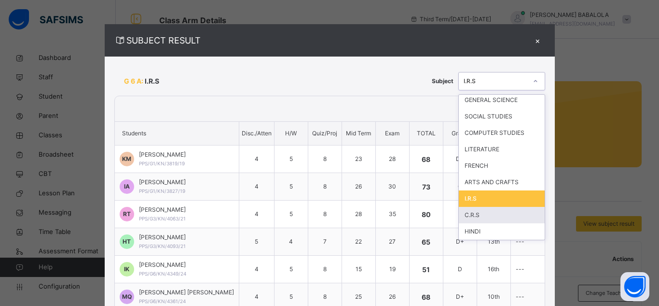
click at [486, 216] on div "C.R.S" at bounding box center [502, 215] width 86 height 16
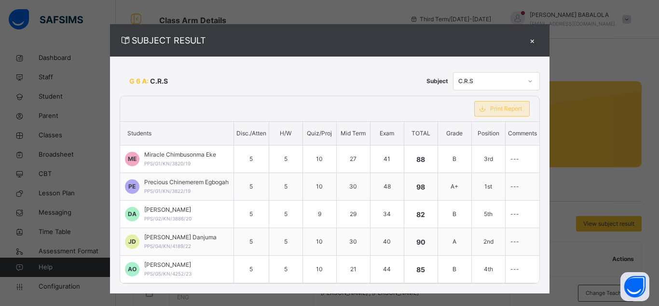
click at [495, 110] on span "Print Report" at bounding box center [506, 108] width 32 height 9
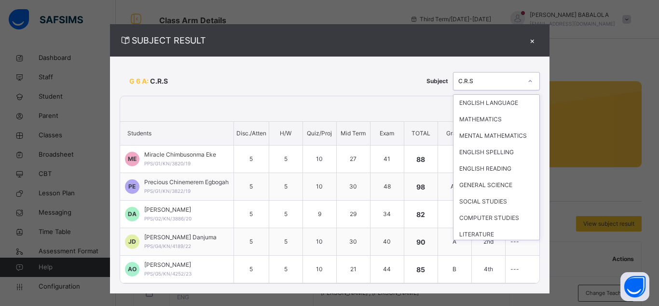
click at [508, 83] on div "C.R.S" at bounding box center [490, 81] width 64 height 9
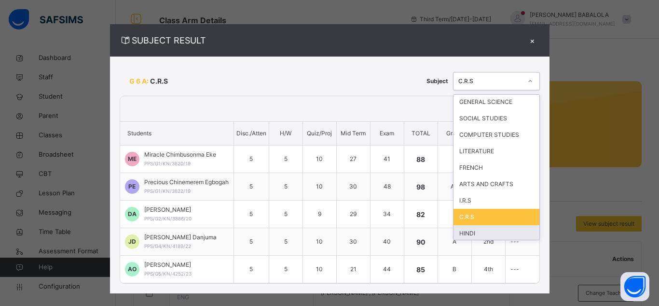
scroll to position [85, 0]
click at [511, 232] on div "HINDI" at bounding box center [497, 231] width 86 height 16
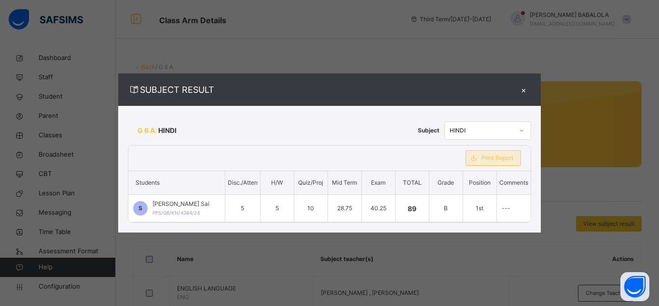
click at [501, 160] on span "Print Report" at bounding box center [498, 157] width 32 height 9
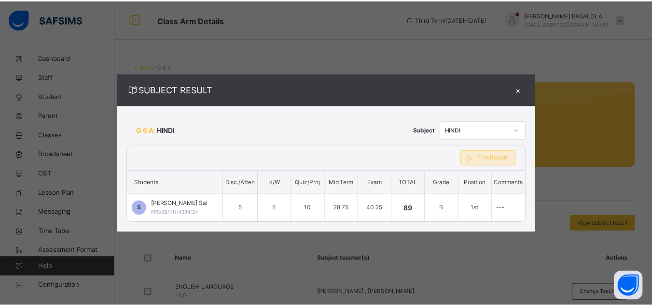
scroll to position [0, 0]
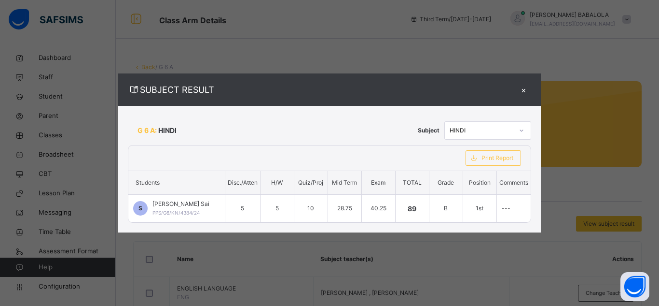
click at [524, 91] on div "×" at bounding box center [524, 89] width 14 height 13
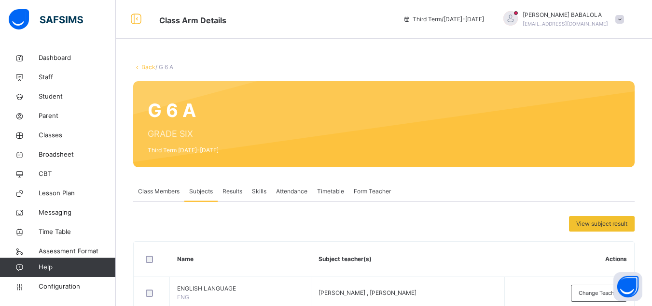
click at [148, 64] on link "Back" at bounding box center [148, 66] width 14 height 7
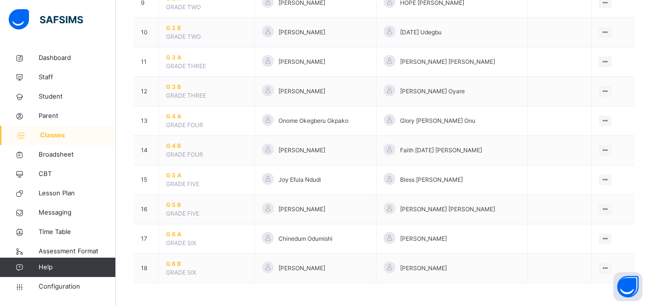
scroll to position [363, 0]
click at [176, 261] on span "G 6 B" at bounding box center [206, 262] width 81 height 9
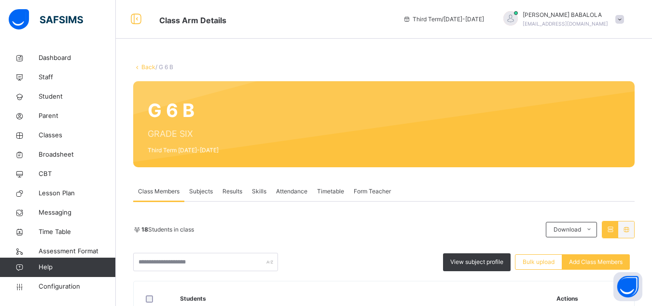
click at [198, 190] on span "Subjects" at bounding box center [201, 191] width 24 height 9
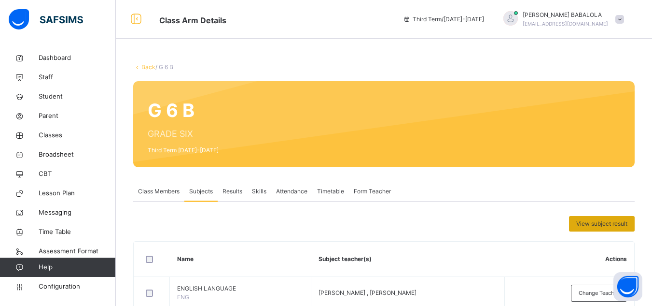
click at [590, 226] on span "View subject result" at bounding box center [601, 223] width 51 height 9
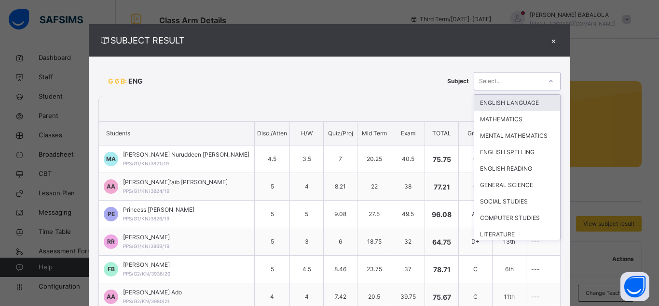
click at [513, 83] on div "Select..." at bounding box center [508, 80] width 68 height 15
click at [501, 109] on div "ENGLISH LANGUAGE" at bounding box center [517, 103] width 86 height 16
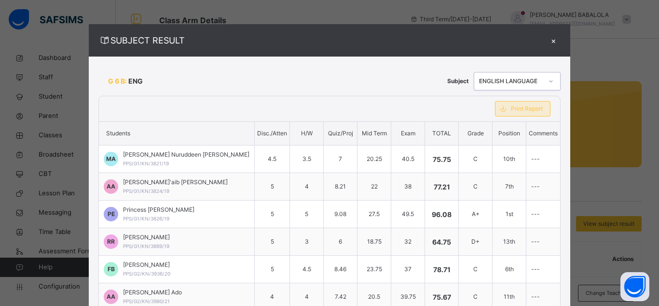
click at [511, 108] on span "Print Report" at bounding box center [527, 108] width 32 height 9
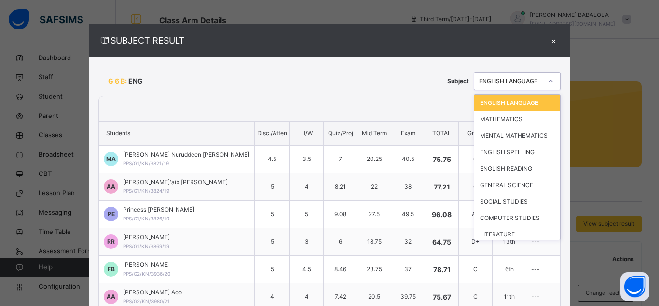
click at [548, 83] on icon at bounding box center [551, 81] width 6 height 10
click at [514, 120] on div "MATHEMATICS" at bounding box center [517, 119] width 86 height 16
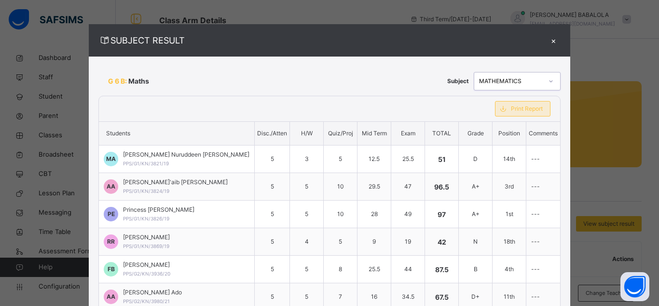
click at [514, 113] on div "Print Report" at bounding box center [523, 108] width 56 height 15
click at [507, 84] on div "MATHEMATICS" at bounding box center [511, 81] width 64 height 9
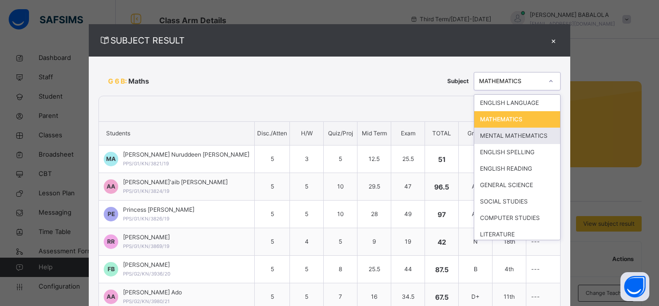
click at [496, 135] on div "MENTAL MATHEMATICS" at bounding box center [517, 135] width 86 height 16
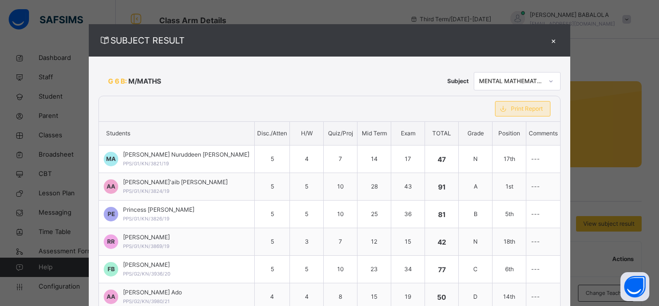
click at [511, 109] on span "Print Report" at bounding box center [527, 108] width 32 height 9
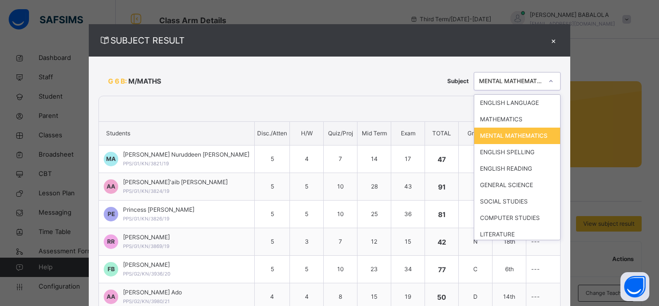
click at [508, 83] on div "MENTAL MATHEMATICS" at bounding box center [511, 81] width 64 height 9
click at [494, 160] on div "ENGLISH SPELLING" at bounding box center [517, 152] width 86 height 16
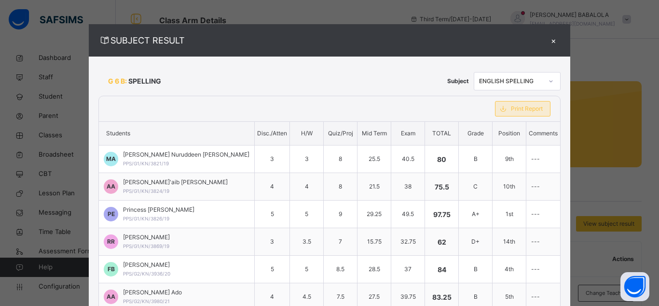
click at [511, 108] on span "Print Report" at bounding box center [527, 108] width 32 height 9
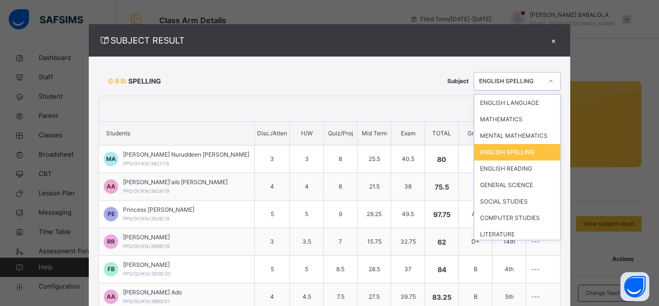
click at [491, 78] on div "ENGLISH SPELLING" at bounding box center [511, 81] width 64 height 9
click at [502, 169] on div "ENGLISH READING" at bounding box center [517, 168] width 86 height 16
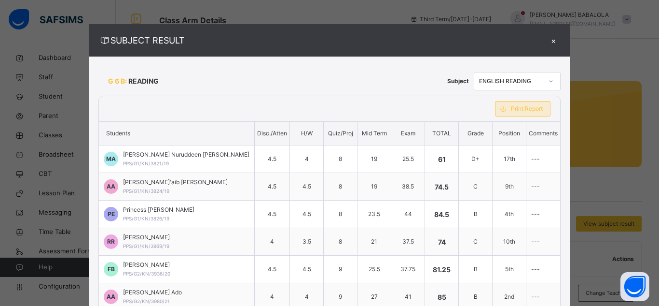
click at [504, 113] on div "Print Report" at bounding box center [523, 108] width 56 height 15
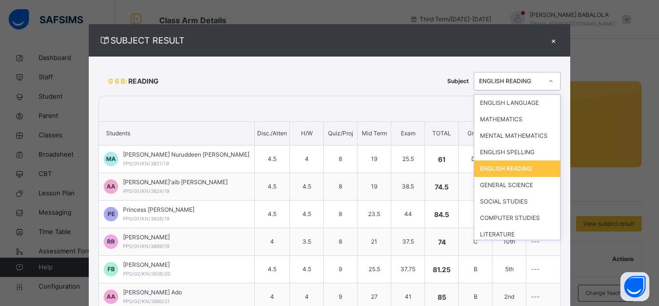
click at [496, 80] on div "ENGLISH READING" at bounding box center [511, 81] width 64 height 9
click at [488, 185] on div "GENERAL SCIENCE" at bounding box center [517, 185] width 86 height 16
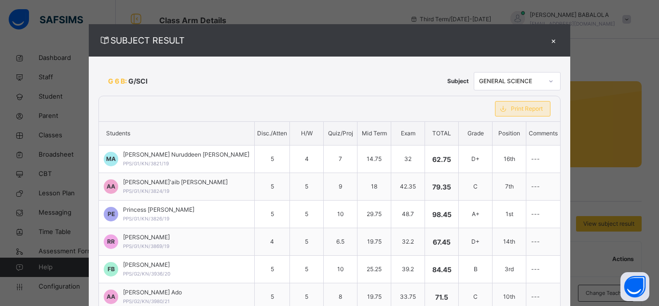
click at [514, 110] on span "Print Report" at bounding box center [527, 108] width 32 height 9
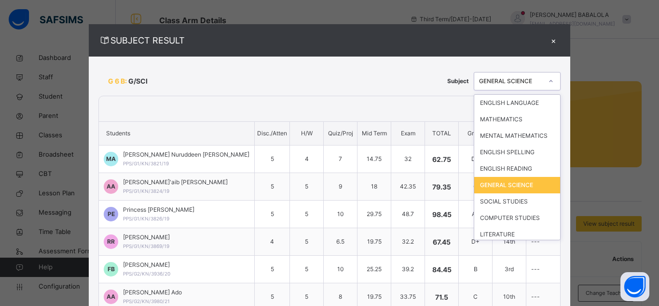
click at [492, 88] on div "GENERAL SCIENCE" at bounding box center [517, 81] width 87 height 18
click at [510, 202] on div "SOCIAL STUDIES" at bounding box center [517, 201] width 86 height 16
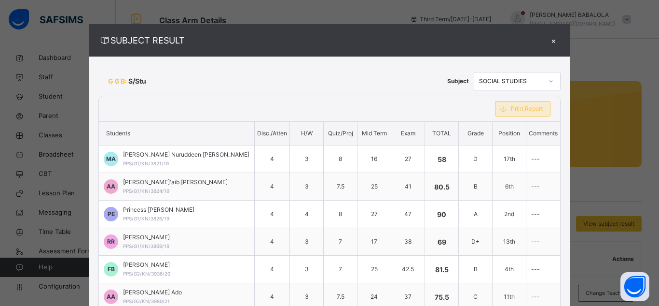
click at [511, 110] on span "Print Report" at bounding box center [527, 108] width 32 height 9
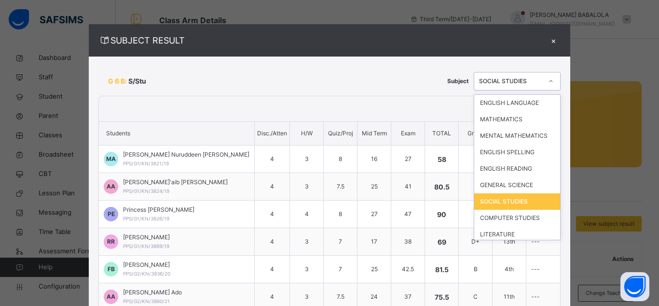
click at [500, 83] on div "SOCIAL STUDIES" at bounding box center [511, 81] width 64 height 9
click at [497, 219] on div "COMPUTER STUDIES" at bounding box center [517, 217] width 86 height 16
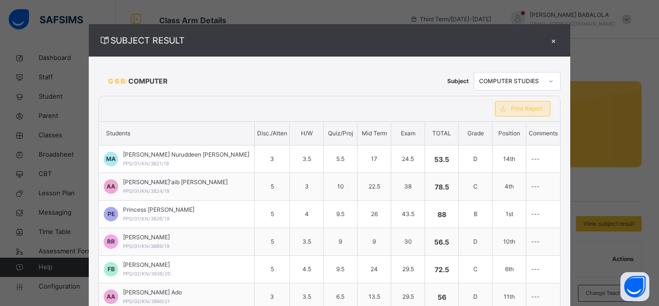
click at [514, 112] on span "Print Report" at bounding box center [527, 108] width 32 height 9
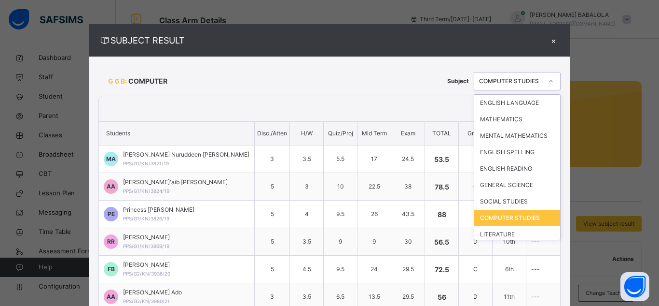
click at [543, 84] on div at bounding box center [551, 80] width 16 height 15
click at [505, 233] on div "LITERATURE" at bounding box center [517, 234] width 86 height 16
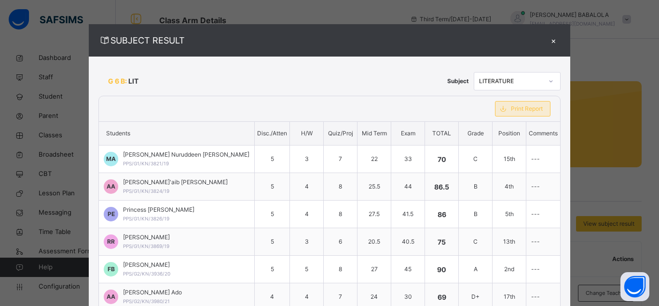
click at [521, 112] on span "Print Report" at bounding box center [527, 108] width 32 height 9
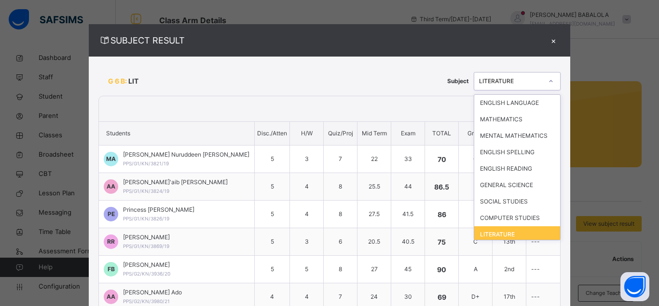
click at [543, 88] on div at bounding box center [551, 80] width 16 height 15
click at [500, 242] on div "FRENCH" at bounding box center [517, 250] width 86 height 16
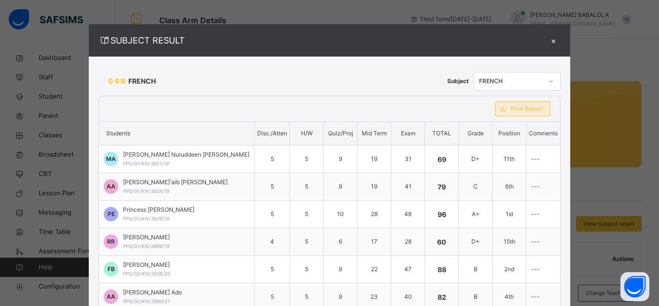
click at [511, 112] on span "Print Report" at bounding box center [527, 108] width 32 height 9
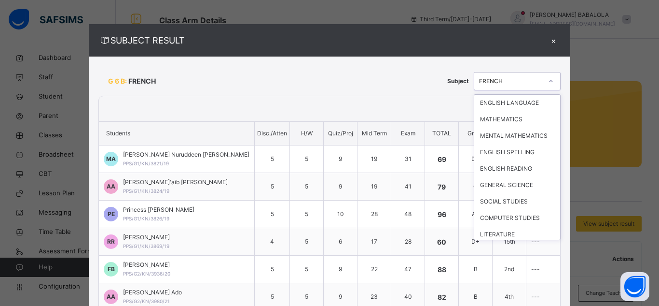
click at [488, 78] on div "FRENCH" at bounding box center [511, 81] width 64 height 9
click at [500, 259] on div "ARTS AND CRAFTS" at bounding box center [517, 267] width 86 height 16
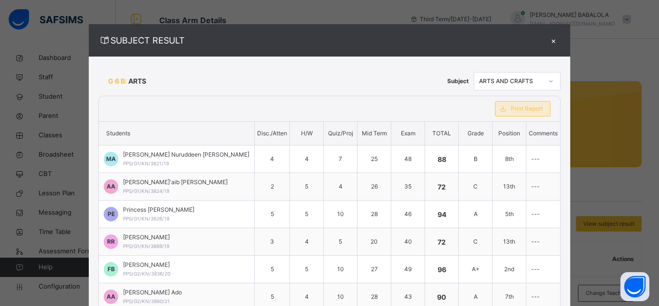
click at [511, 107] on span "Print Report" at bounding box center [527, 108] width 32 height 9
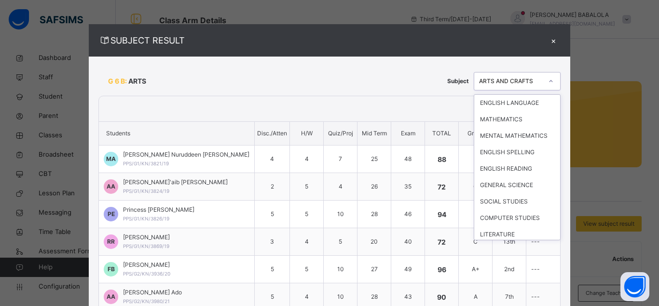
click at [500, 80] on div "ARTS AND CRAFTS" at bounding box center [511, 81] width 64 height 9
click at [494, 275] on div "I.R.S" at bounding box center [517, 283] width 86 height 16
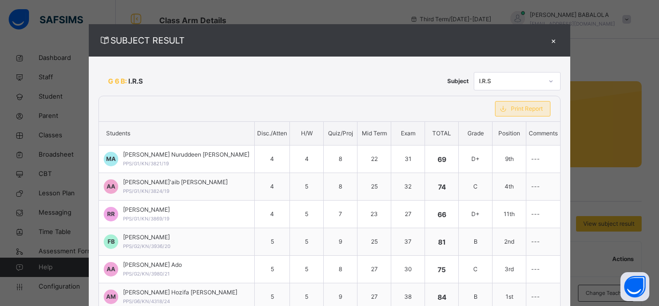
click at [511, 108] on span "Print Report" at bounding box center [527, 108] width 32 height 9
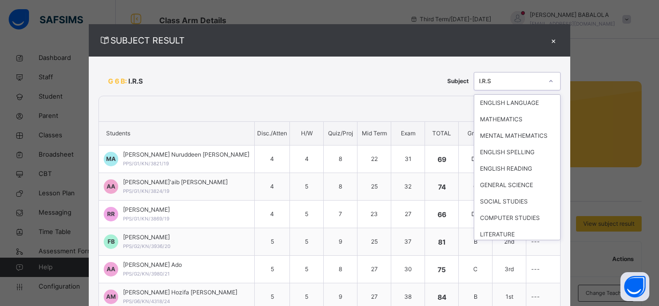
click at [496, 84] on div "I.R.S" at bounding box center [511, 81] width 64 height 9
click at [507, 292] on div "C.R.S" at bounding box center [517, 300] width 86 height 16
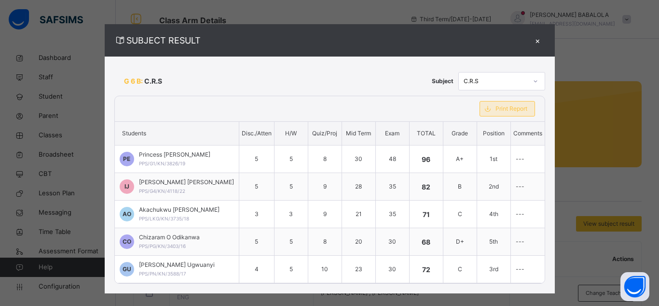
click at [512, 112] on span "Print Report" at bounding box center [512, 108] width 32 height 9
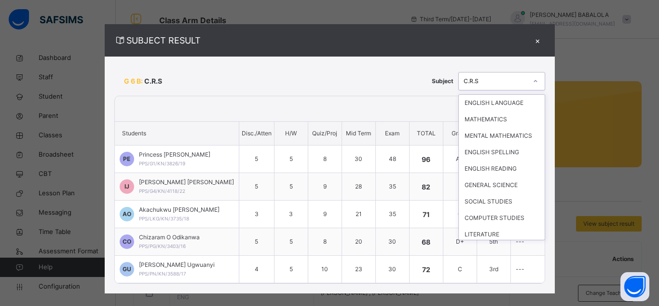
click at [504, 78] on div "C.R.S" at bounding box center [496, 81] width 64 height 9
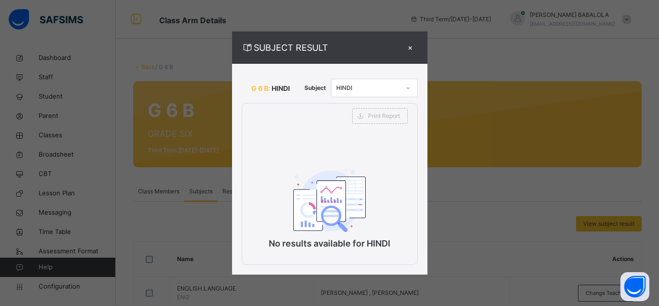
click at [412, 48] on div "×" at bounding box center [410, 47] width 14 height 13
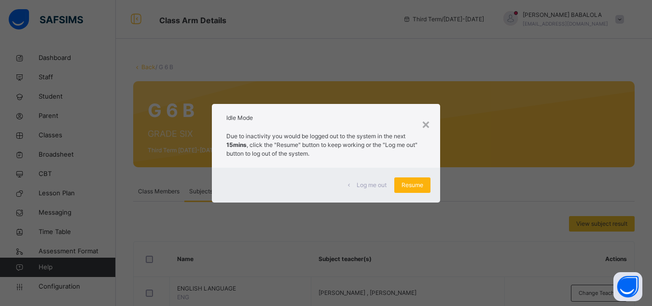
click at [412, 187] on span "Resume" at bounding box center [413, 185] width 22 height 9
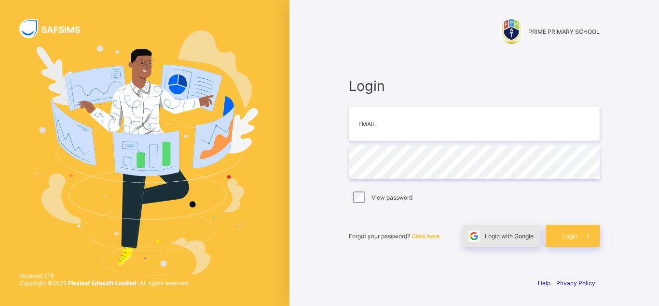
click at [495, 235] on span "Login with Google" at bounding box center [509, 235] width 49 height 7
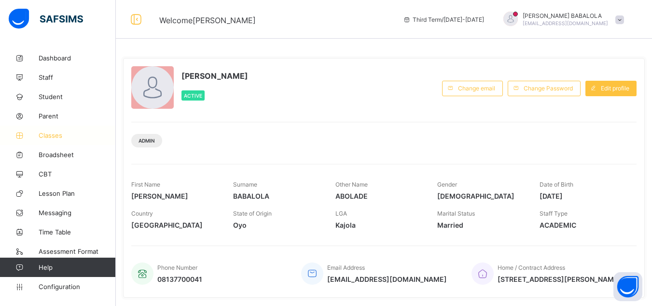
click at [58, 139] on span "Classes" at bounding box center [77, 135] width 77 height 8
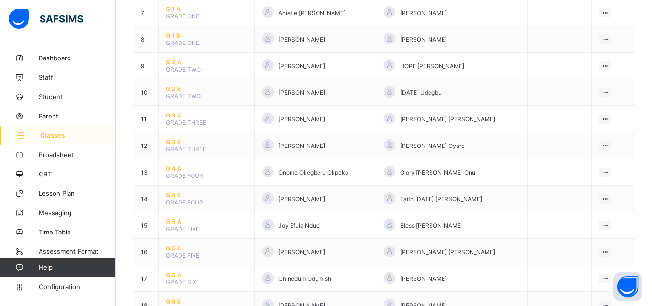
scroll to position [310, 0]
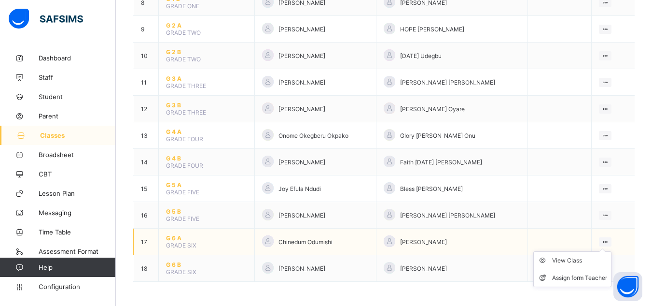
click at [609, 251] on ul "View Class Assign form Teacher" at bounding box center [572, 269] width 78 height 36
click at [172, 241] on span "G 6 A" at bounding box center [206, 237] width 81 height 7
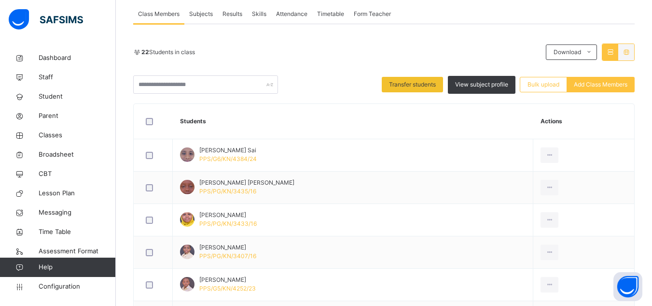
scroll to position [177, 0]
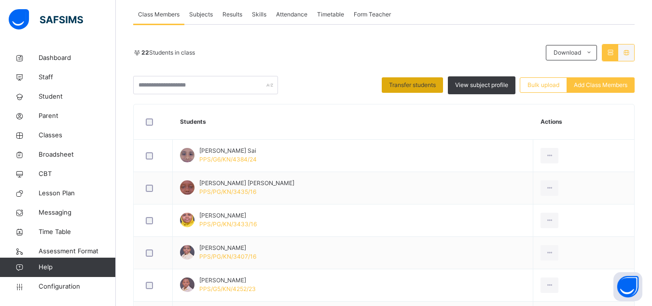
click at [429, 87] on span "Transfer students" at bounding box center [412, 85] width 47 height 9
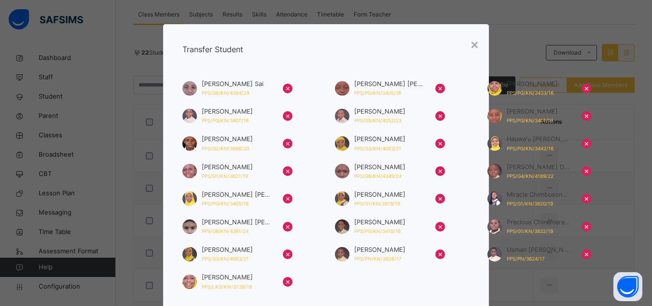
scroll to position [116, 0]
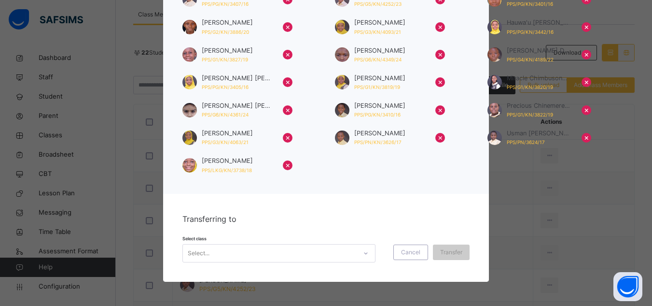
click at [294, 251] on div "Select..." at bounding box center [270, 252] width 174 height 15
click at [417, 251] on span "Cancel" at bounding box center [410, 252] width 19 height 9
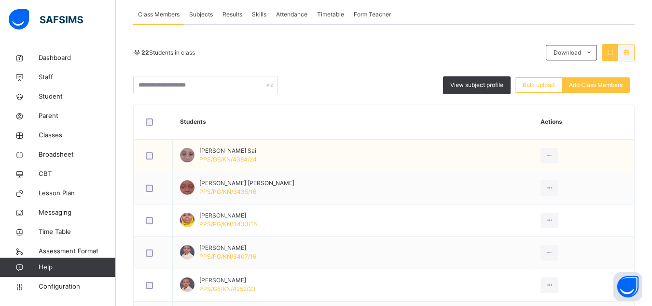
click at [151, 159] on div at bounding box center [153, 155] width 24 height 20
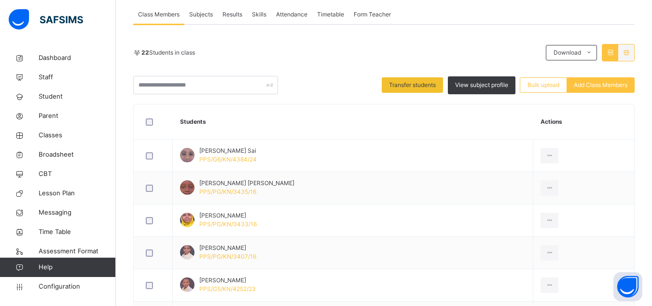
click at [210, 18] on span "Subjects" at bounding box center [201, 14] width 24 height 9
